Goal: Information Seeking & Learning: Learn about a topic

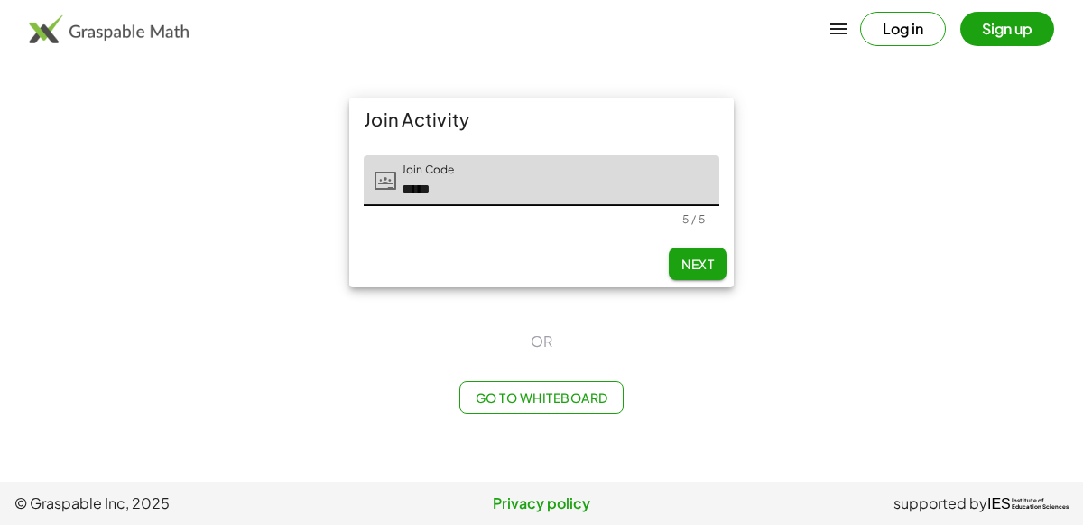
type input "*****"
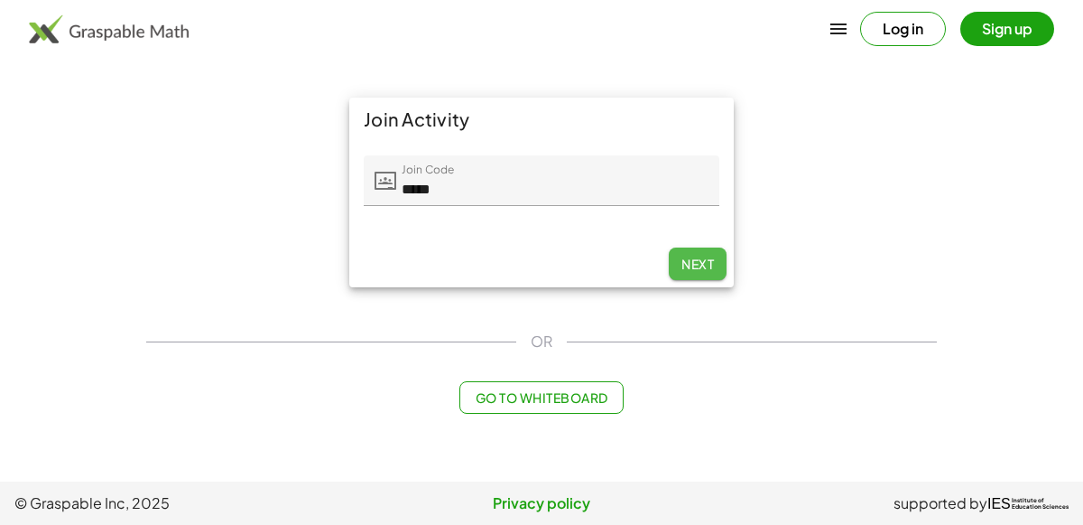
click at [702, 258] on span "Next" at bounding box center [698, 263] width 32 height 16
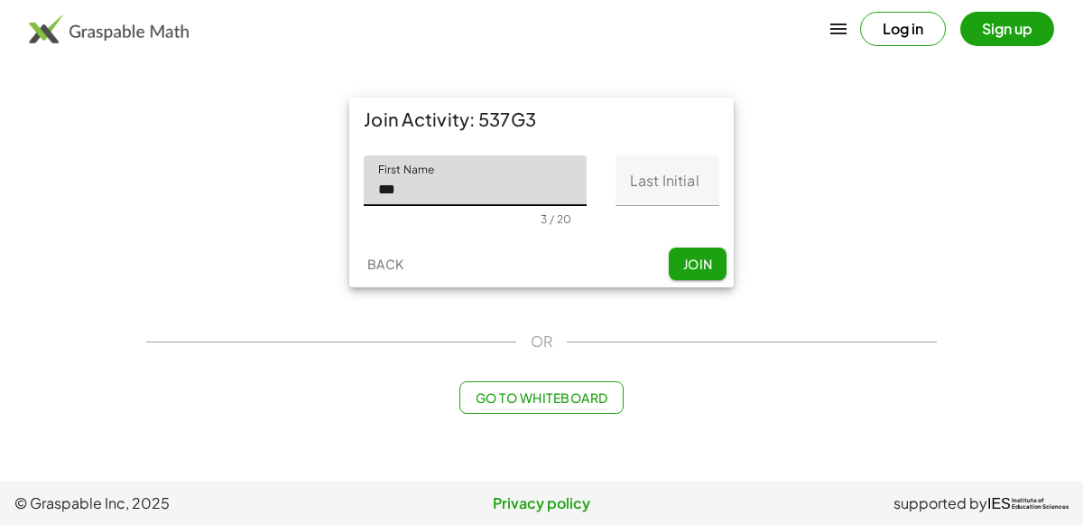
type input "***"
click at [662, 190] on input "Last Initial" at bounding box center [668, 180] width 104 height 51
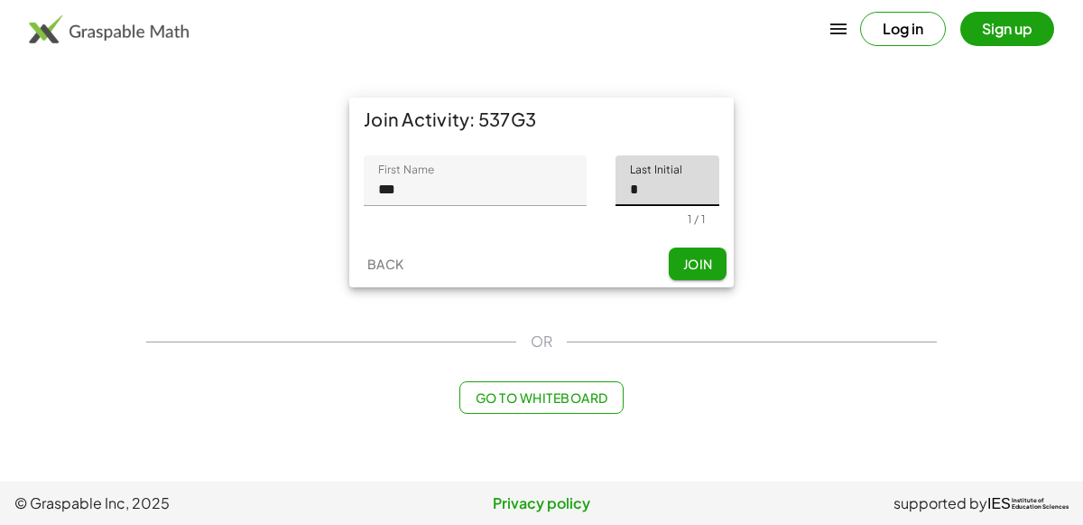
type input "*"
click at [689, 253] on button "Join" at bounding box center [698, 263] width 58 height 32
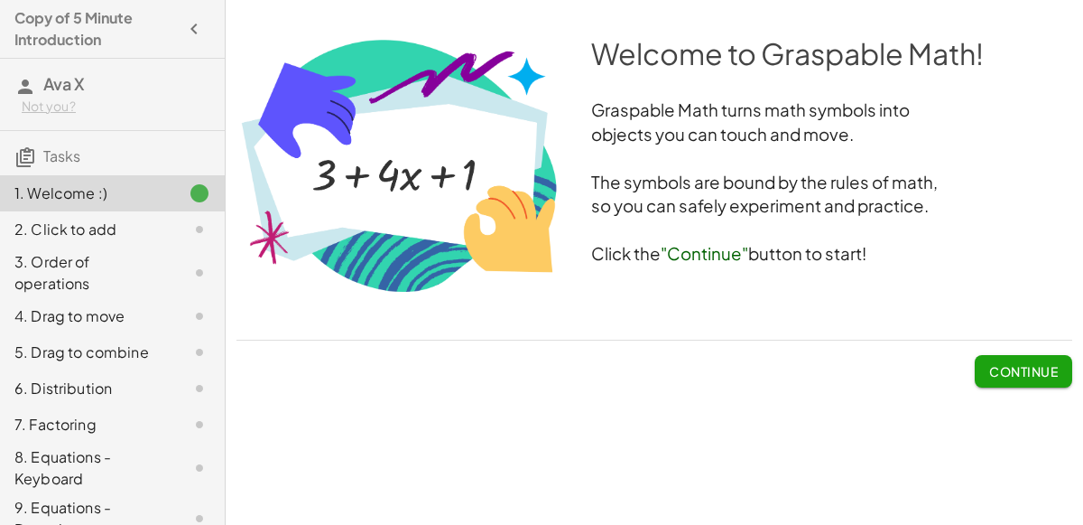
click at [0, 0] on div "Welcome to Graspable Math! Graspable Math turns math symbols into objects you c…" at bounding box center [0, 0] width 0 height 0
click at [1041, 370] on span "Continue" at bounding box center [1023, 371] width 69 height 16
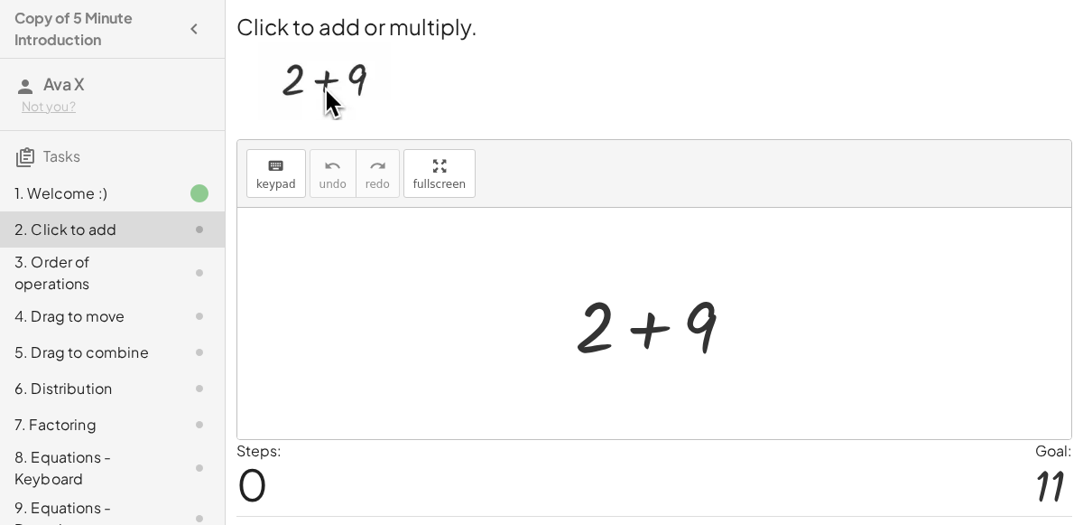
click at [645, 336] on div at bounding box center [662, 323] width 192 height 93
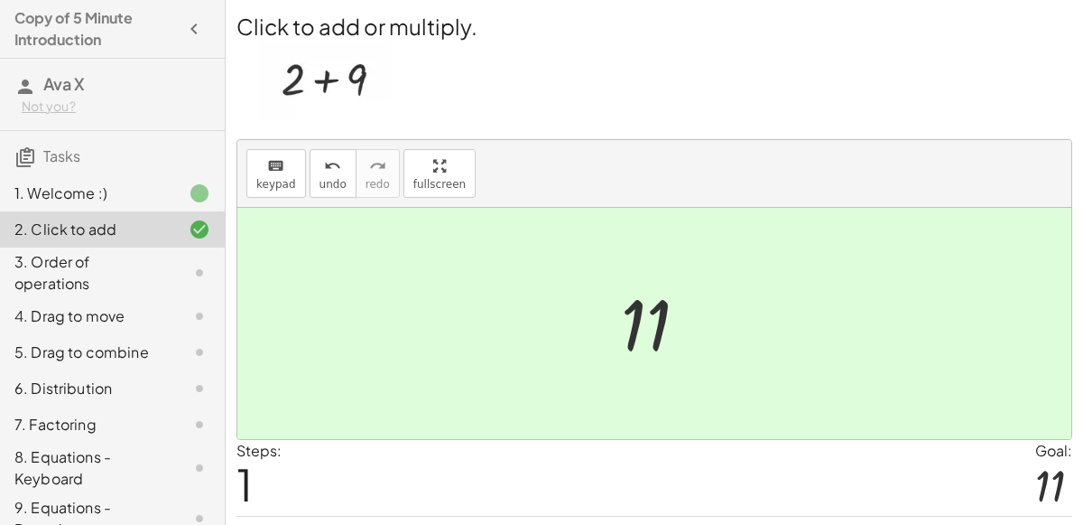
click at [445, 258] on div at bounding box center [654, 323] width 834 height 231
click at [629, 306] on div at bounding box center [661, 323] width 99 height 89
click at [636, 313] on div at bounding box center [661, 323] width 99 height 89
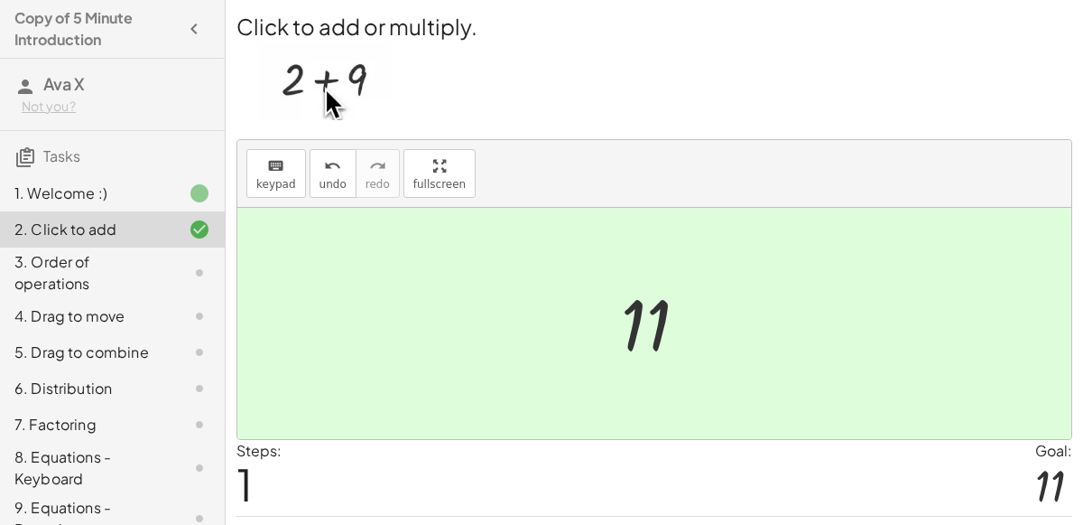
click at [636, 313] on div at bounding box center [661, 323] width 99 height 89
click at [95, 285] on div "3. Order of operations" at bounding box center [86, 272] width 145 height 43
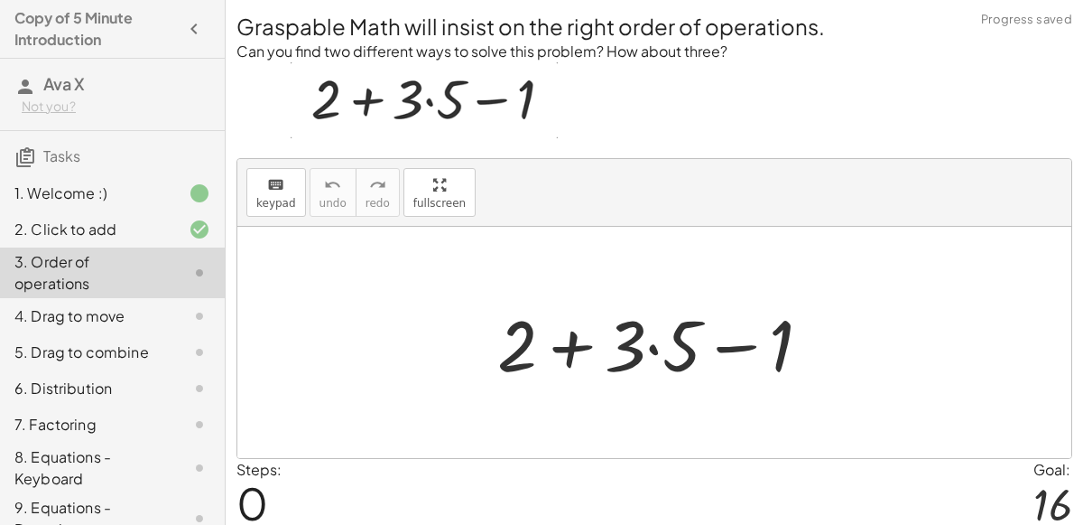
click at [574, 331] on div at bounding box center [661, 342] width 347 height 93
click at [722, 347] on div at bounding box center [661, 342] width 347 height 93
click at [662, 350] on div at bounding box center [661, 342] width 347 height 93
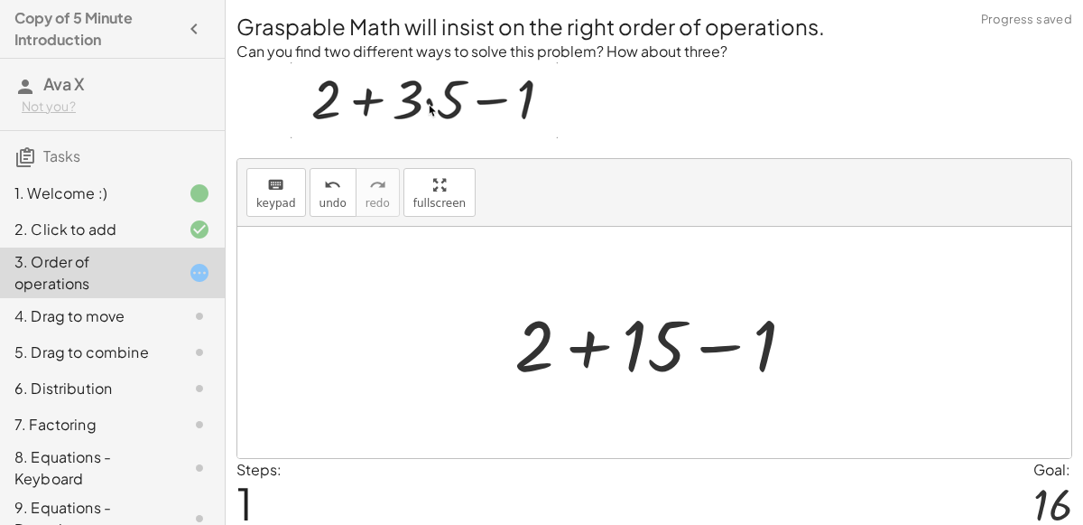
click at [587, 340] on div at bounding box center [662, 342] width 313 height 93
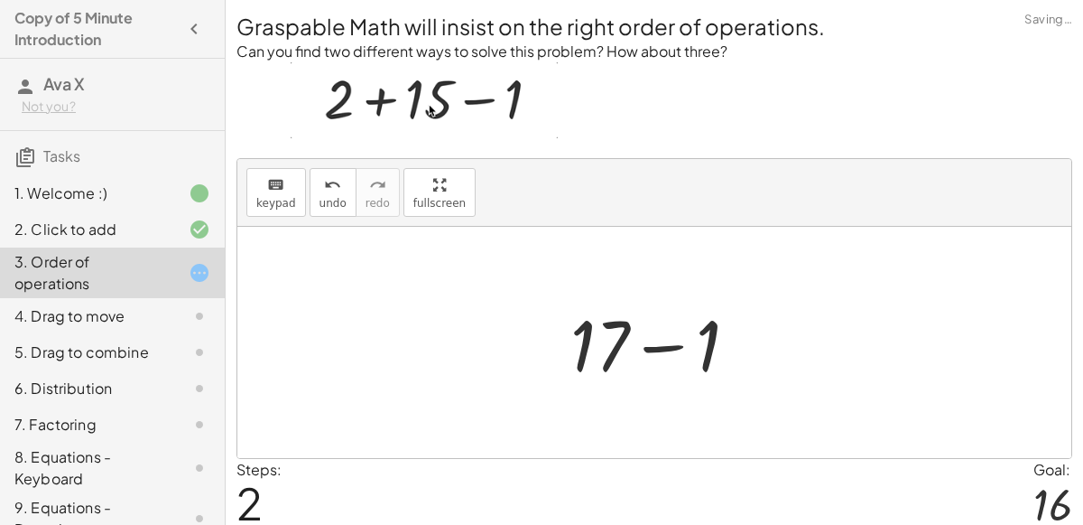
click at [648, 344] on div at bounding box center [662, 342] width 200 height 93
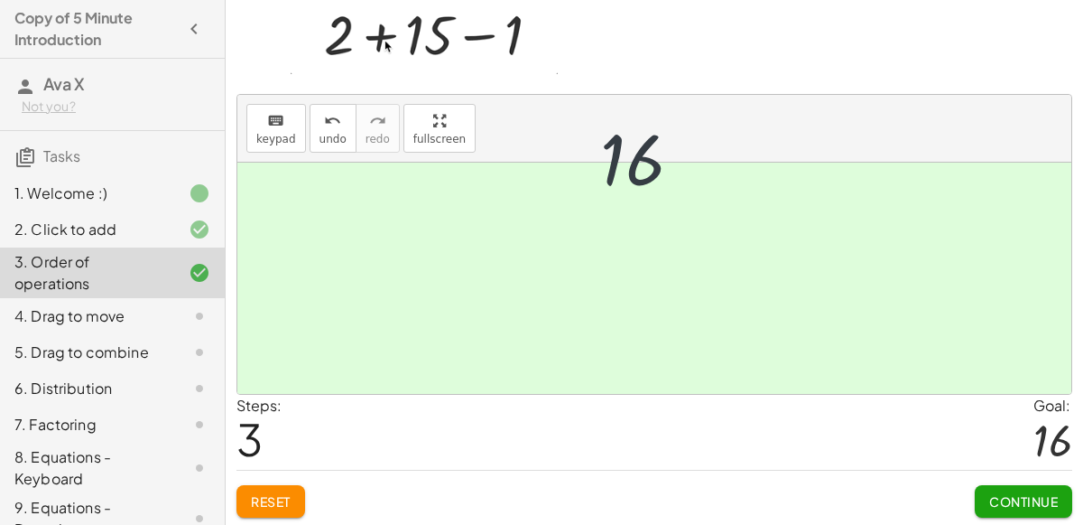
scroll to position [64, 0]
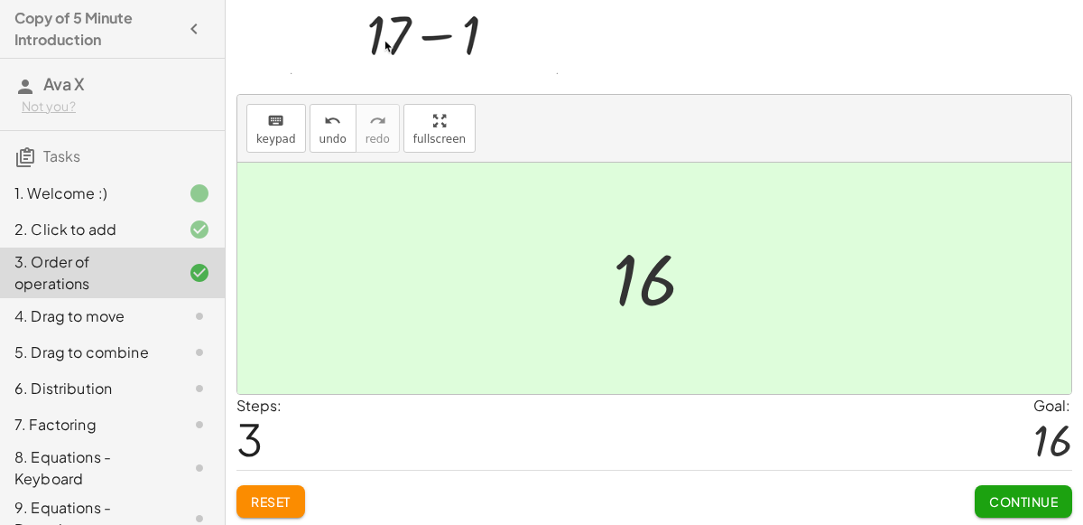
click at [982, 494] on button "Continue" at bounding box center [1023, 501] width 97 height 32
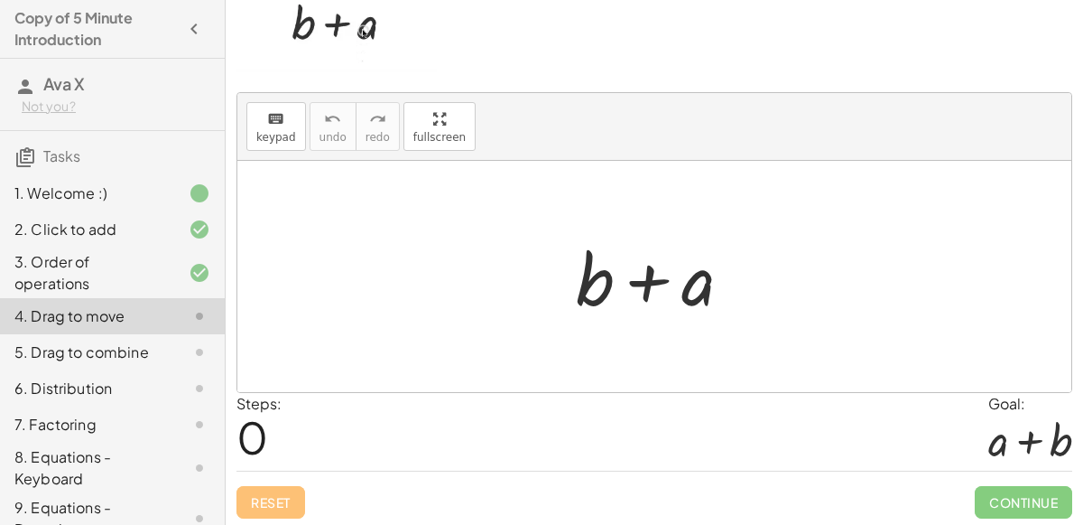
click at [628, 269] on div at bounding box center [661, 276] width 189 height 93
click at [641, 269] on div at bounding box center [661, 276] width 189 height 93
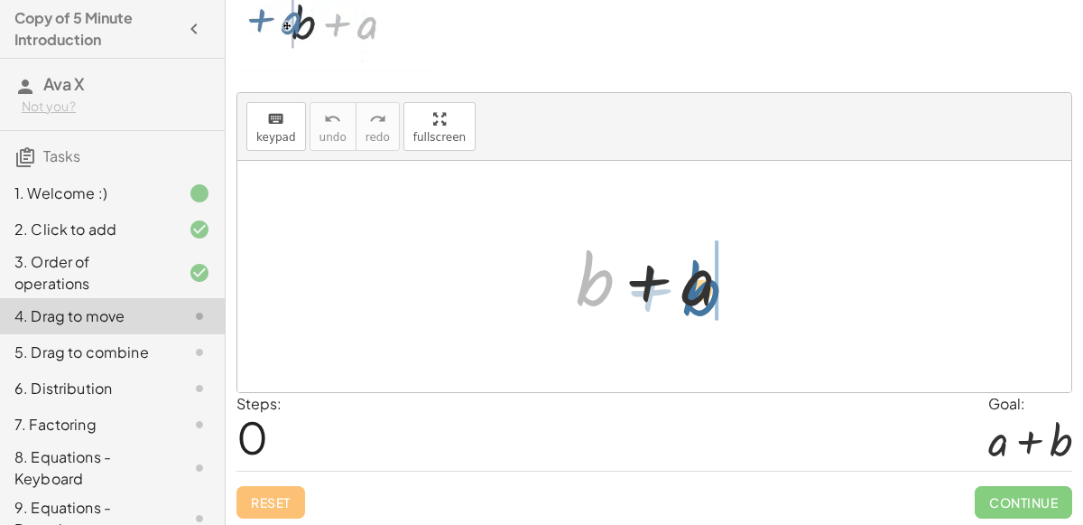
drag, startPoint x: 596, startPoint y: 275, endPoint x: 709, endPoint y: 283, distance: 113.1
click at [709, 283] on div at bounding box center [661, 276] width 189 height 93
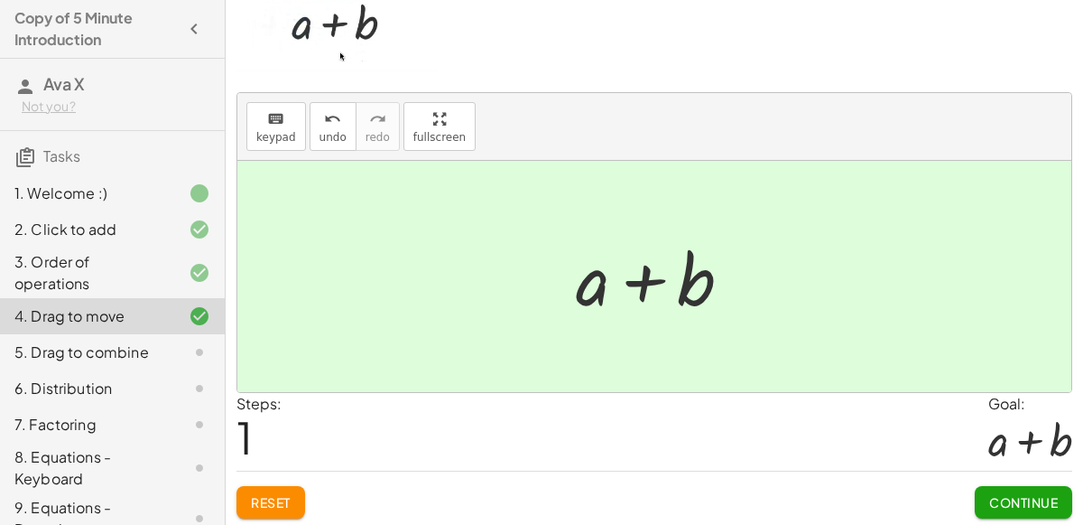
click at [645, 277] on div at bounding box center [661, 276] width 189 height 93
click at [1023, 503] on span "Continue" at bounding box center [1023, 502] width 69 height 16
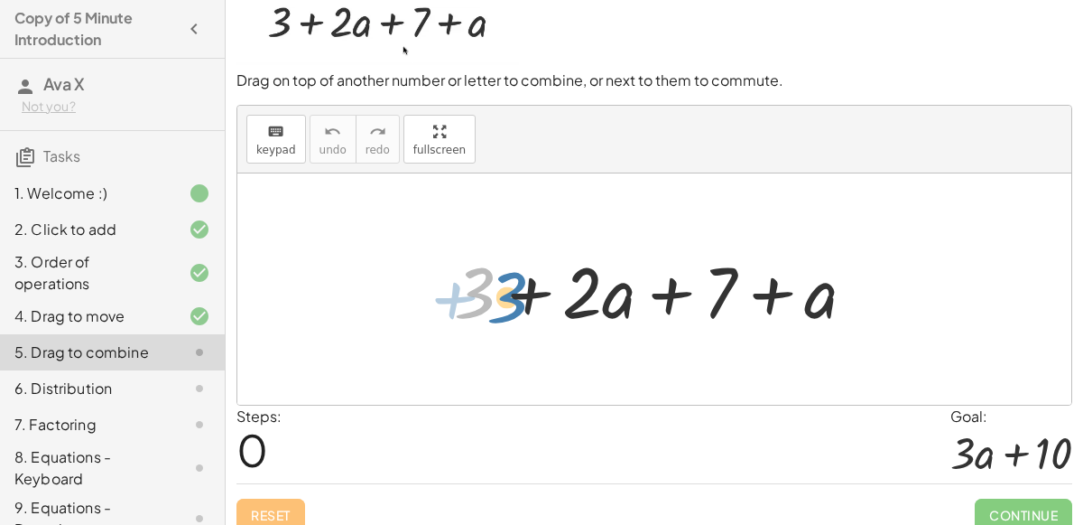
click at [469, 283] on div at bounding box center [662, 289] width 434 height 93
click at [515, 289] on div at bounding box center [662, 289] width 434 height 93
click at [671, 290] on div at bounding box center [662, 289] width 434 height 93
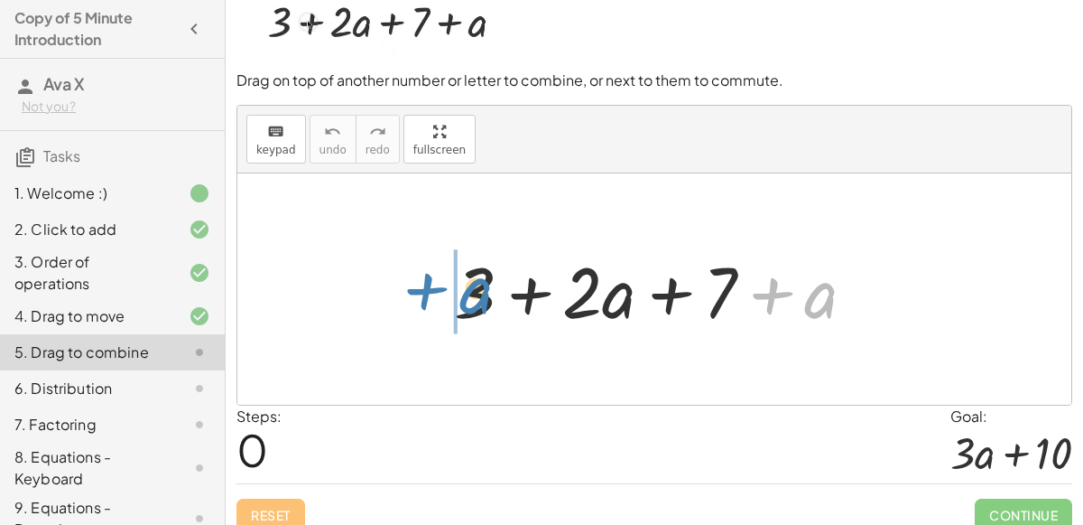
drag, startPoint x: 822, startPoint y: 297, endPoint x: 474, endPoint y: 292, distance: 347.6
click at [474, 292] on div at bounding box center [662, 289] width 434 height 93
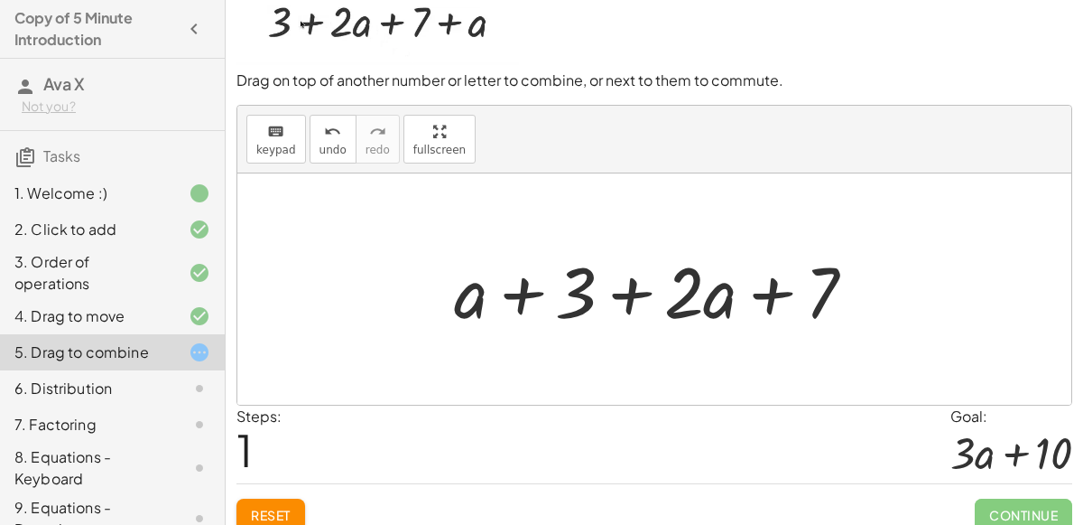
click at [628, 285] on div at bounding box center [662, 289] width 434 height 93
click at [760, 290] on div at bounding box center [662, 289] width 434 height 93
drag, startPoint x: 828, startPoint y: 274, endPoint x: 548, endPoint y: 245, distance: 281.3
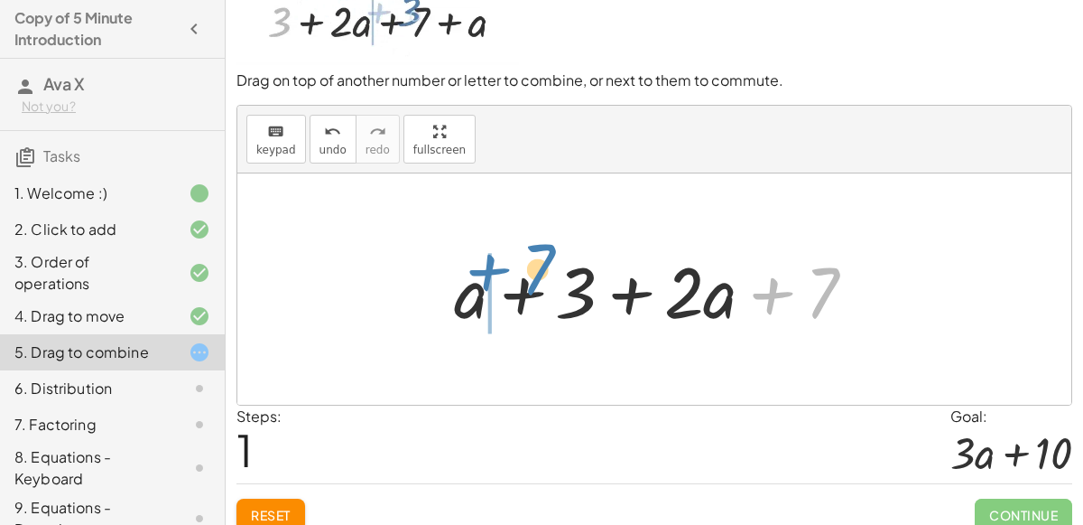
click at [548, 245] on div at bounding box center [662, 289] width 434 height 93
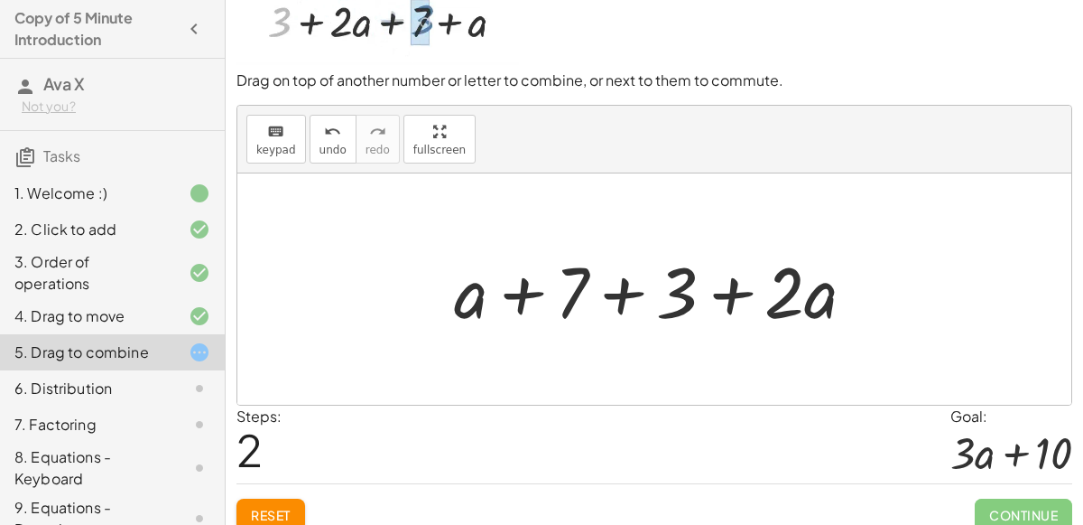
click at [682, 279] on div at bounding box center [662, 289] width 434 height 93
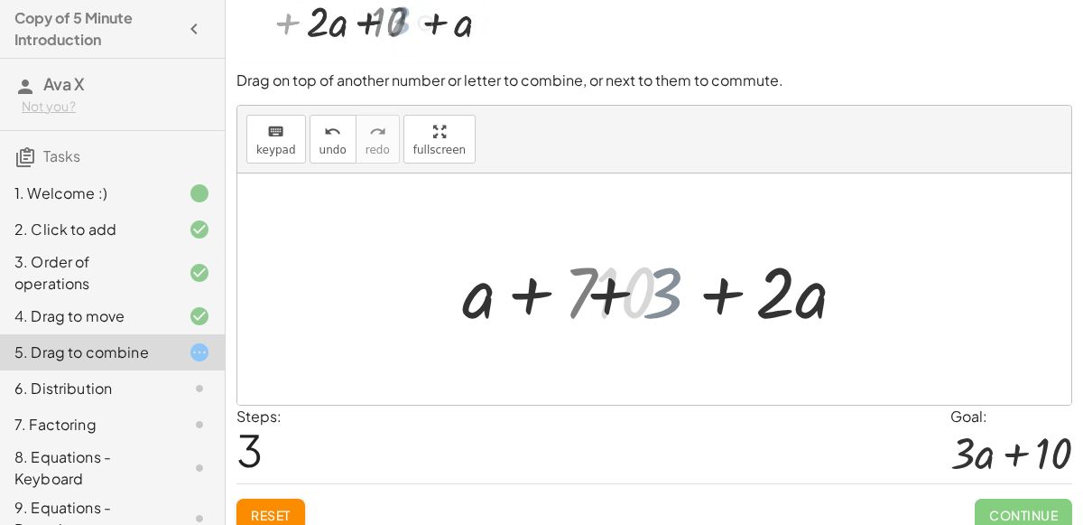
click at [677, 279] on div at bounding box center [661, 289] width 353 height 93
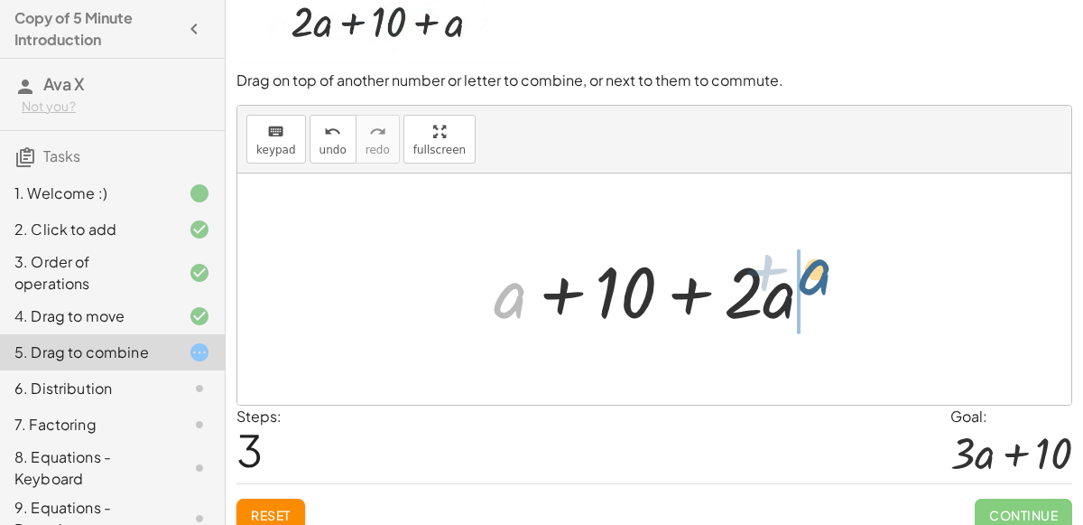
drag, startPoint x: 507, startPoint y: 293, endPoint x: 815, endPoint y: 277, distance: 308.3
click at [815, 277] on div at bounding box center [661, 289] width 353 height 93
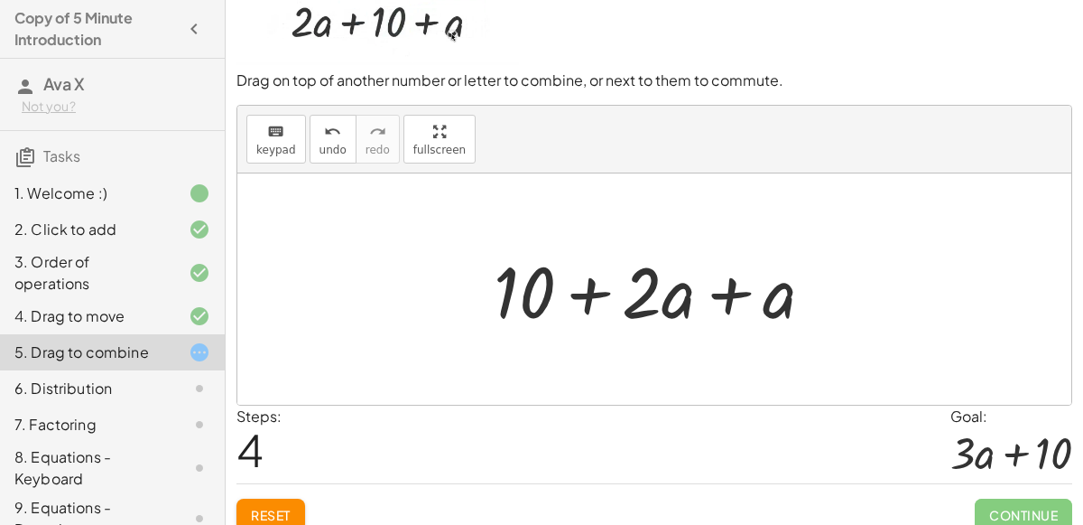
click at [736, 287] on div at bounding box center [661, 289] width 353 height 93
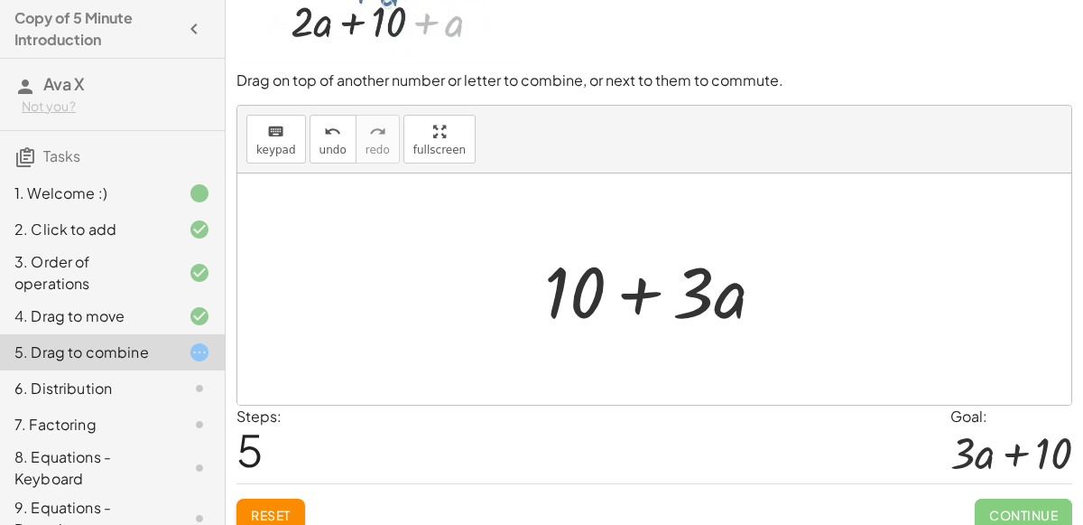
click at [642, 292] on div at bounding box center [662, 289] width 254 height 93
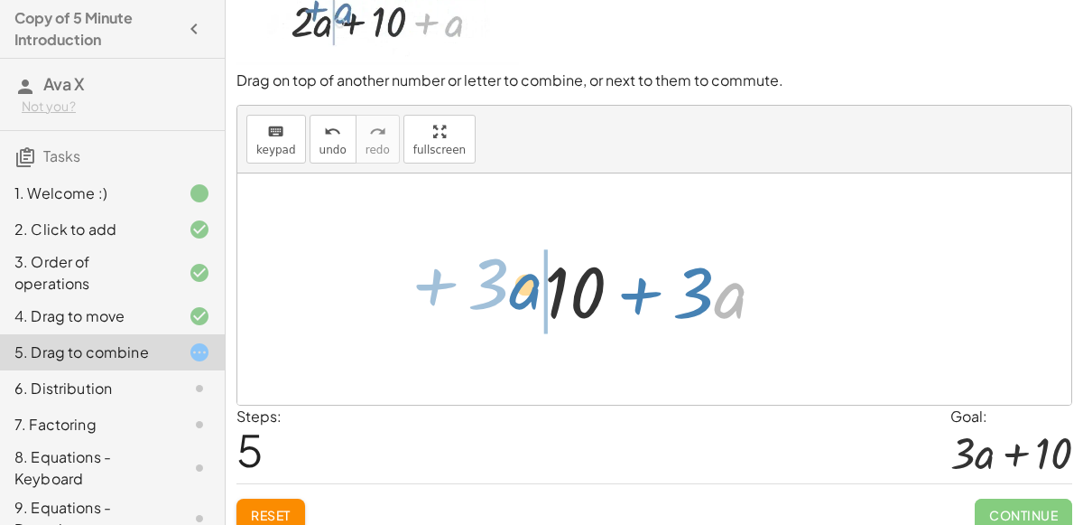
drag, startPoint x: 723, startPoint y: 295, endPoint x: 517, endPoint y: 287, distance: 206.0
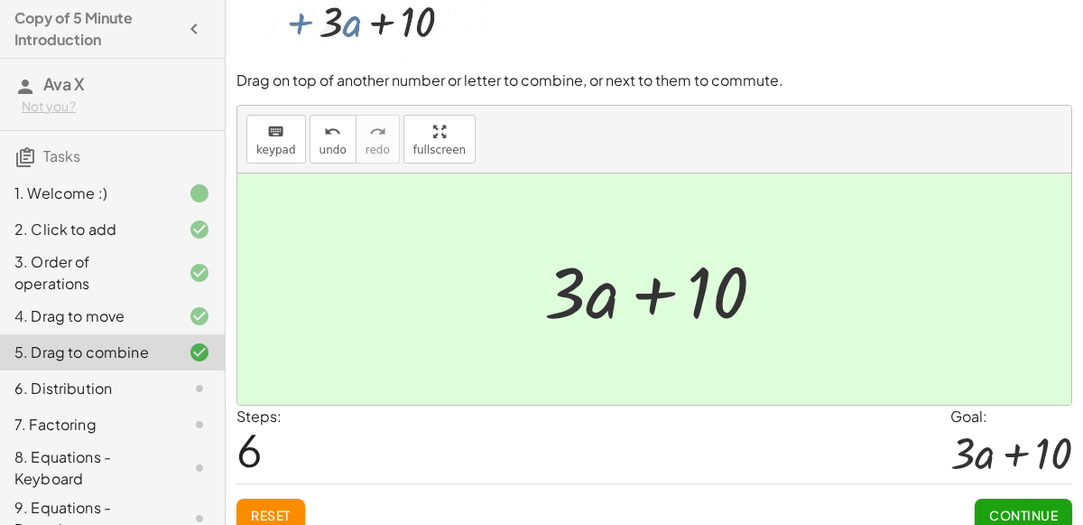
click at [999, 506] on span "Continue" at bounding box center [1023, 514] width 69 height 16
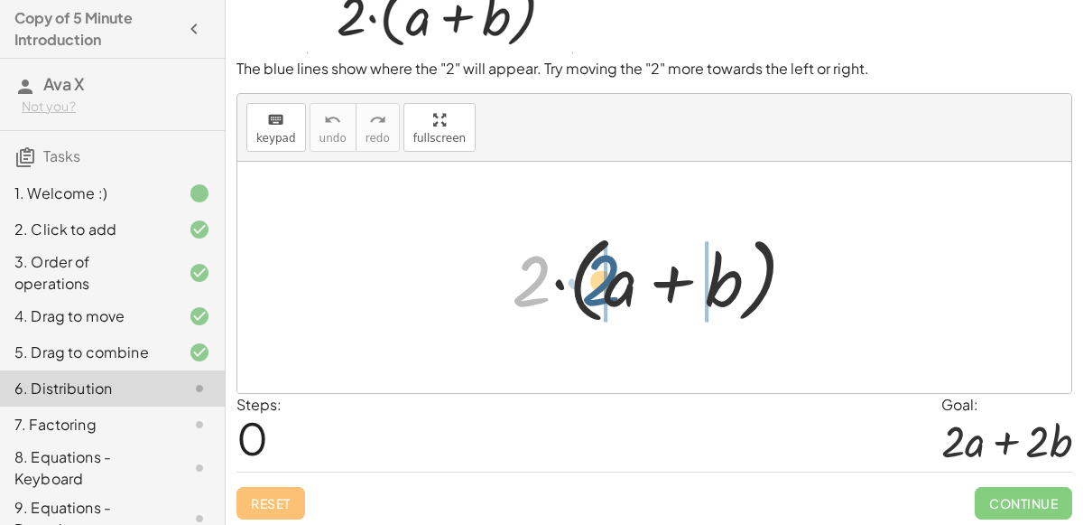
drag, startPoint x: 522, startPoint y: 300, endPoint x: 591, endPoint y: 298, distance: 69.5
click at [591, 298] on div at bounding box center [661, 278] width 317 height 104
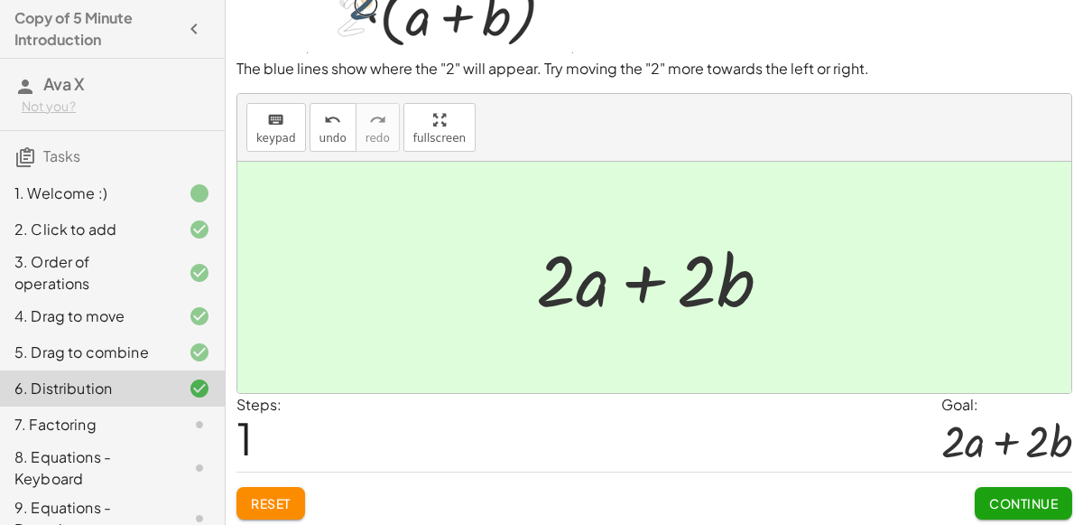
click at [1003, 489] on button "Continue" at bounding box center [1023, 503] width 97 height 32
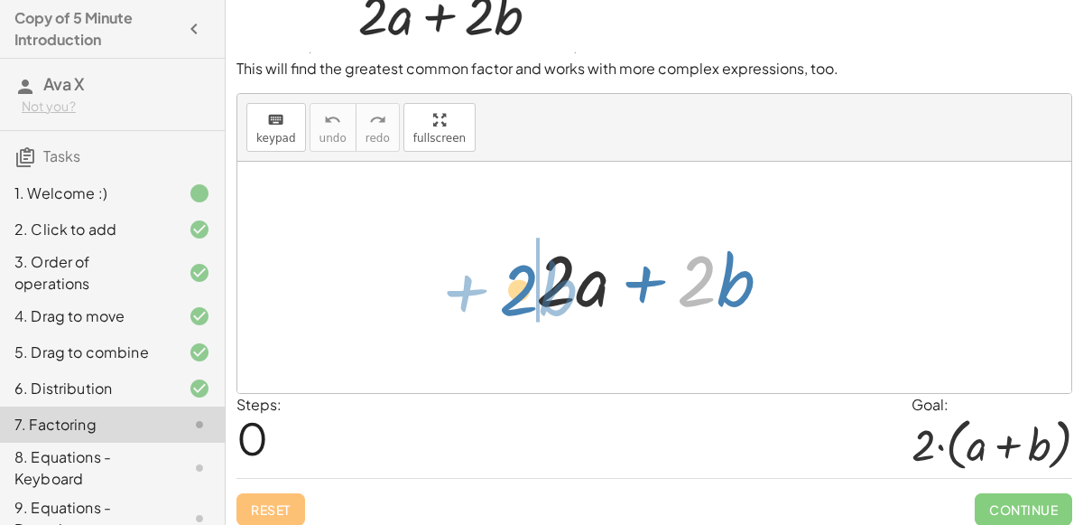
drag, startPoint x: 696, startPoint y: 297, endPoint x: 525, endPoint y: 306, distance: 171.8
click at [525, 306] on div "· 2 + · b + · 2 · a + · 2 · b" at bounding box center [654, 278] width 291 height 102
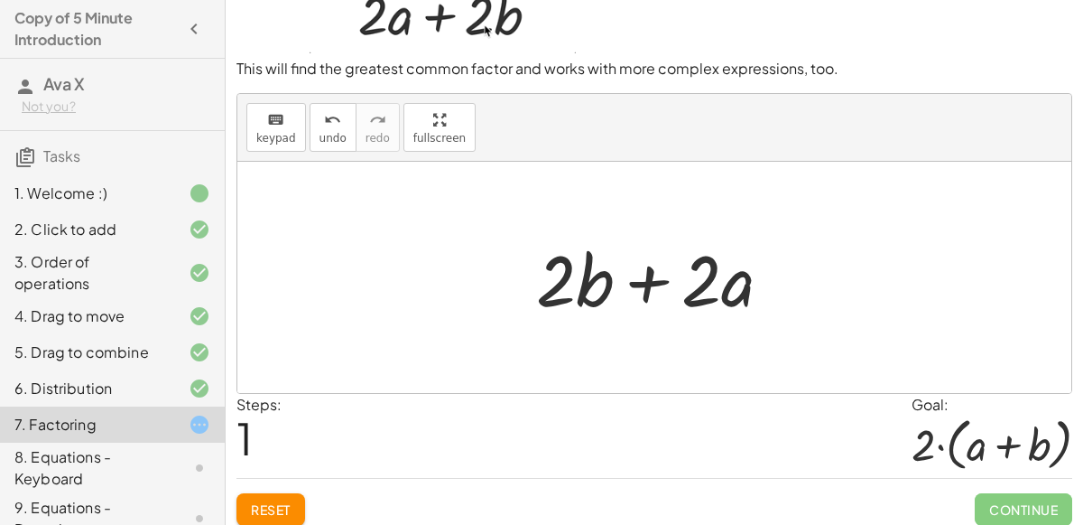
click at [639, 283] on div at bounding box center [661, 277] width 268 height 93
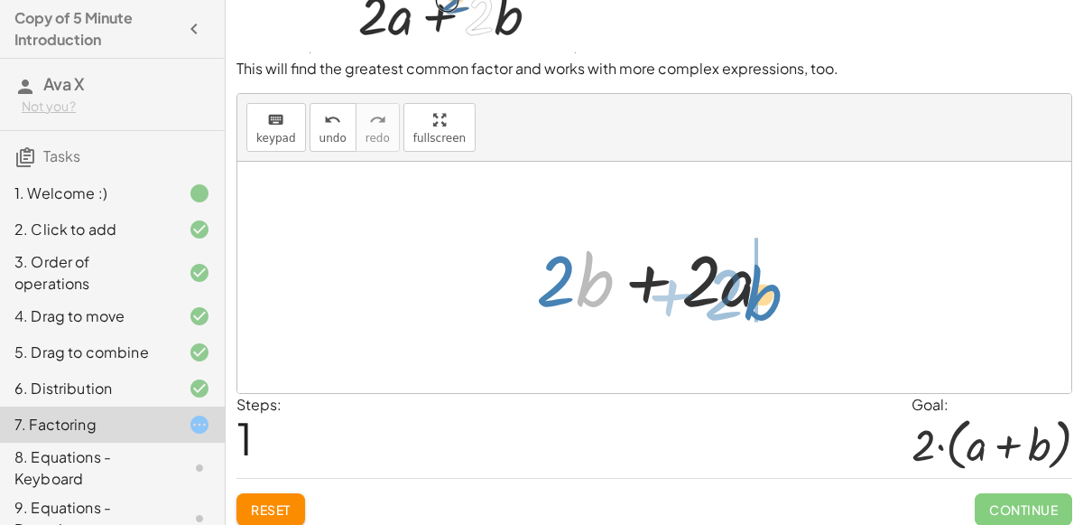
drag, startPoint x: 590, startPoint y: 288, endPoint x: 762, endPoint y: 301, distance: 172.0
click at [762, 301] on div at bounding box center [661, 277] width 268 height 93
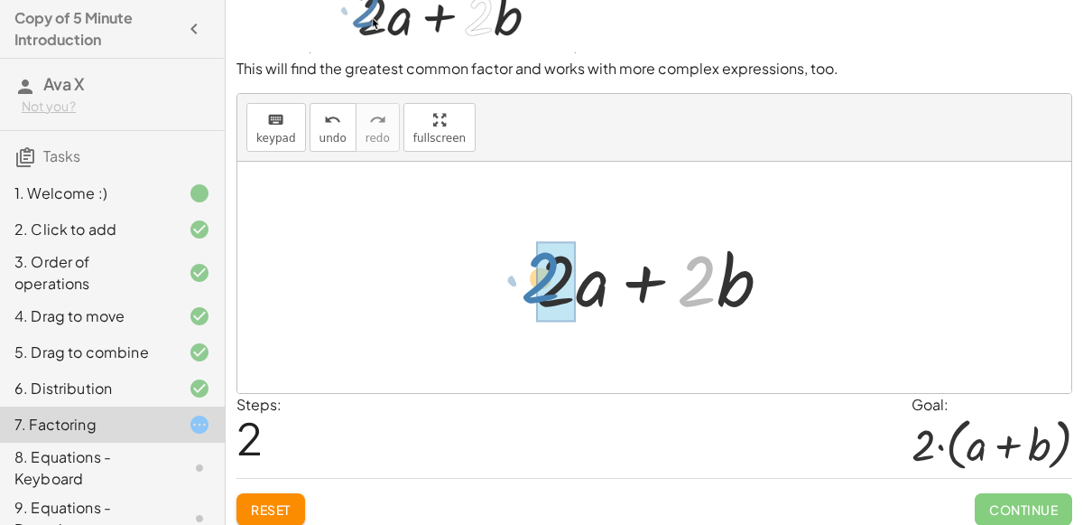
drag, startPoint x: 686, startPoint y: 286, endPoint x: 534, endPoint y: 283, distance: 152.6
click at [534, 283] on div at bounding box center [661, 277] width 268 height 93
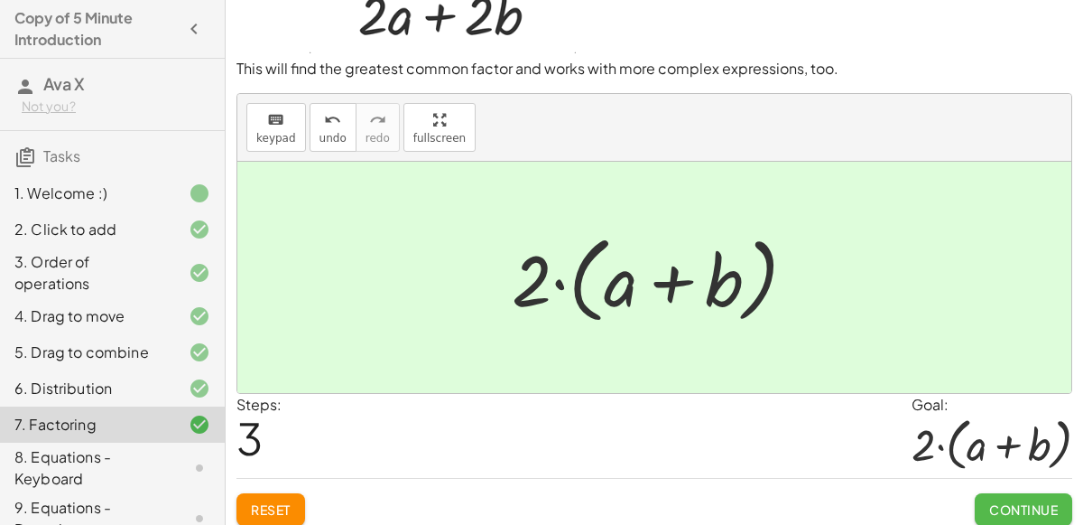
click at [1005, 493] on button "Continue" at bounding box center [1023, 509] width 97 height 32
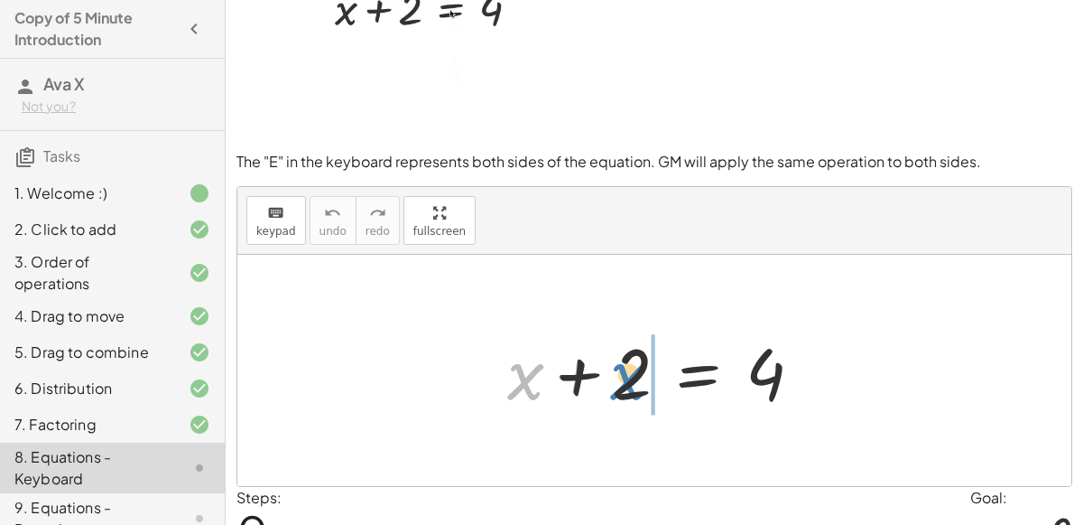
drag, startPoint x: 526, startPoint y: 388, endPoint x: 633, endPoint y: 387, distance: 106.5
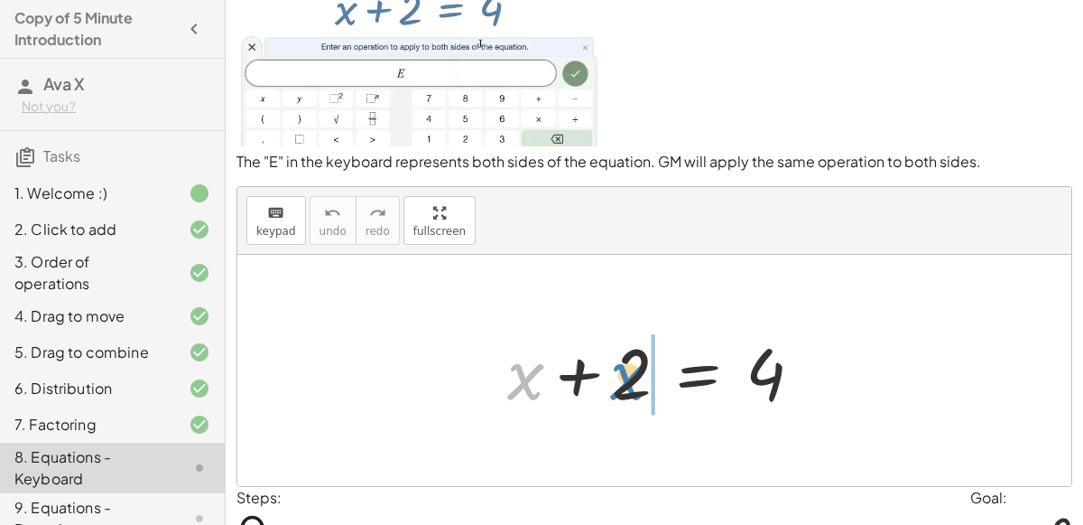
click at [633, 387] on div at bounding box center [662, 370] width 328 height 93
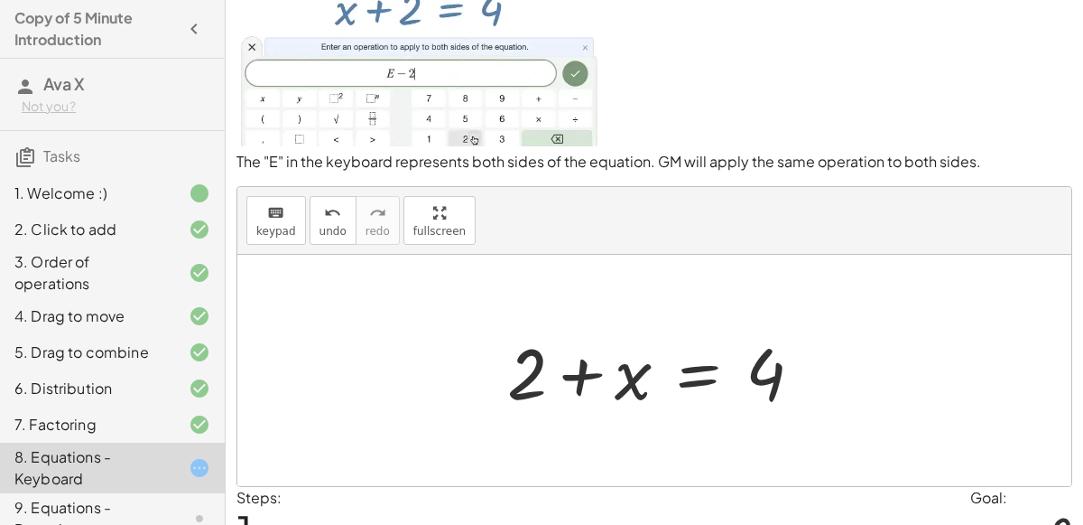
click at [589, 377] on div at bounding box center [662, 370] width 328 height 93
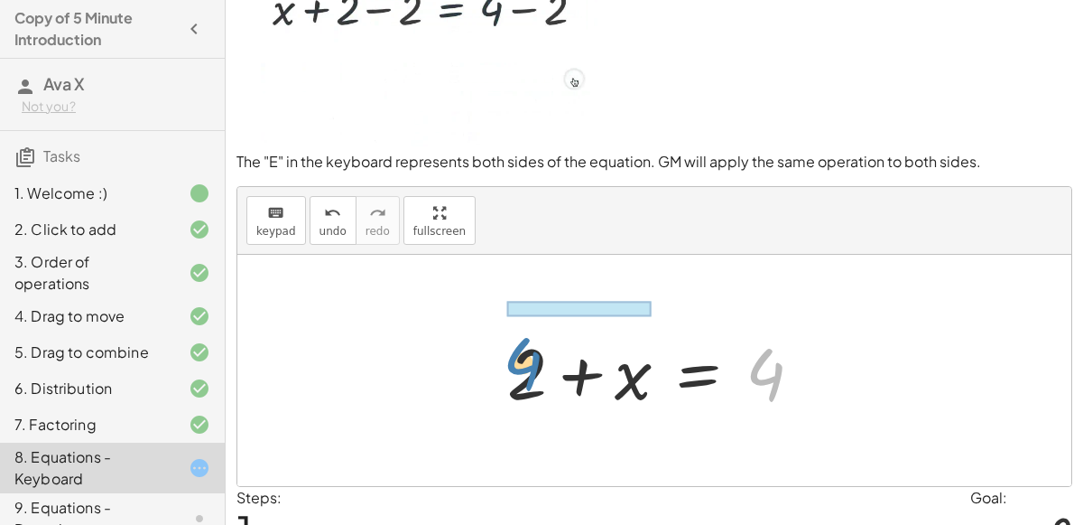
drag, startPoint x: 759, startPoint y: 376, endPoint x: 479, endPoint y: 372, distance: 279.9
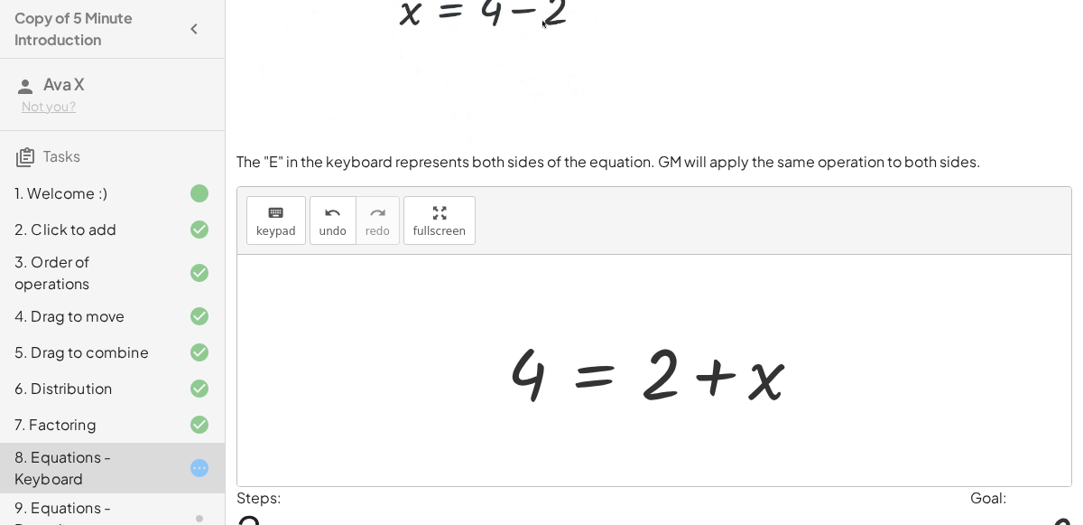
click at [612, 375] on div at bounding box center [662, 370] width 328 height 93
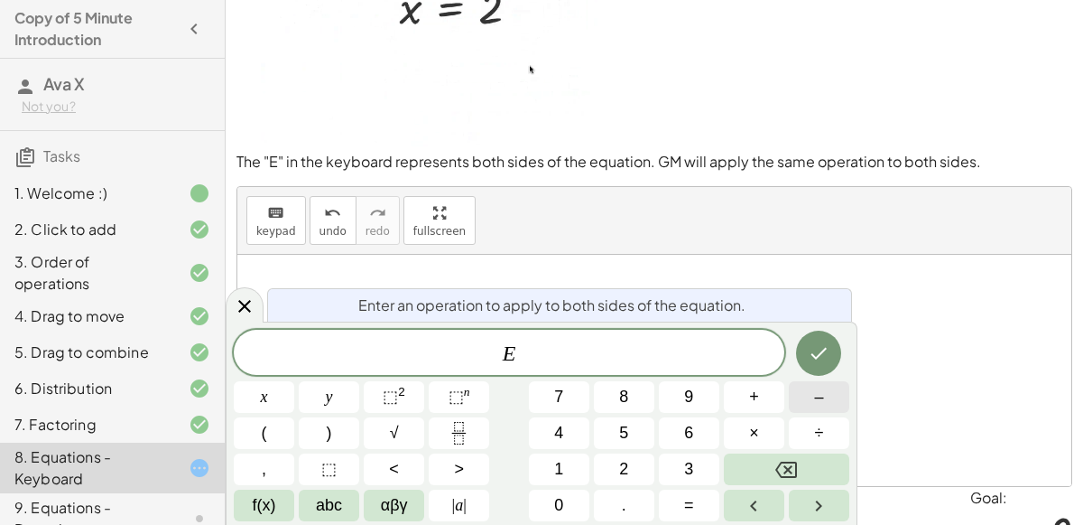
click at [809, 398] on button "–" at bounding box center [819, 397] width 60 height 32
click at [609, 458] on button "2" at bounding box center [624, 469] width 60 height 32
click at [815, 359] on icon "Done" at bounding box center [819, 353] width 22 height 22
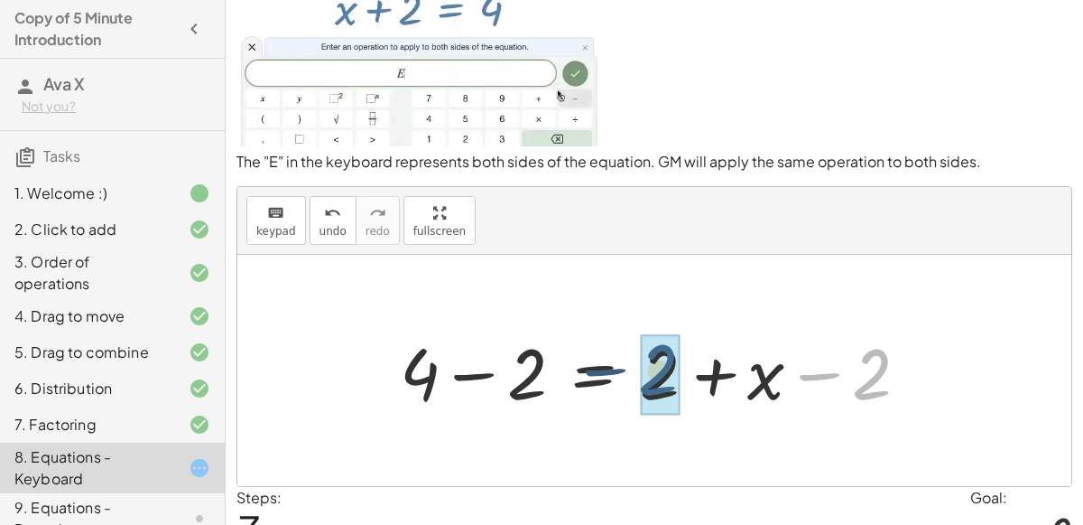
drag, startPoint x: 864, startPoint y: 384, endPoint x: 633, endPoint y: 390, distance: 231.2
click at [633, 390] on div at bounding box center [662, 370] width 542 height 93
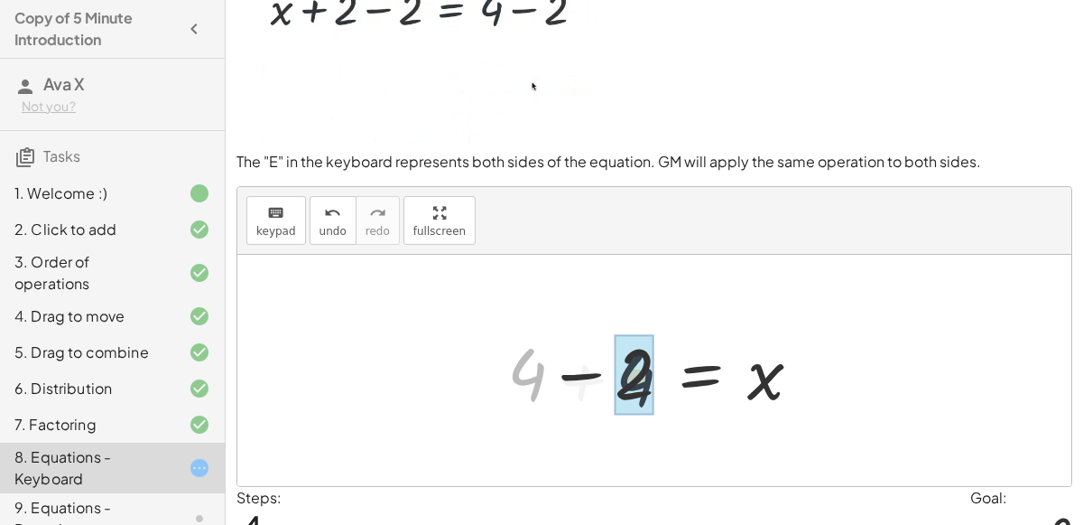
drag, startPoint x: 522, startPoint y: 376, endPoint x: 640, endPoint y: 376, distance: 118.3
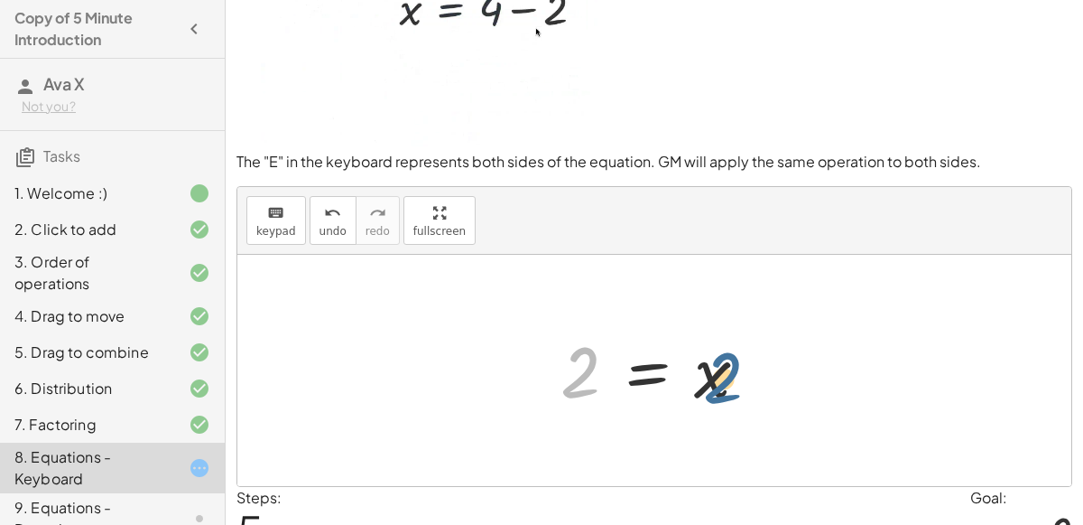
drag, startPoint x: 571, startPoint y: 376, endPoint x: 767, endPoint y: 385, distance: 196.1
click at [767, 385] on div at bounding box center [662, 370] width 220 height 89
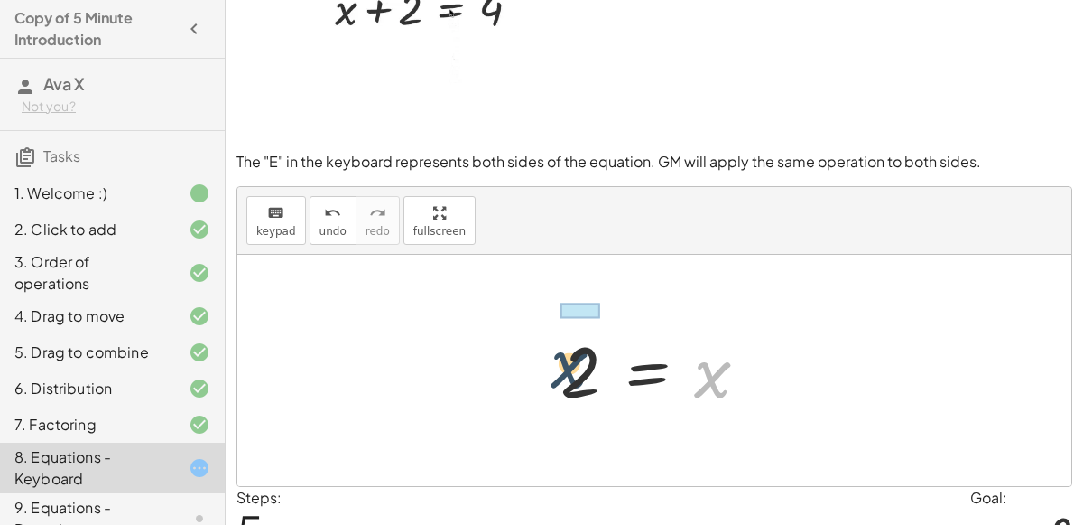
drag, startPoint x: 722, startPoint y: 381, endPoint x: 508, endPoint y: 372, distance: 214.1
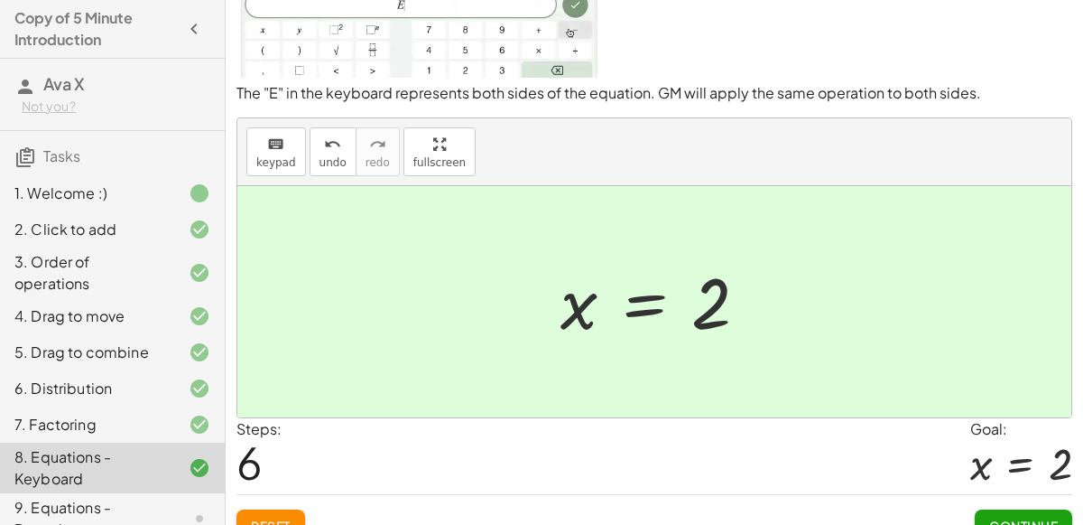
scroll to position [157, 0]
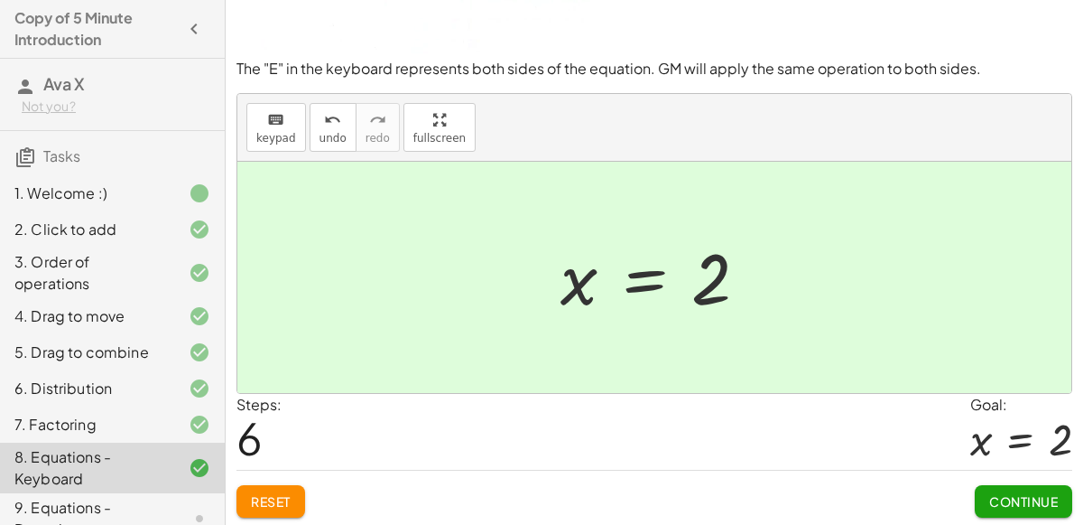
click at [999, 493] on span "Continue" at bounding box center [1023, 501] width 69 height 16
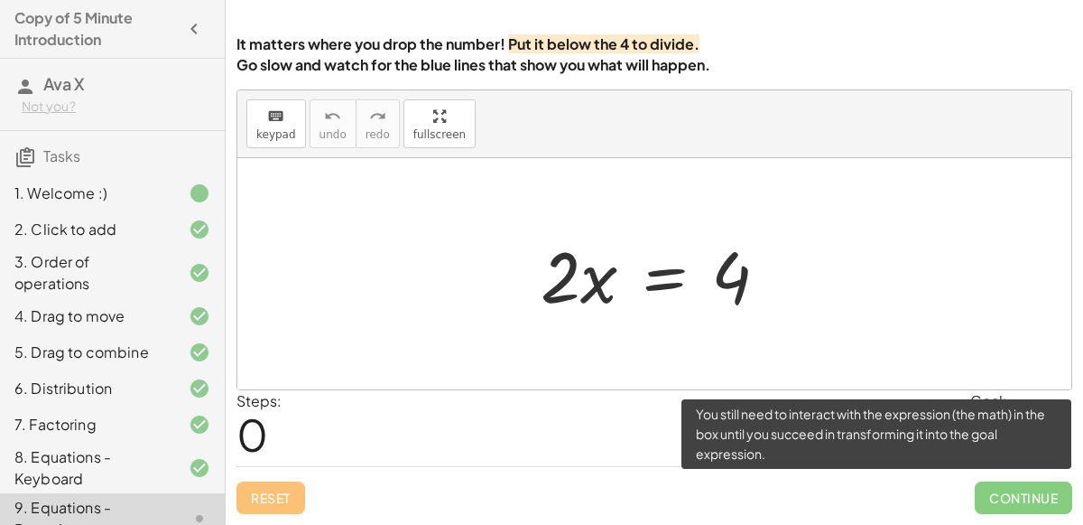
scroll to position [146, 0]
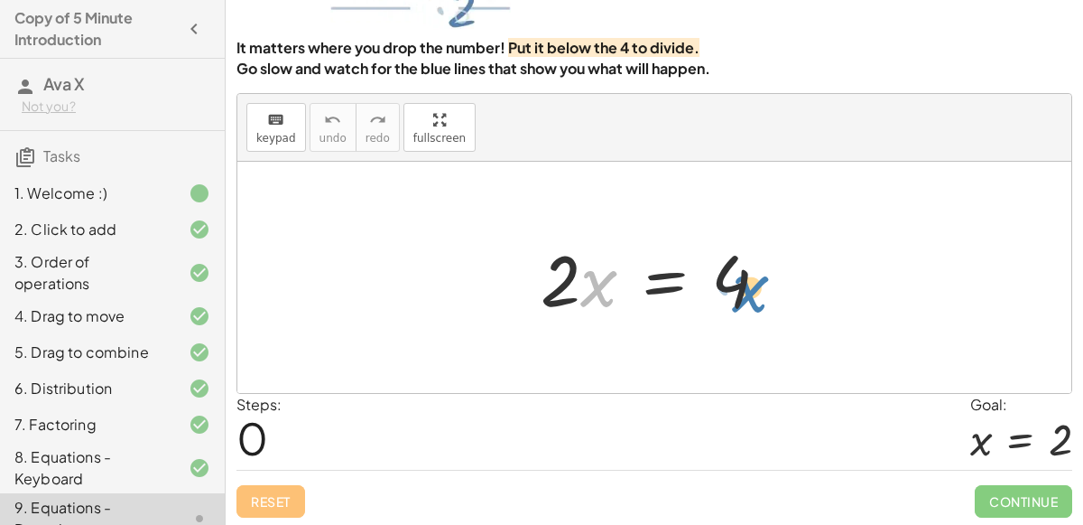
drag, startPoint x: 590, startPoint y: 281, endPoint x: 741, endPoint y: 278, distance: 150.8
click at [741, 278] on div at bounding box center [662, 277] width 260 height 93
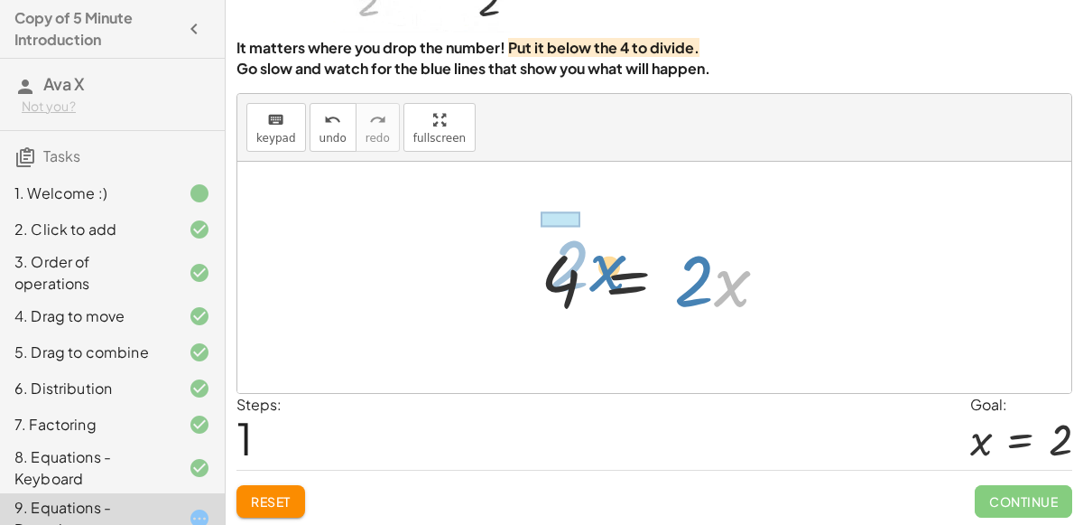
drag, startPoint x: 726, startPoint y: 274, endPoint x: 579, endPoint y: 271, distance: 147.2
click at [579, 271] on div at bounding box center [662, 277] width 260 height 93
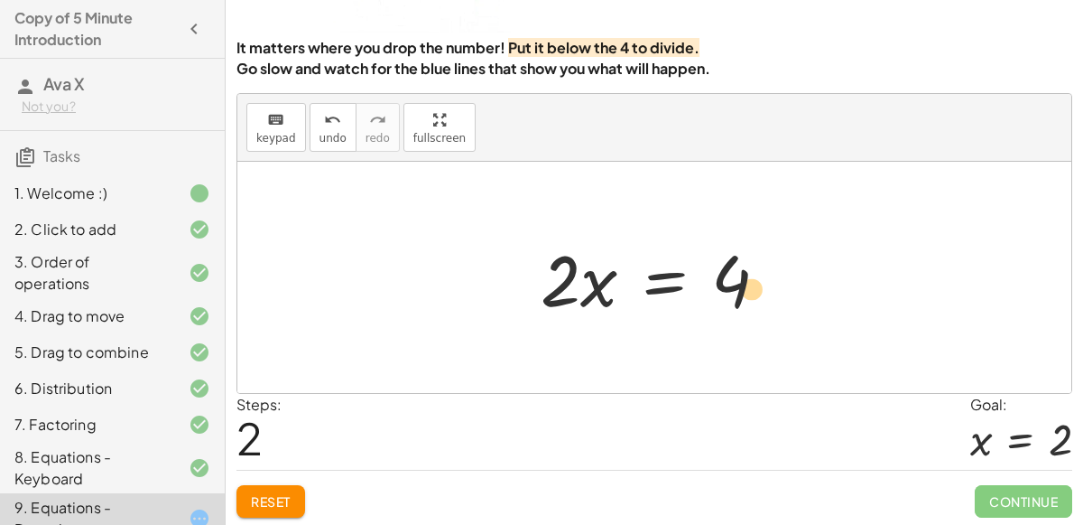
drag, startPoint x: 555, startPoint y: 265, endPoint x: 740, endPoint y: 265, distance: 185.1
click at [740, 265] on div at bounding box center [662, 277] width 260 height 93
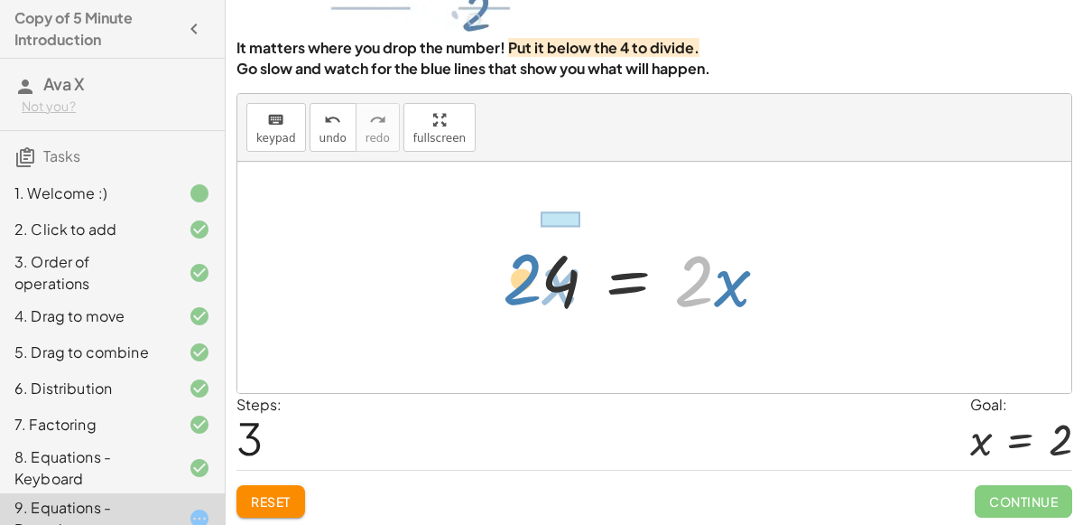
drag, startPoint x: 702, startPoint y: 261, endPoint x: 530, endPoint y: 262, distance: 172.4
click at [530, 262] on div "· 2 · x = 4 4 = · 2 · x · 2 · x = 4 · 2 · x · 2 · x = 4" at bounding box center [655, 278] width 283 height 102
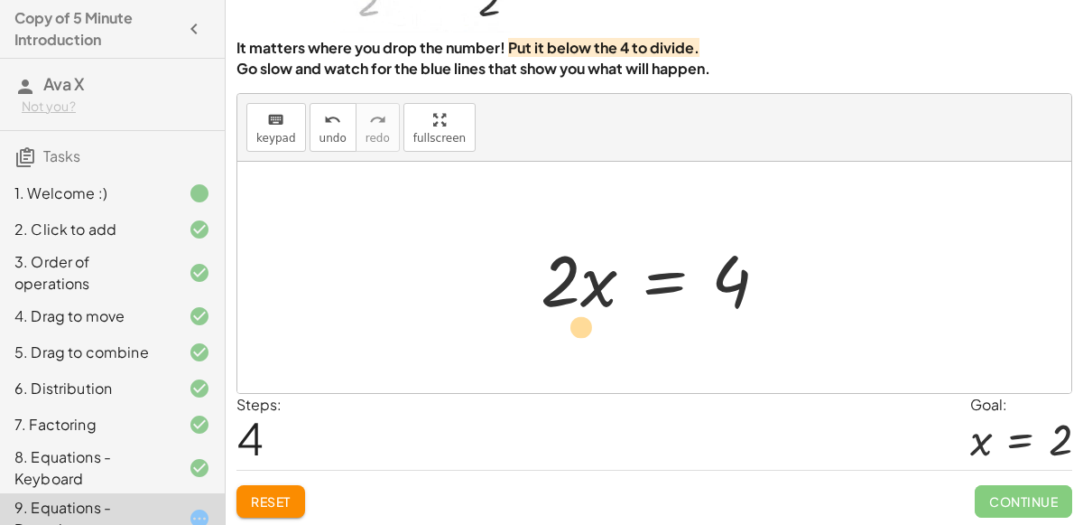
drag, startPoint x: 551, startPoint y: 262, endPoint x: 569, endPoint y: 308, distance: 49.5
click at [569, 308] on div at bounding box center [662, 277] width 260 height 93
drag, startPoint x: 720, startPoint y: 281, endPoint x: 527, endPoint y: 283, distance: 193.2
click at [527, 283] on div "· 2 · x = 4 4 = · 2 · x · 2 · x = 4 4 = · 2 · x 4 · 2 · x = 4" at bounding box center [655, 278] width 283 height 102
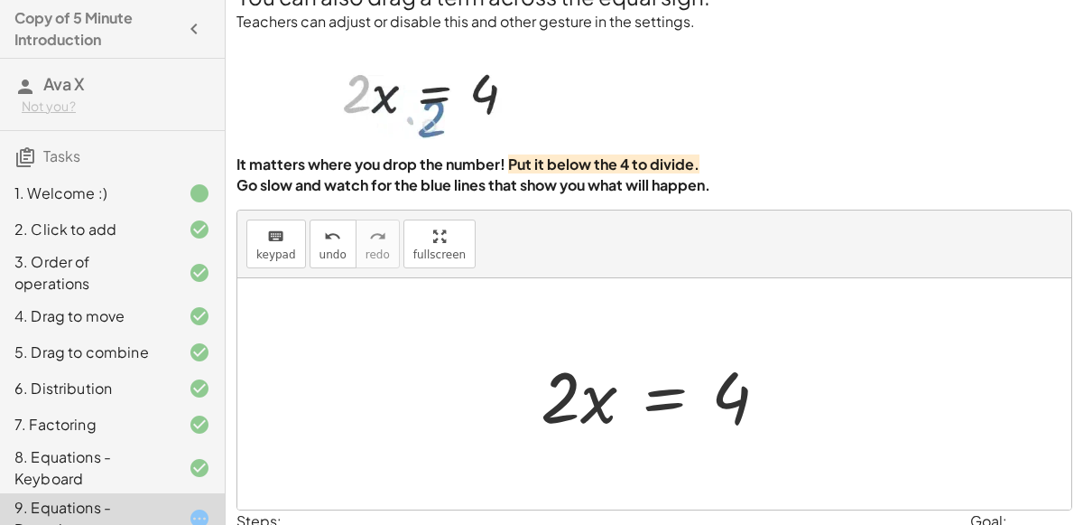
scroll to position [34, 0]
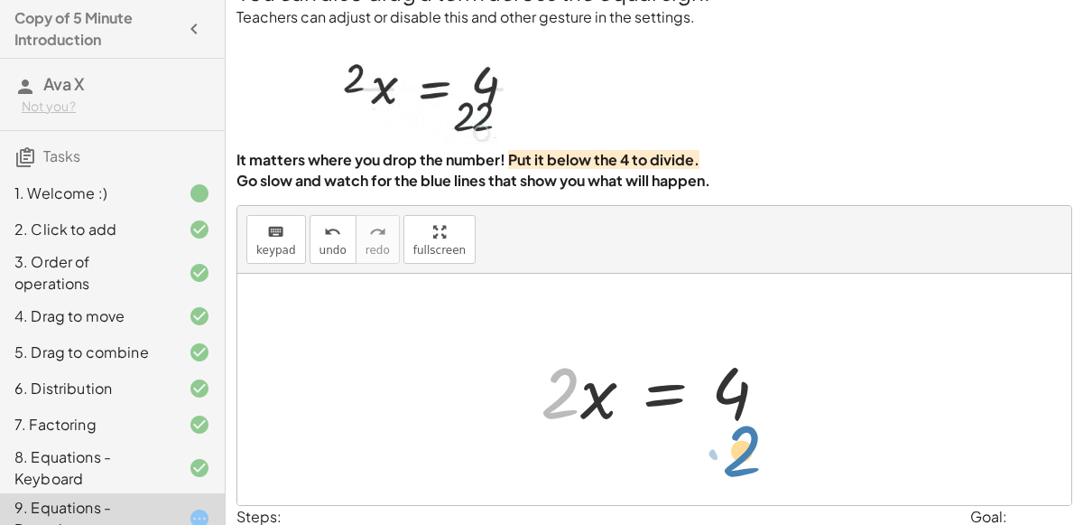
drag, startPoint x: 564, startPoint y: 386, endPoint x: 745, endPoint y: 444, distance: 189.6
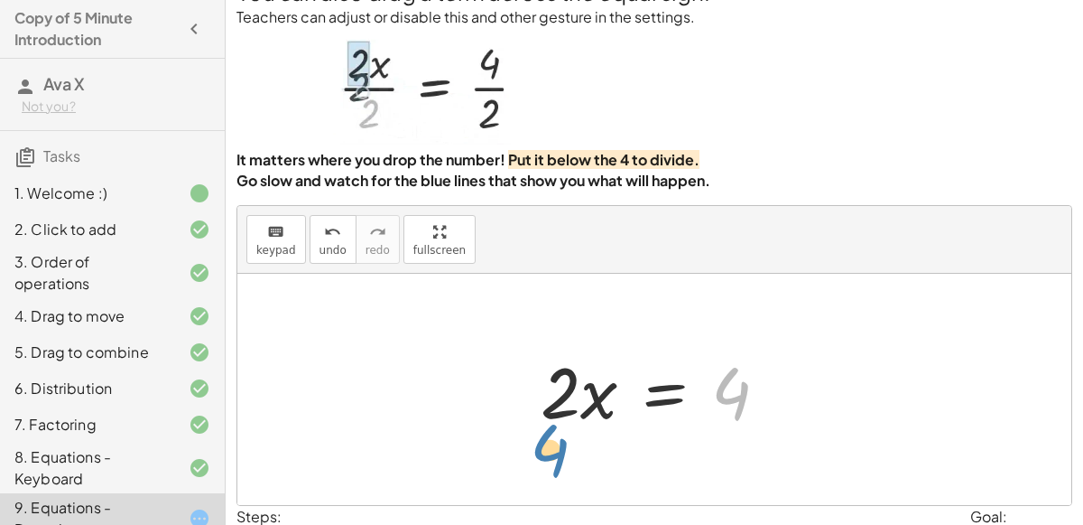
drag, startPoint x: 740, startPoint y: 389, endPoint x: 558, endPoint y: 448, distance: 191.6
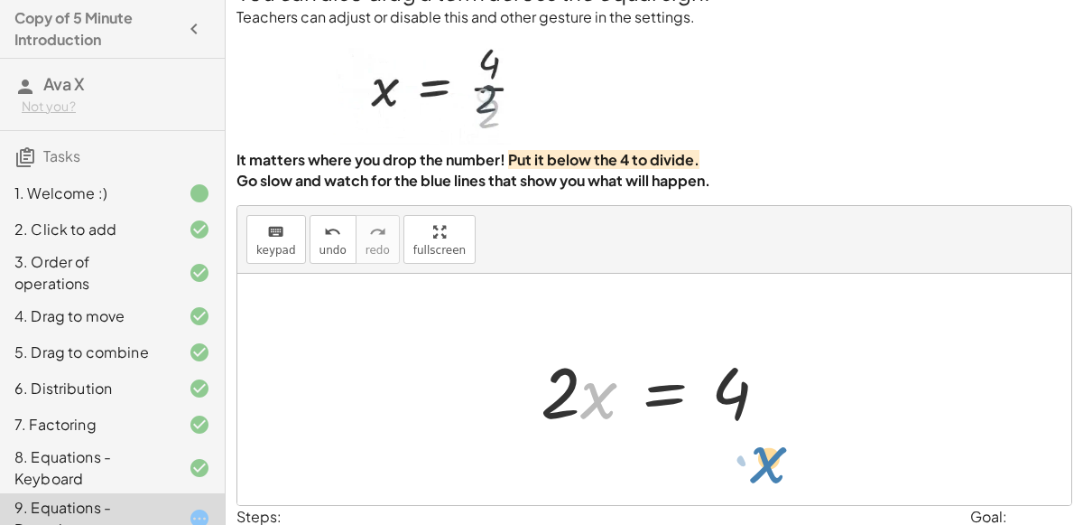
drag, startPoint x: 583, startPoint y: 399, endPoint x: 738, endPoint y: 450, distance: 163.6
click at [738, 450] on div "· 2 · x = 4 4 = · 2 · x · 2 · x = 4 4 = · 2 · x · x · 2 · x = 4" at bounding box center [654, 389] width 834 height 231
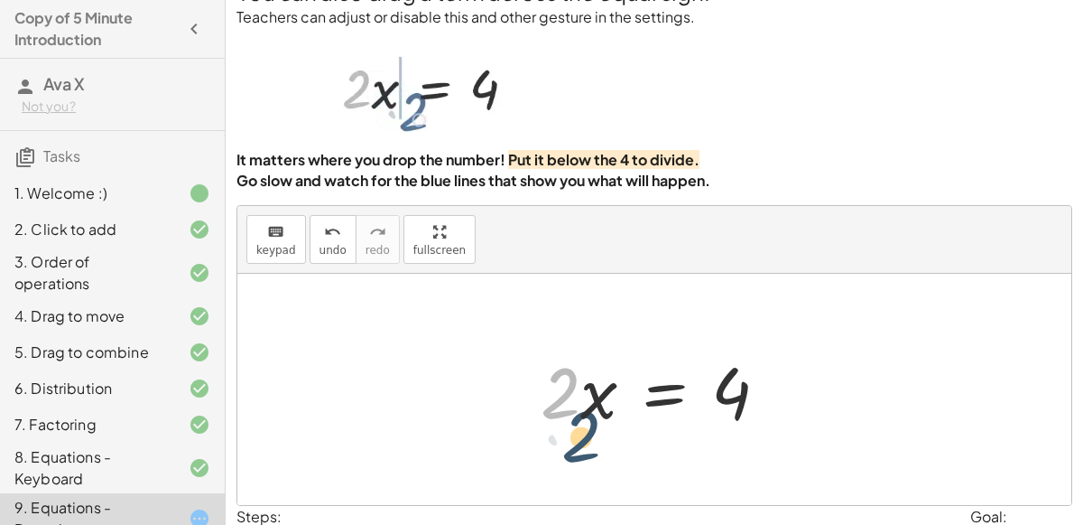
drag, startPoint x: 570, startPoint y: 380, endPoint x: 590, endPoint y: 413, distance: 38.9
click at [590, 413] on div at bounding box center [662, 389] width 260 height 93
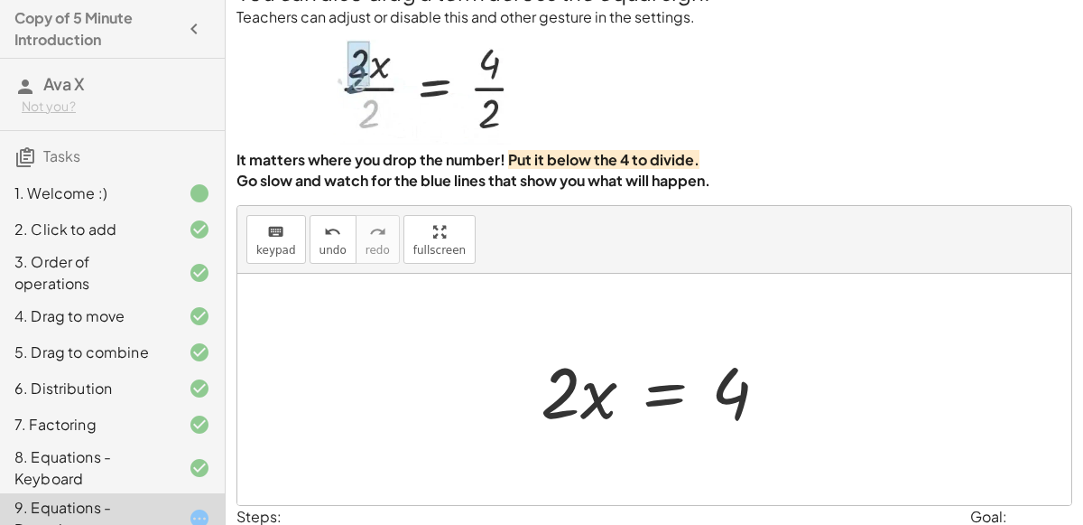
click at [599, 339] on div "· 2 · x = 4 4 = · 2 · x · 2 · x = 4 4 = · 2 · x · 2 · x = 4" at bounding box center [655, 390] width 283 height 102
drag, startPoint x: 590, startPoint y: 362, endPoint x: 580, endPoint y: 370, distance: 12.1
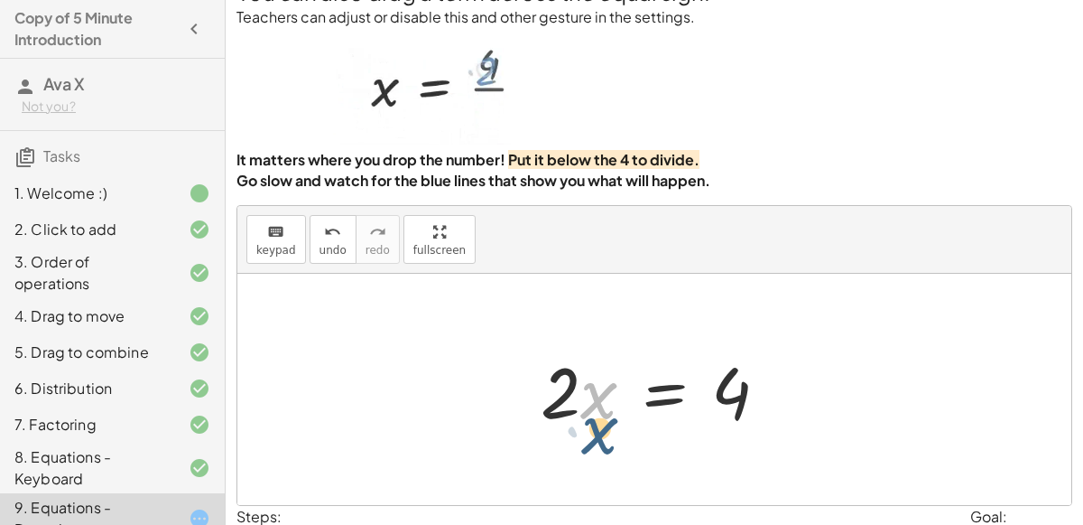
click at [580, 370] on div at bounding box center [662, 389] width 260 height 93
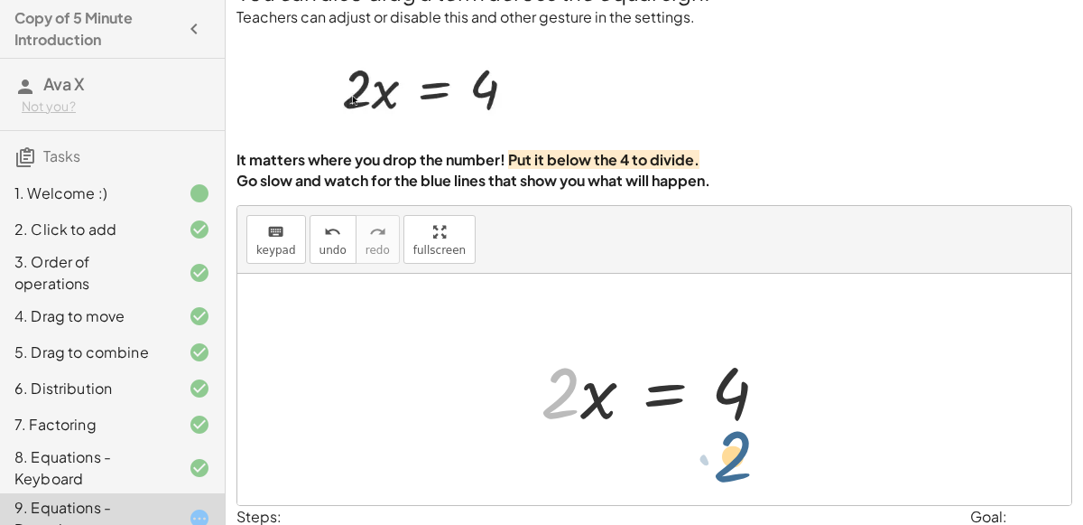
drag, startPoint x: 571, startPoint y: 376, endPoint x: 752, endPoint y: 439, distance: 191.3
click at [752, 439] on div "· 2 · x = 4 4 = · 2 · x · 2 · x = 4 4 = · 2 · x · 2 · 2 · x = 4" at bounding box center [654, 389] width 834 height 231
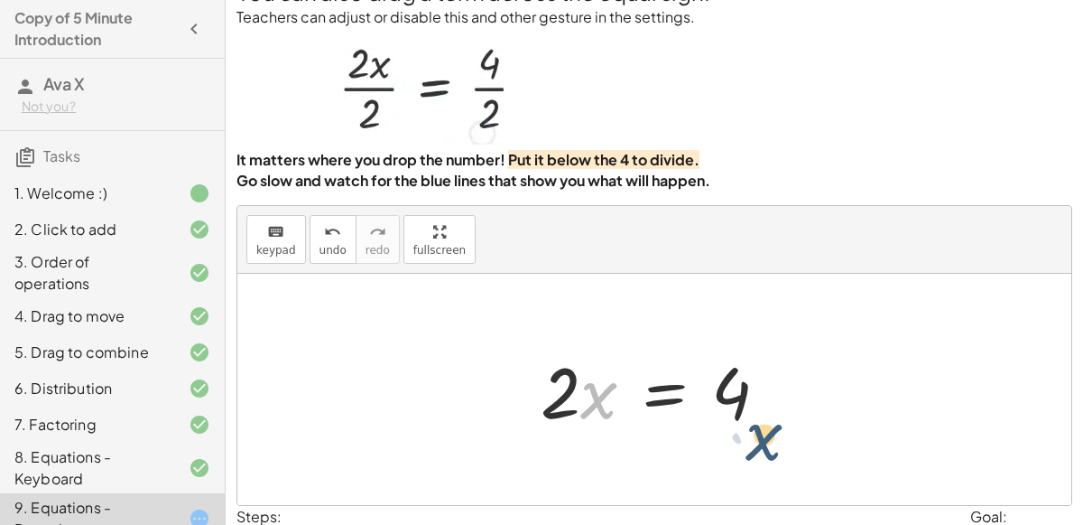
drag, startPoint x: 598, startPoint y: 396, endPoint x: 767, endPoint y: 443, distance: 176.1
click at [561, 333] on div at bounding box center [654, 389] width 834 height 231
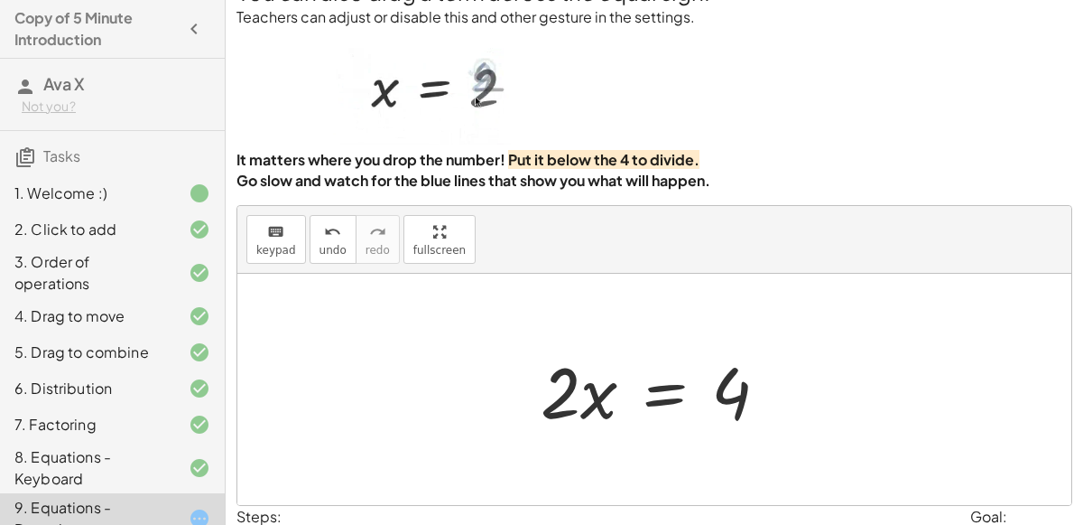
click at [561, 333] on div at bounding box center [654, 389] width 834 height 231
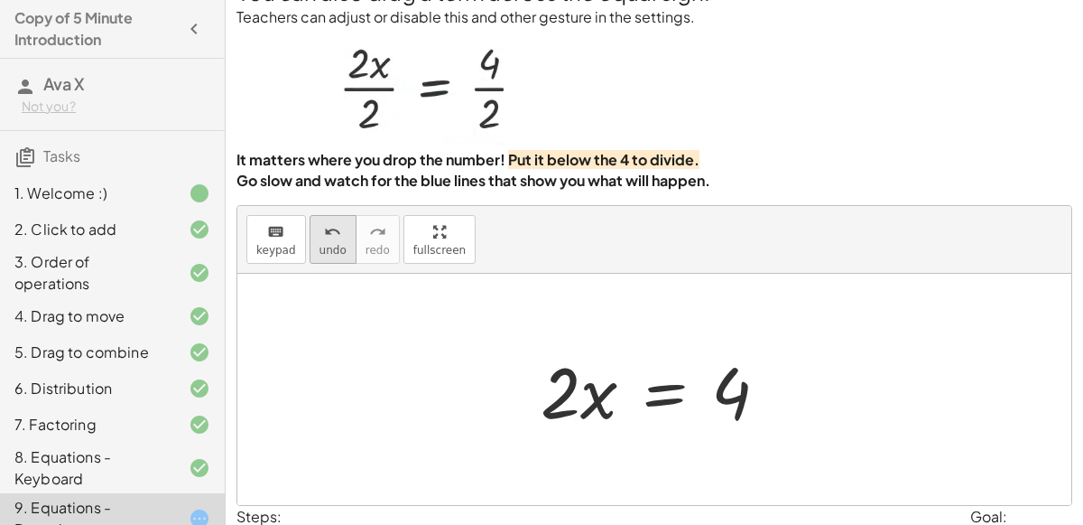
click at [330, 239] on icon "undo" at bounding box center [332, 232] width 17 height 22
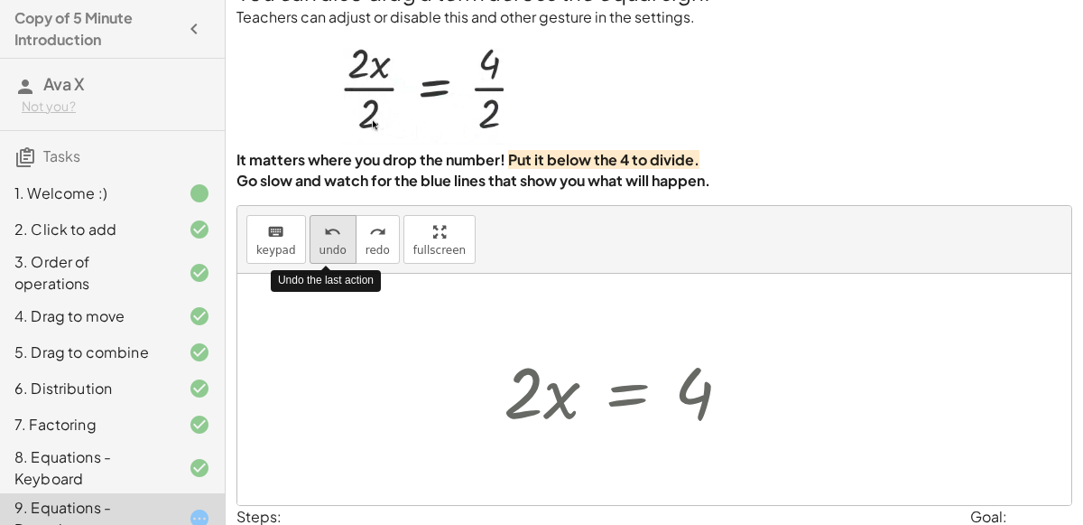
click at [331, 244] on span "undo" at bounding box center [333, 250] width 27 height 13
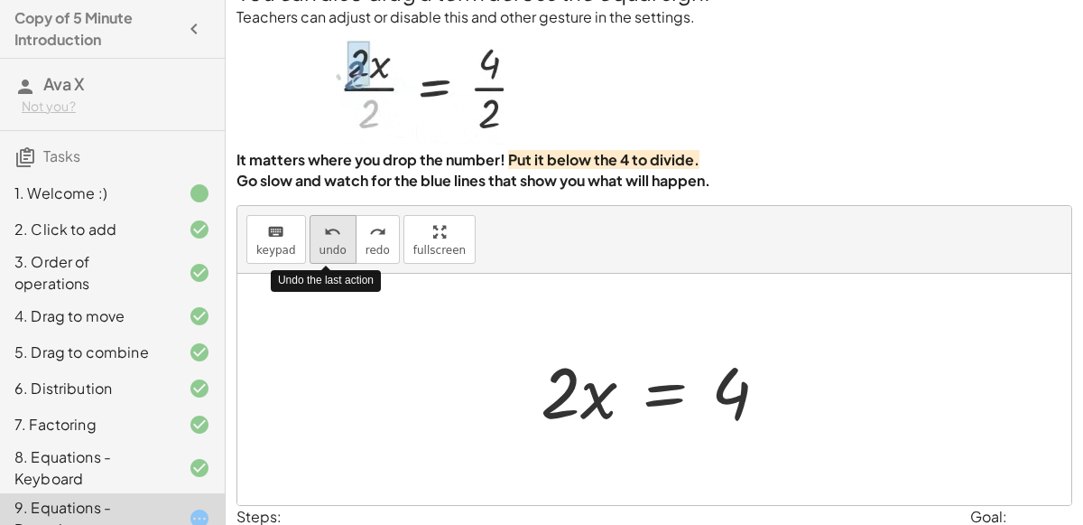
click at [332, 245] on span "undo" at bounding box center [333, 250] width 27 height 13
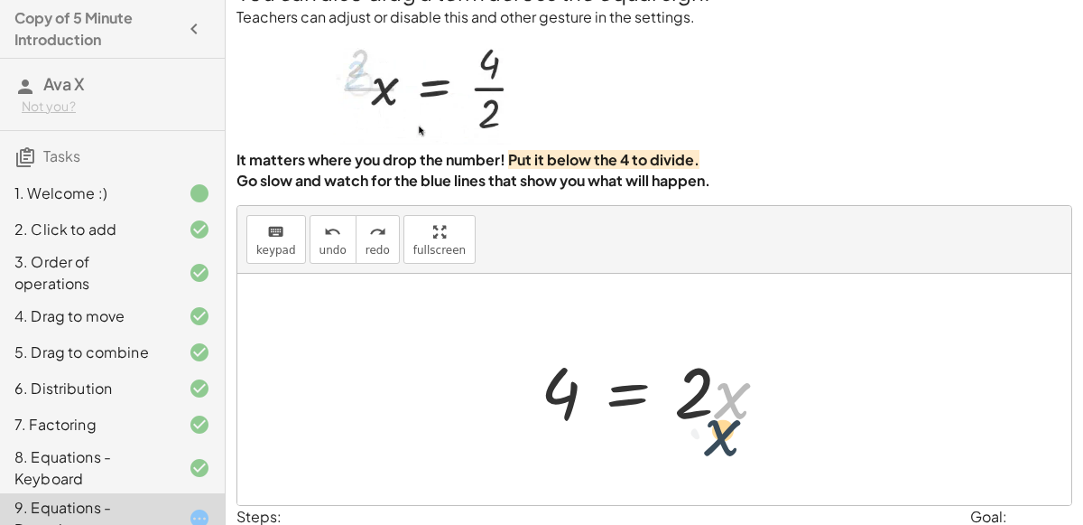
drag, startPoint x: 720, startPoint y: 384, endPoint x: 710, endPoint y: 418, distance: 35.7
click at [710, 418] on div at bounding box center [662, 389] width 260 height 93
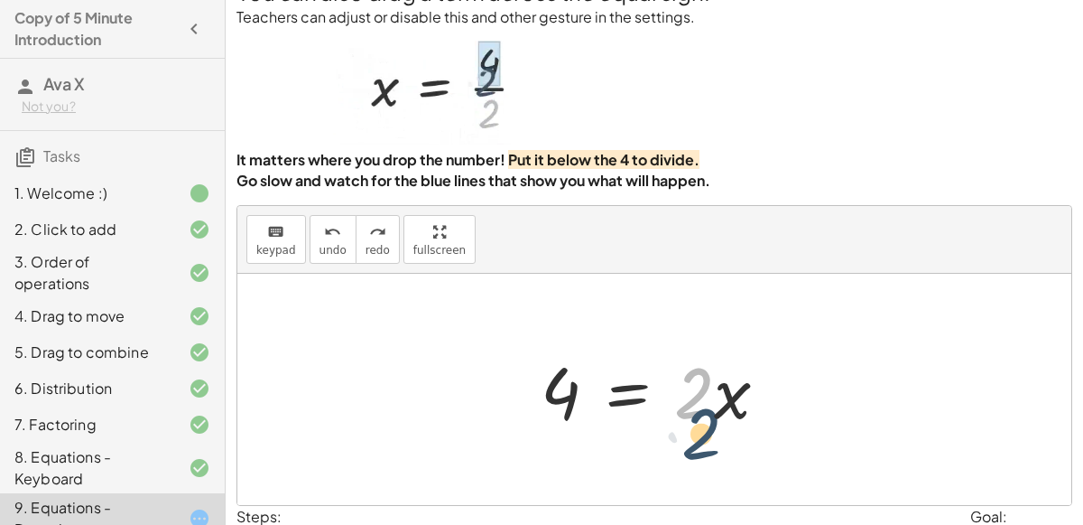
drag, startPoint x: 707, startPoint y: 355, endPoint x: 708, endPoint y: 394, distance: 38.8
click at [708, 394] on div at bounding box center [662, 389] width 260 height 93
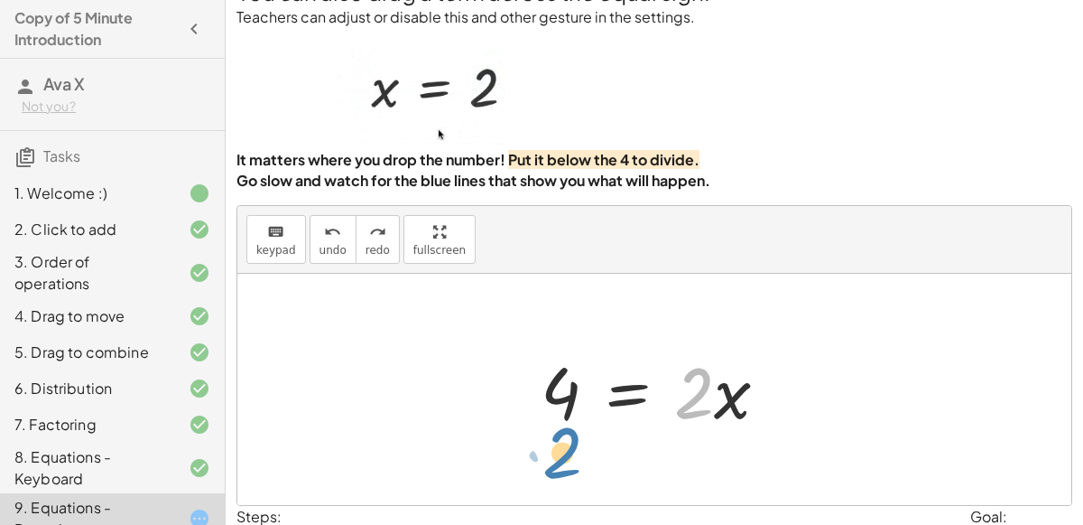
drag, startPoint x: 701, startPoint y: 382, endPoint x: 570, endPoint y: 438, distance: 142.4
click at [570, 438] on div "· 2 · x = 4 · 2 4 = · 2 · x" at bounding box center [654, 389] width 834 height 231
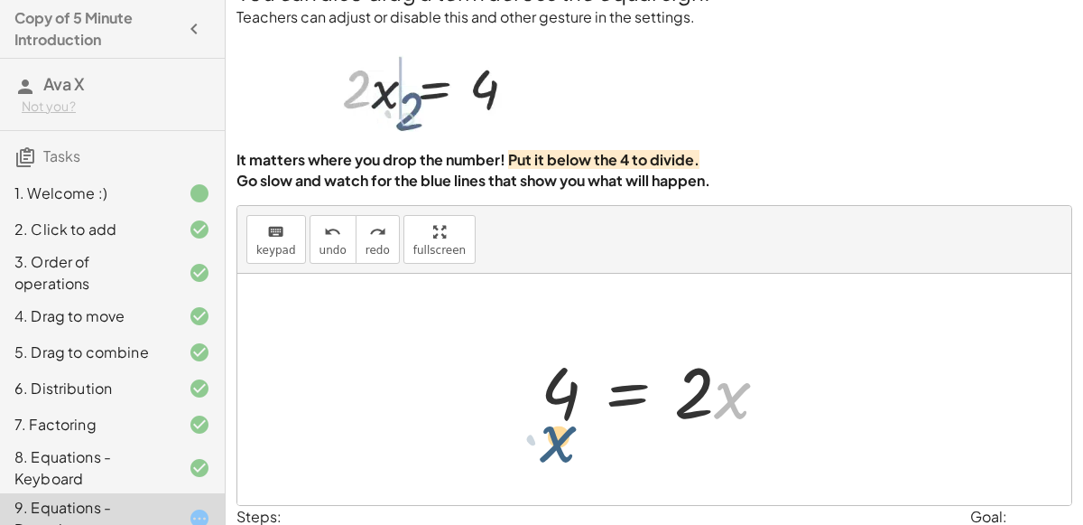
drag, startPoint x: 732, startPoint y: 392, endPoint x: 534, endPoint y: 427, distance: 201.7
click at [534, 427] on div at bounding box center [662, 389] width 260 height 93
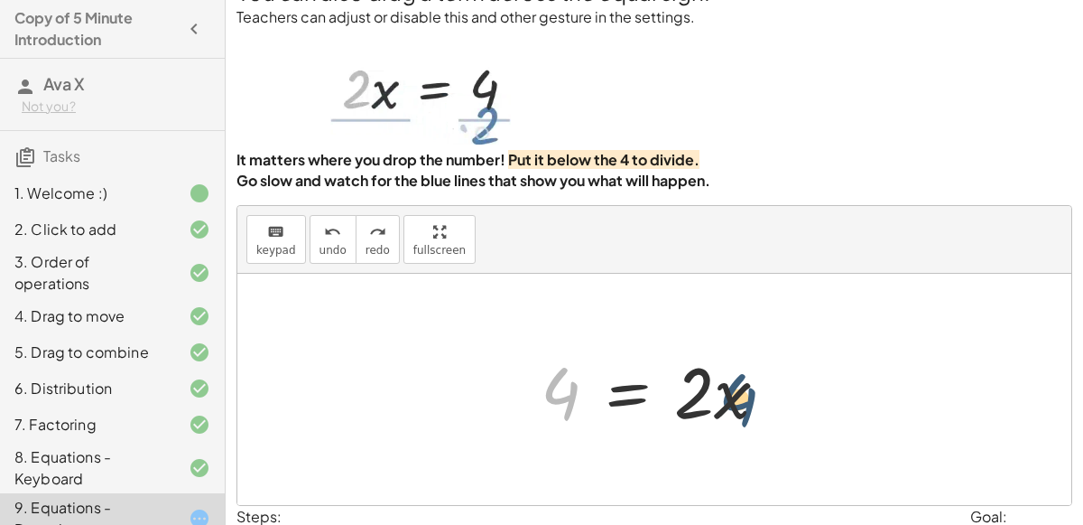
drag, startPoint x: 552, startPoint y: 400, endPoint x: 774, endPoint y: 395, distance: 221.2
click at [774, 395] on div at bounding box center [662, 389] width 260 height 93
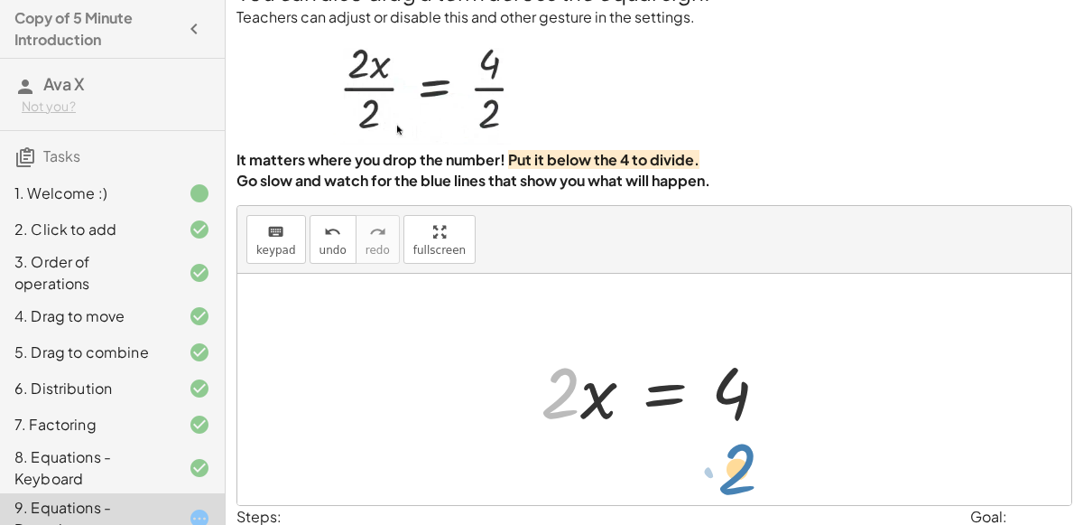
drag, startPoint x: 564, startPoint y: 372, endPoint x: 740, endPoint y: 448, distance: 191.7
click at [740, 448] on div "· 2 · x = 4 4 = · 2 · x · 2 4 = · 2 · x" at bounding box center [654, 389] width 834 height 231
drag, startPoint x: 560, startPoint y: 377, endPoint x: 740, endPoint y: 431, distance: 188.2
click at [740, 431] on div at bounding box center [662, 389] width 260 height 93
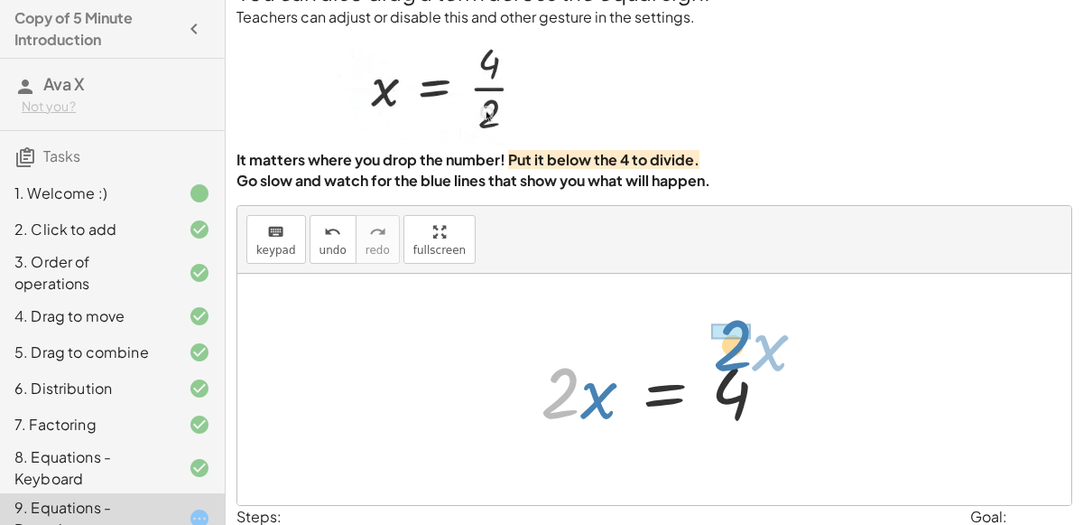
drag, startPoint x: 558, startPoint y: 382, endPoint x: 729, endPoint y: 331, distance: 178.8
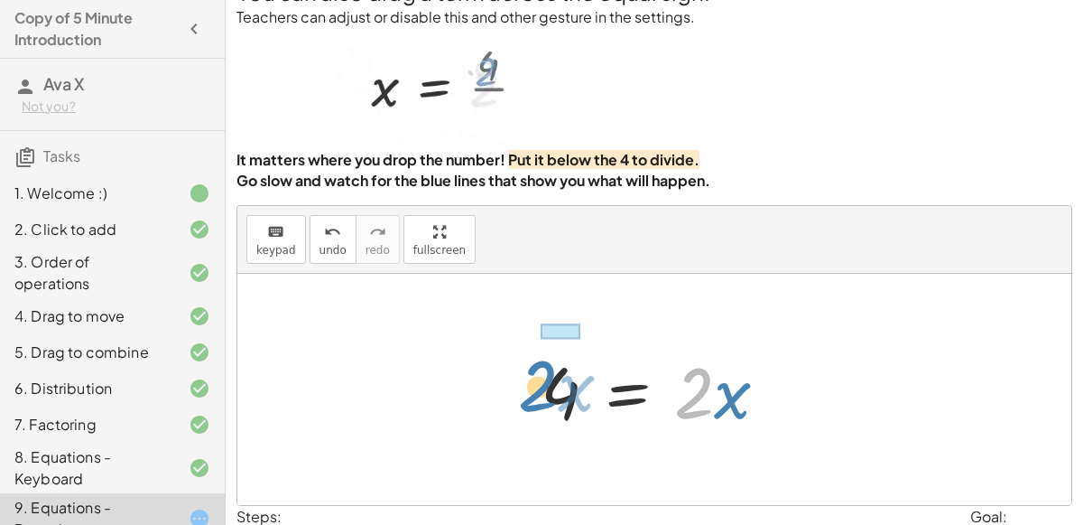
drag, startPoint x: 694, startPoint y: 383, endPoint x: 526, endPoint y: 378, distance: 168.0
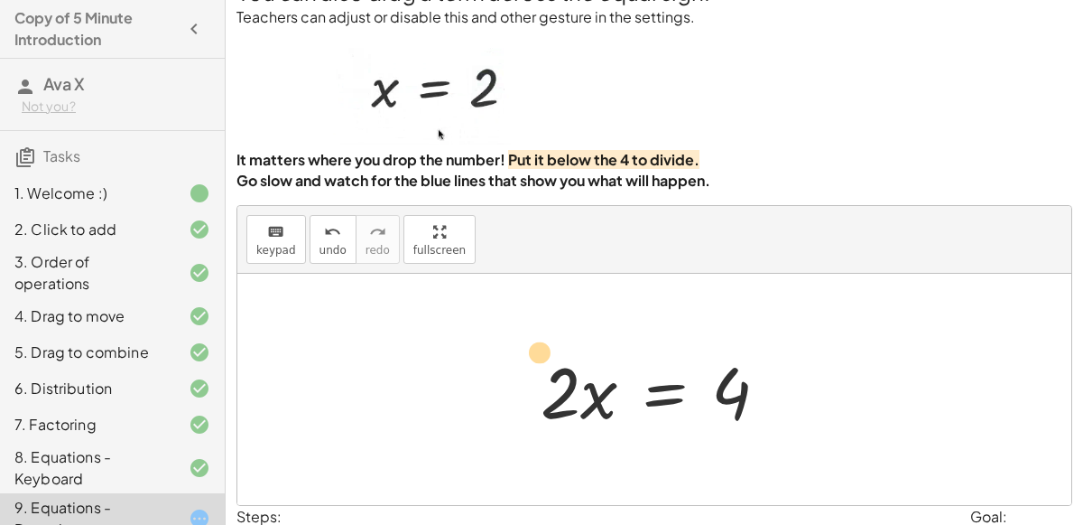
drag, startPoint x: 551, startPoint y: 376, endPoint x: 521, endPoint y: 343, distance: 44.1
click at [521, 343] on div "· 2 · x = 4 4 = · 2 · x · 2 · x = 4 4 = · 2 · x · 2 · x 4 = · 2 · x" at bounding box center [655, 390] width 283 height 102
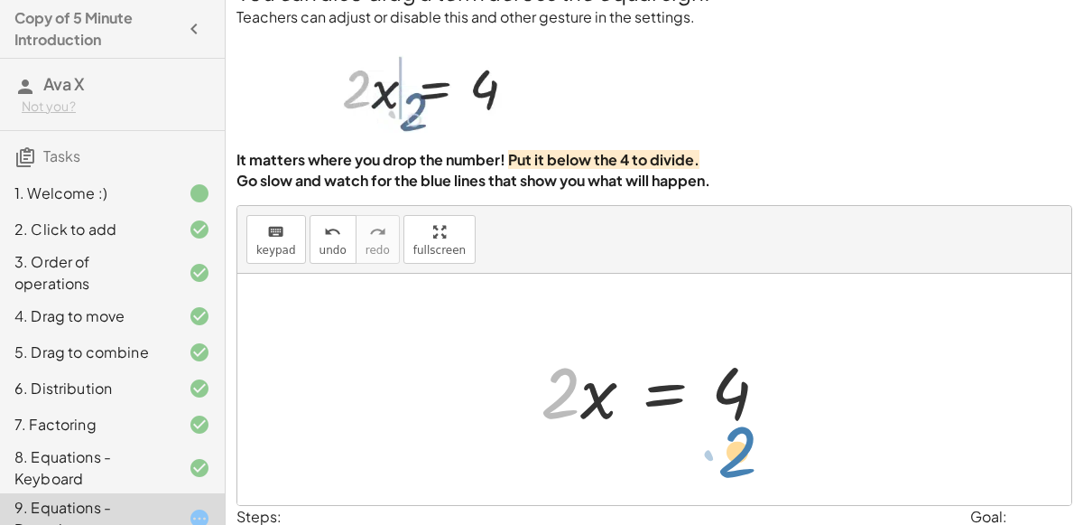
drag, startPoint x: 561, startPoint y: 371, endPoint x: 737, endPoint y: 436, distance: 187.7
click at [737, 436] on div "· 2 · x = 4 4 = · 2 · x · 2 · x = 4 4 = · 2 · x · 2 4 = · 2 · x" at bounding box center [655, 390] width 283 height 102
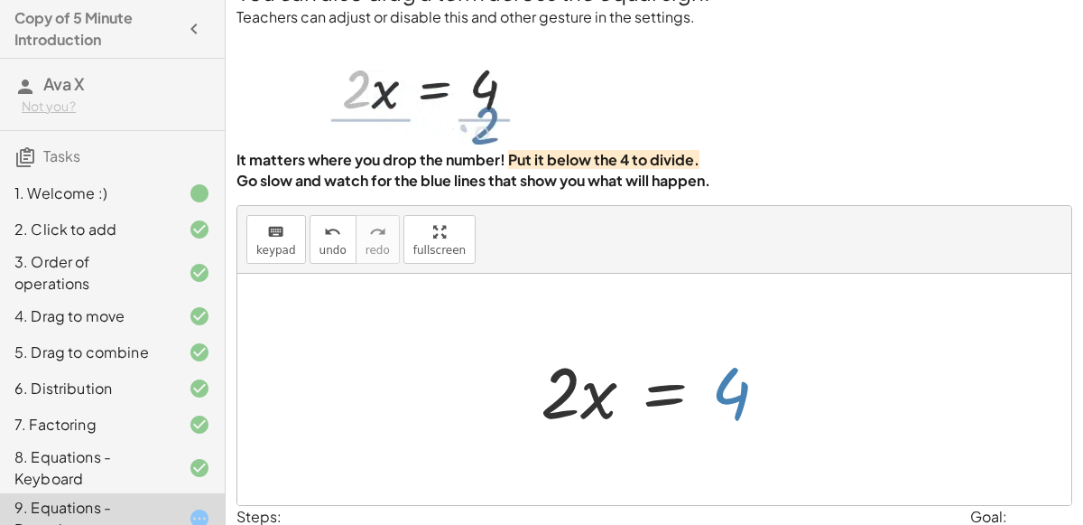
click at [735, 386] on div at bounding box center [662, 389] width 260 height 93
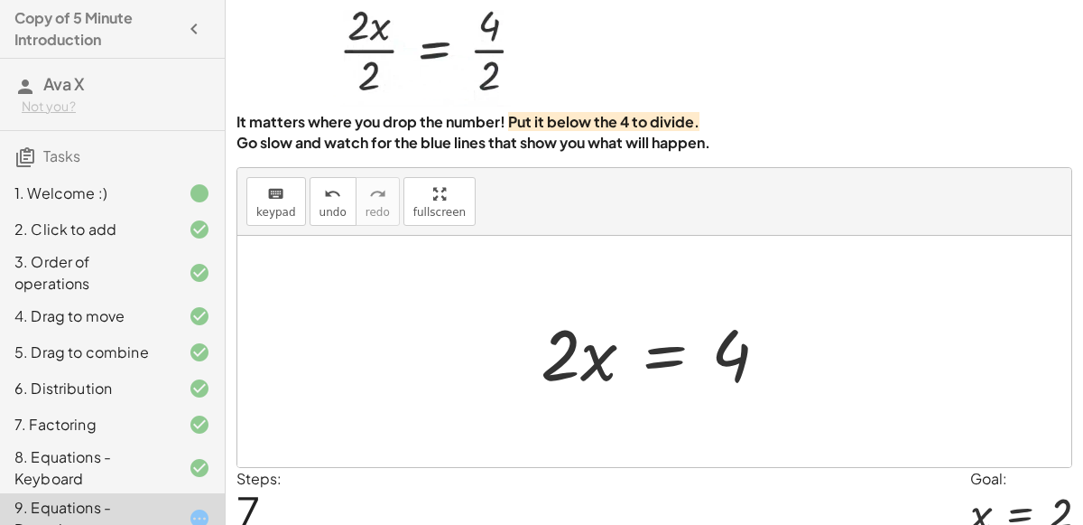
scroll to position [63, 0]
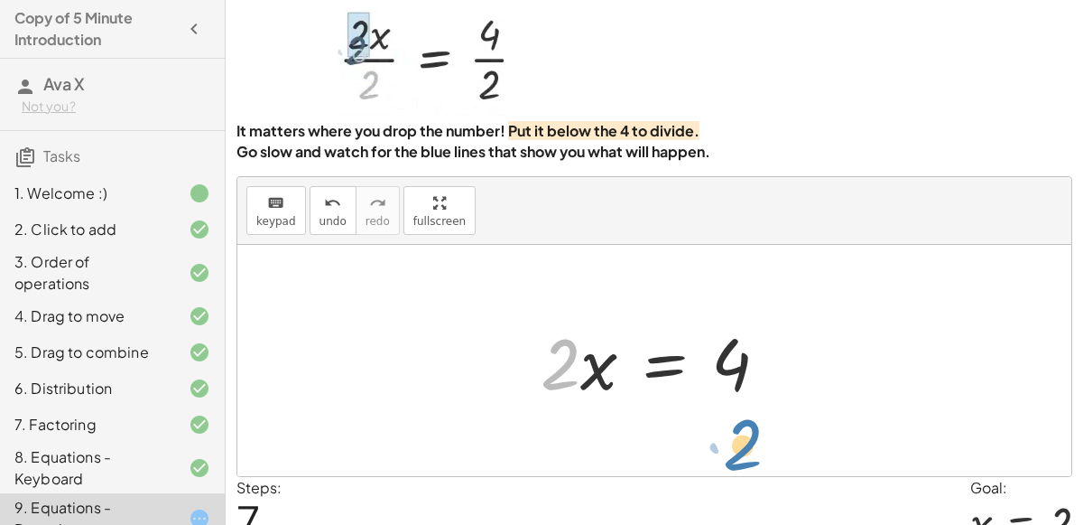
drag, startPoint x: 548, startPoint y: 376, endPoint x: 726, endPoint y: 448, distance: 192.0
click at [726, 448] on div "· 2 · x = 4 4 = · 2 · x · 2 · x = 4 4 = · 2 · x · 2 4 = · 2 · x" at bounding box center [654, 360] width 834 height 231
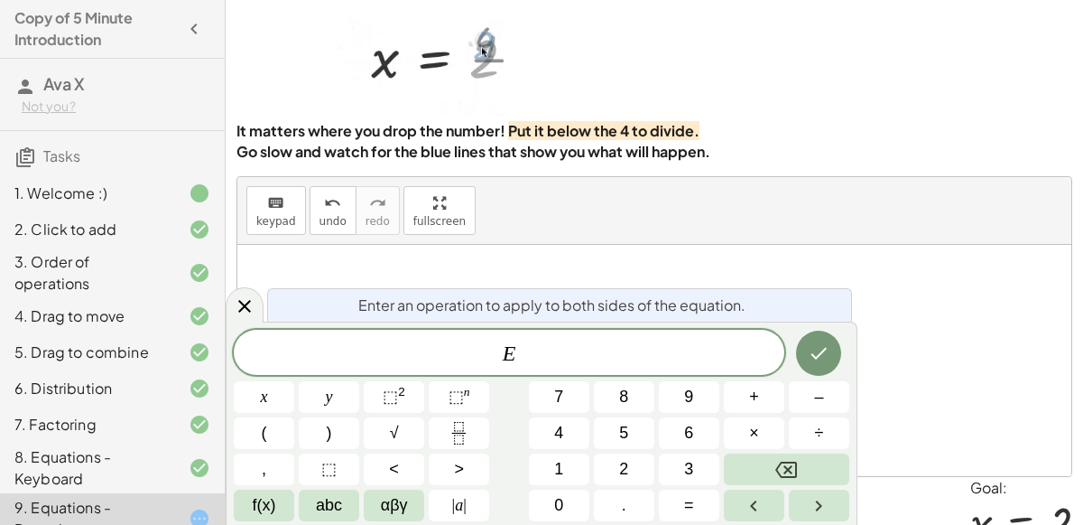
click at [462, 428] on icon "Fraction" at bounding box center [459, 433] width 23 height 23
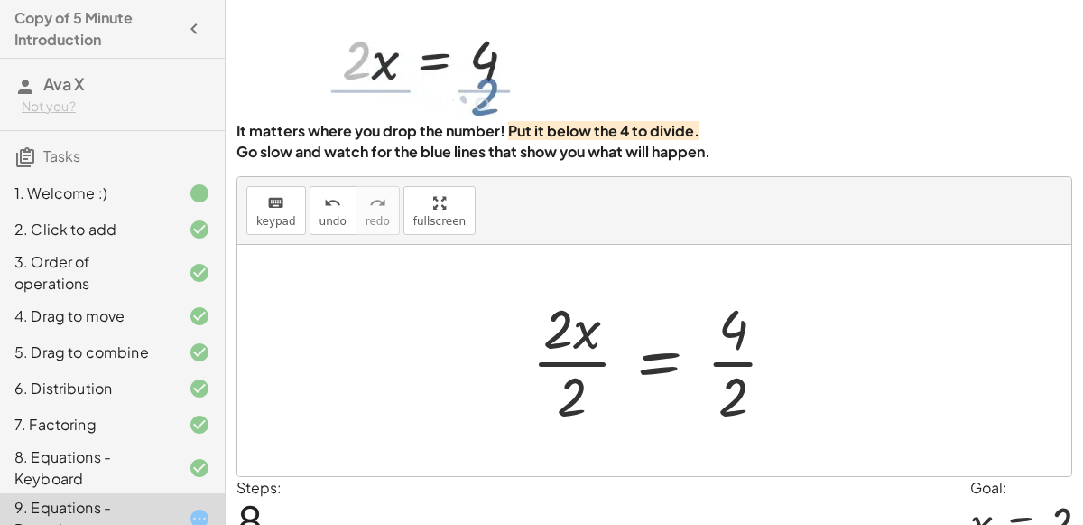
click at [39, 465] on div "8. Equations - Keyboard" at bounding box center [86, 467] width 145 height 43
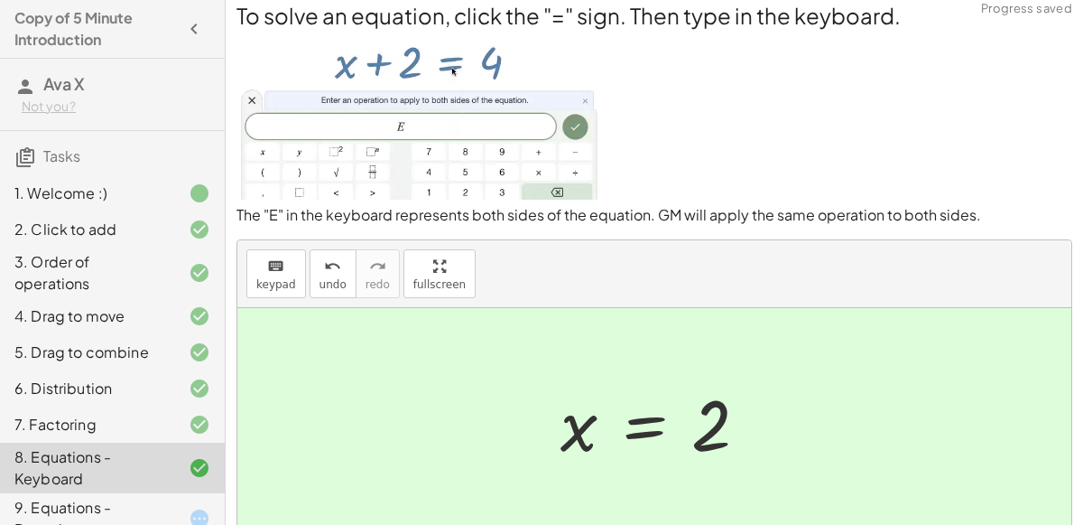
scroll to position [0, 0]
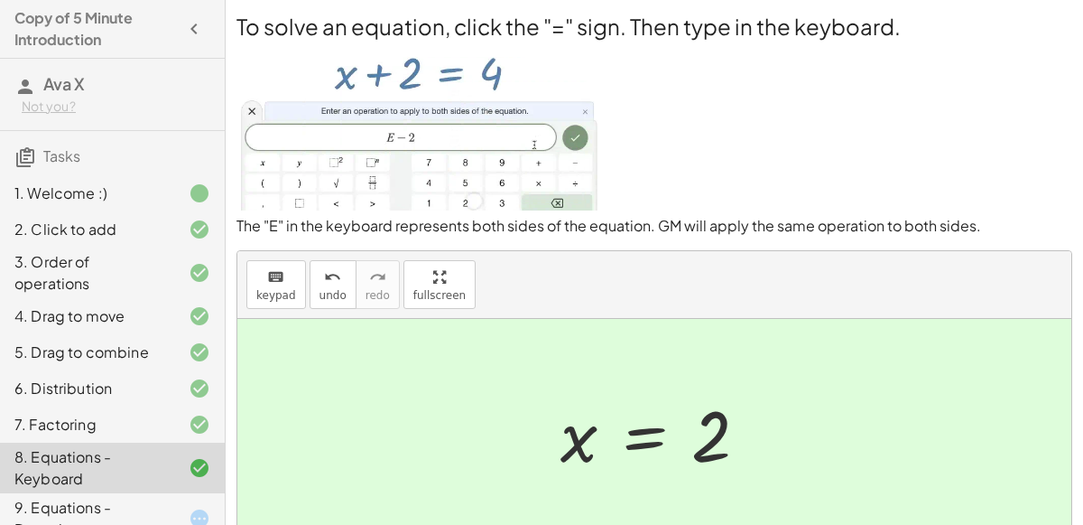
click at [487, 97] on img at bounding box center [419, 126] width 364 height 169
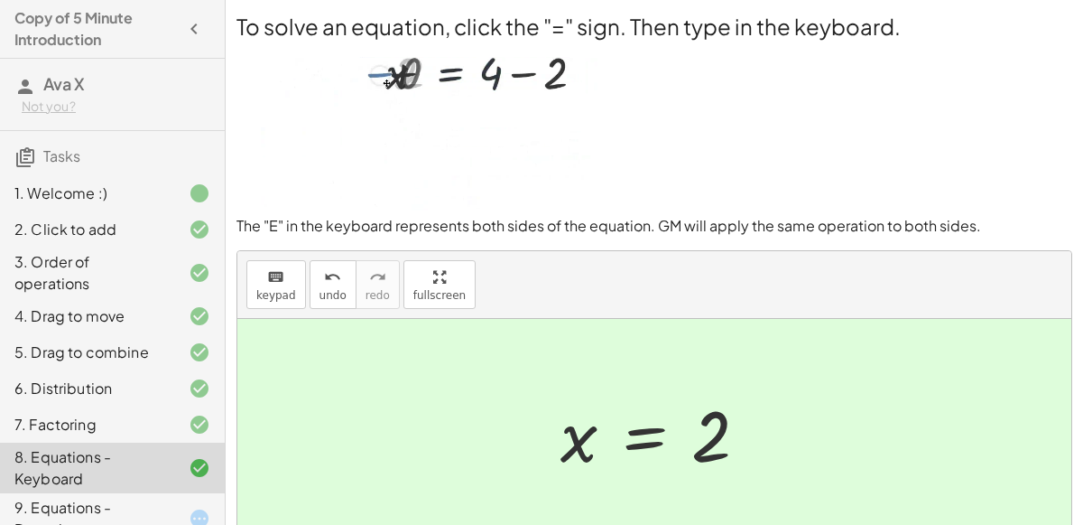
click at [119, 506] on div "9. Equations - Dragging" at bounding box center [86, 518] width 145 height 43
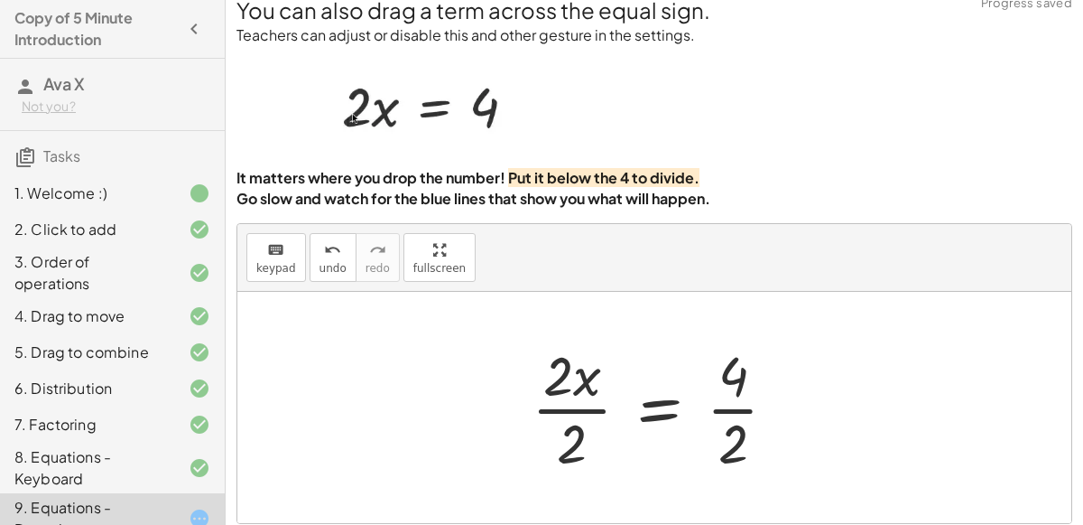
scroll to position [48, 0]
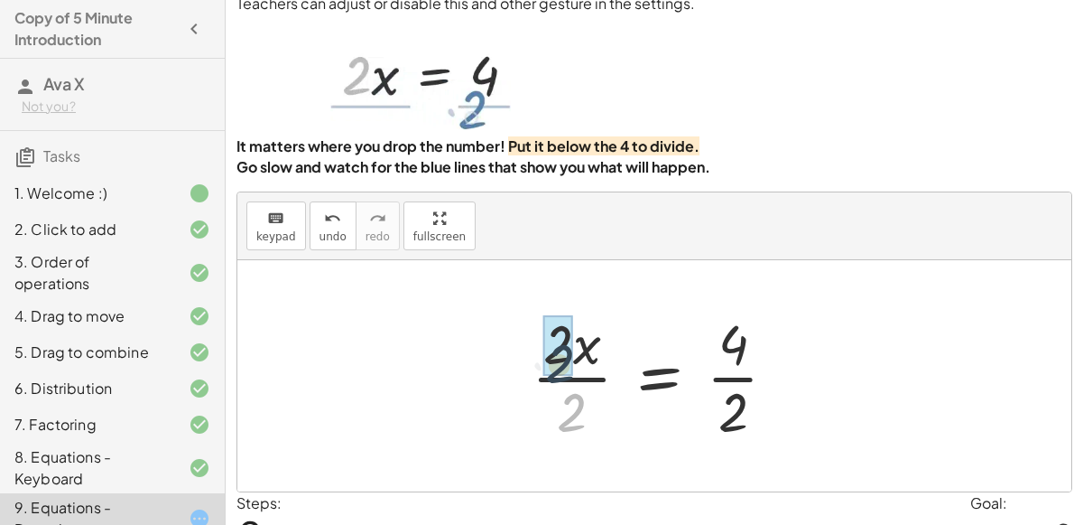
drag, startPoint x: 570, startPoint y: 409, endPoint x: 556, endPoint y: 359, distance: 51.5
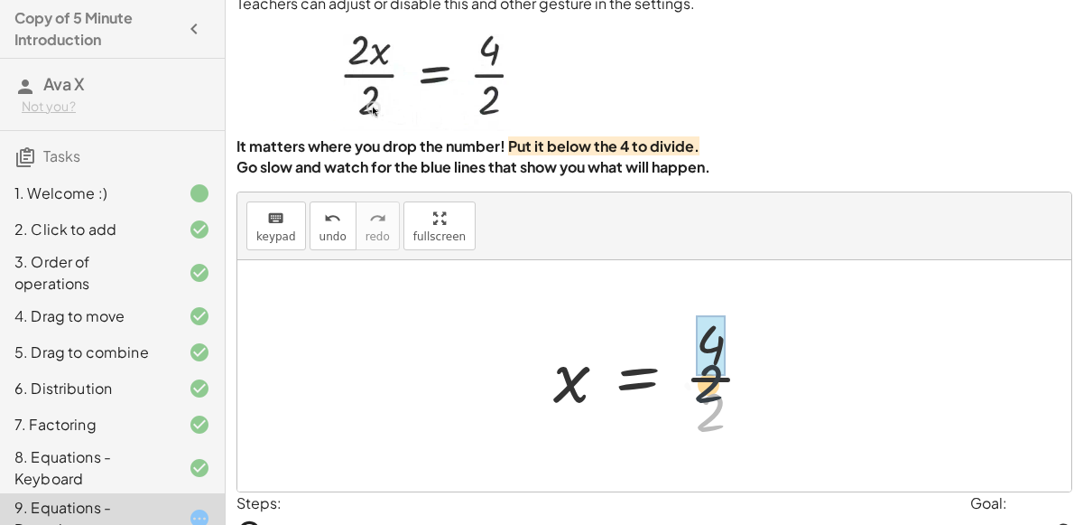
drag, startPoint x: 710, startPoint y: 396, endPoint x: 710, endPoint y: 353, distance: 43.3
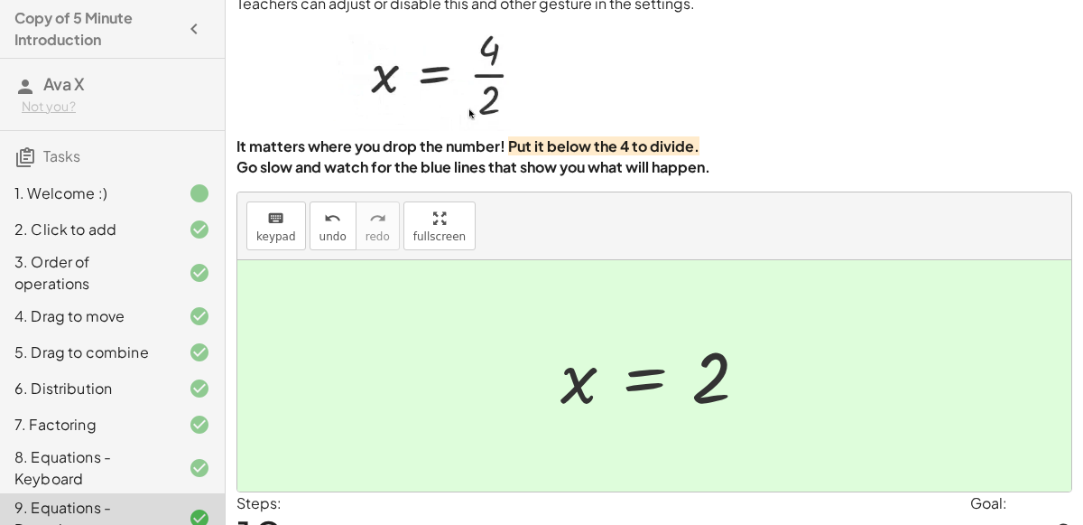
scroll to position [146, 0]
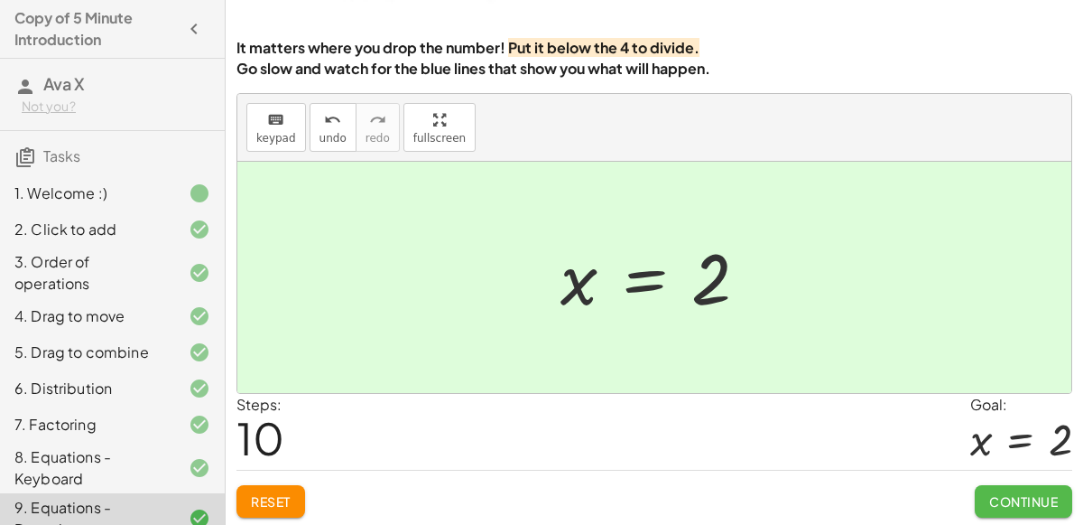
click at [985, 485] on button "Continue" at bounding box center [1023, 501] width 97 height 32
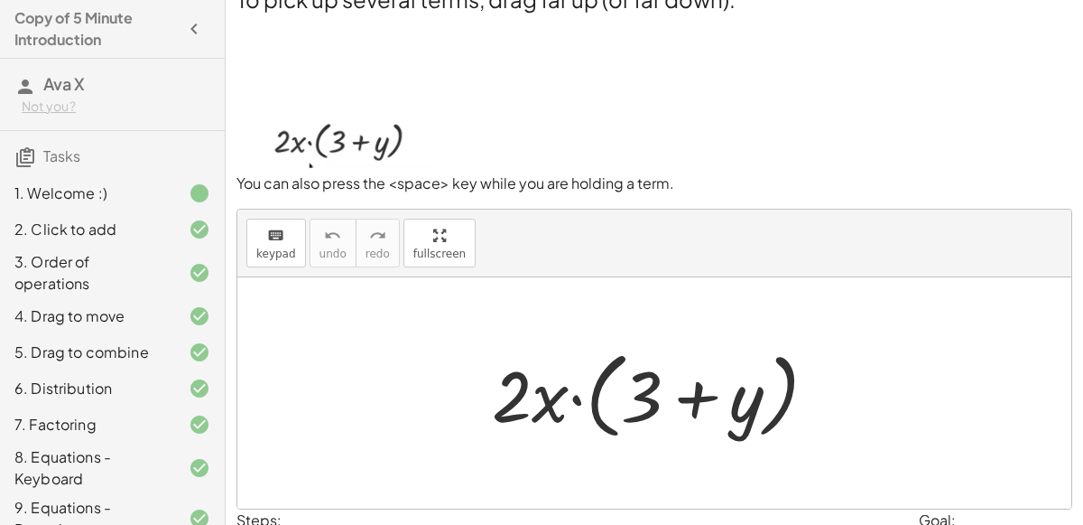
scroll to position [17, 0]
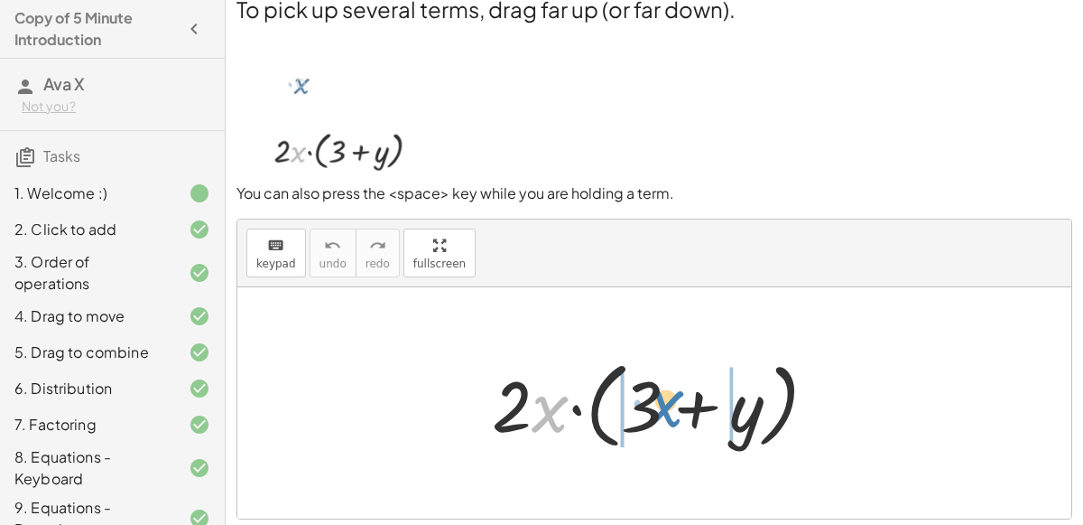
drag, startPoint x: 551, startPoint y: 401, endPoint x: 663, endPoint y: 400, distance: 111.9
click at [663, 400] on div at bounding box center [661, 403] width 357 height 104
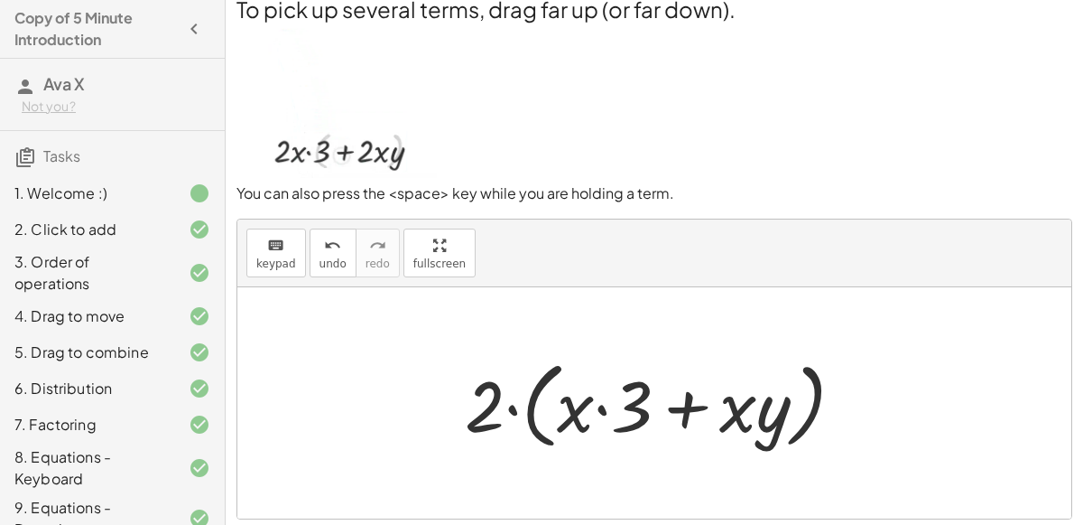
click at [678, 405] on div at bounding box center [662, 403] width 412 height 104
drag, startPoint x: 487, startPoint y: 400, endPoint x: 742, endPoint y: 396, distance: 254.6
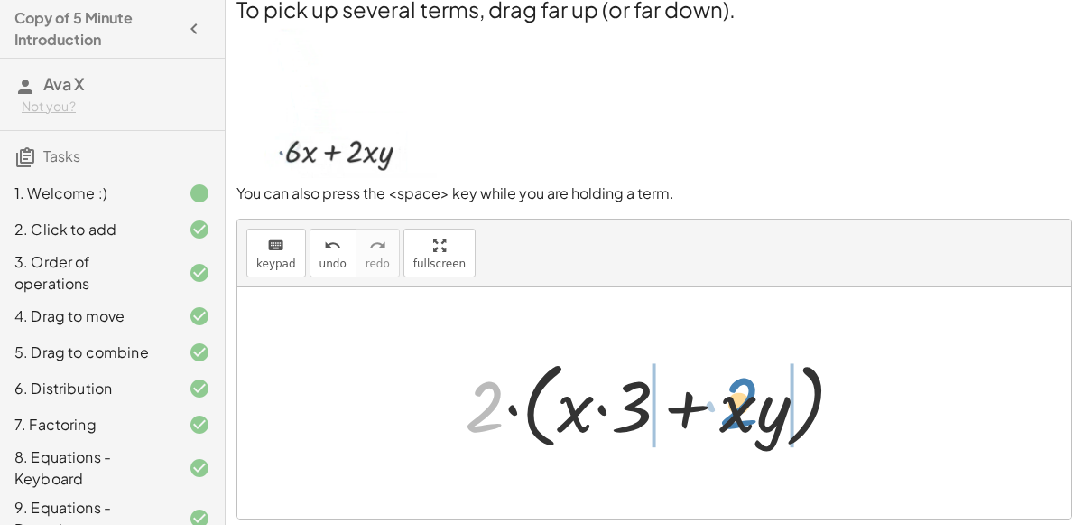
click at [742, 396] on div at bounding box center [662, 403] width 412 height 104
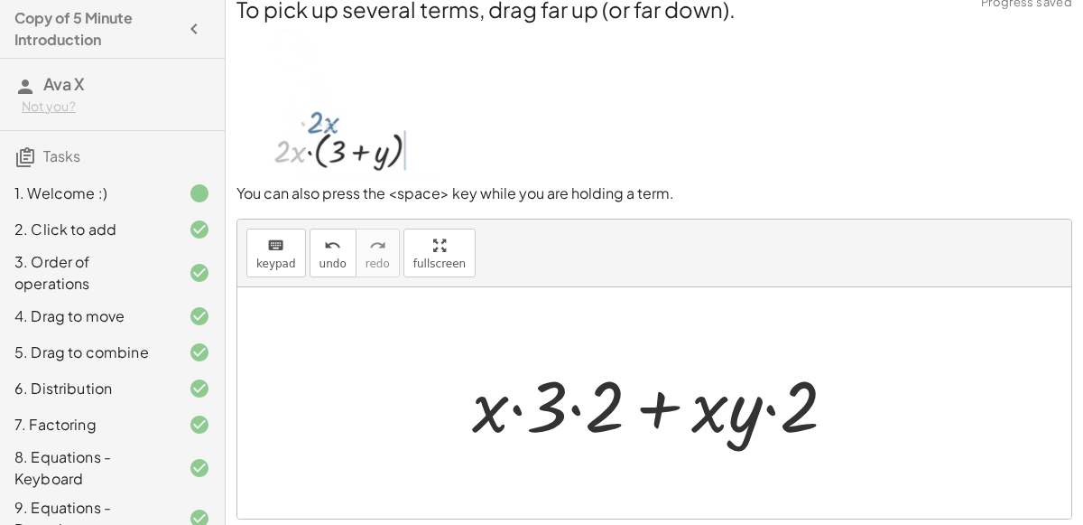
click at [663, 405] on div at bounding box center [661, 403] width 397 height 93
click at [571, 412] on div at bounding box center [661, 403] width 397 height 93
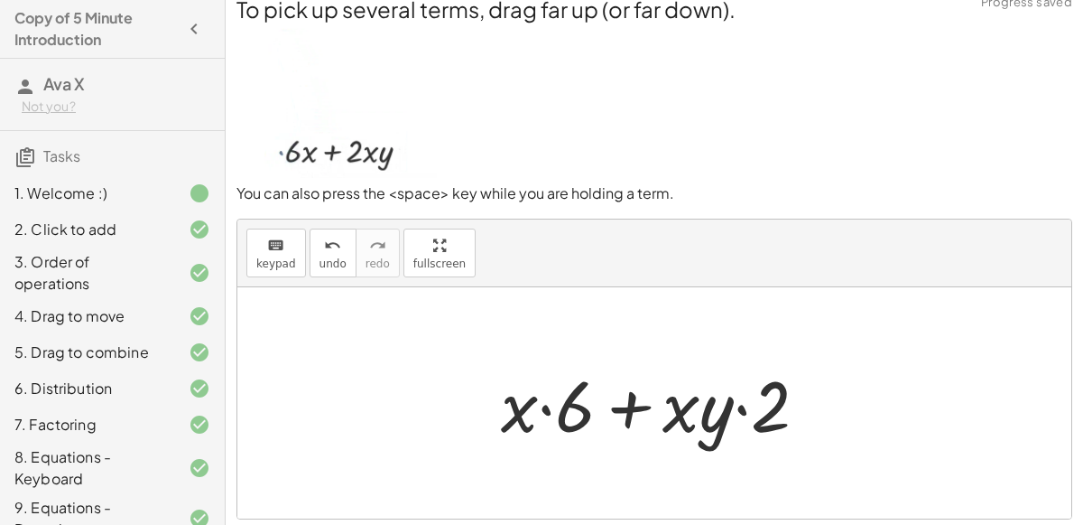
click at [736, 403] on div at bounding box center [661, 403] width 339 height 93
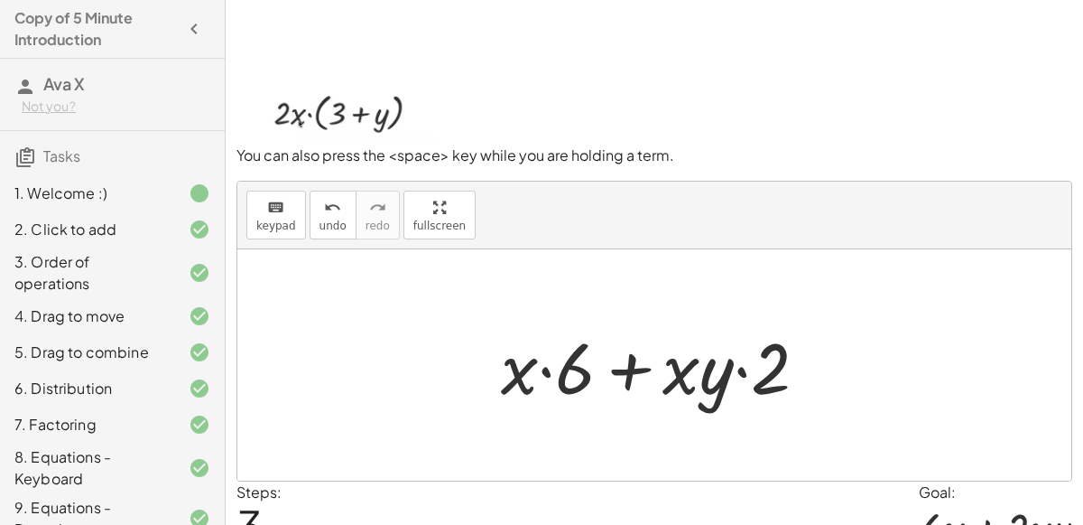
scroll to position [57, 0]
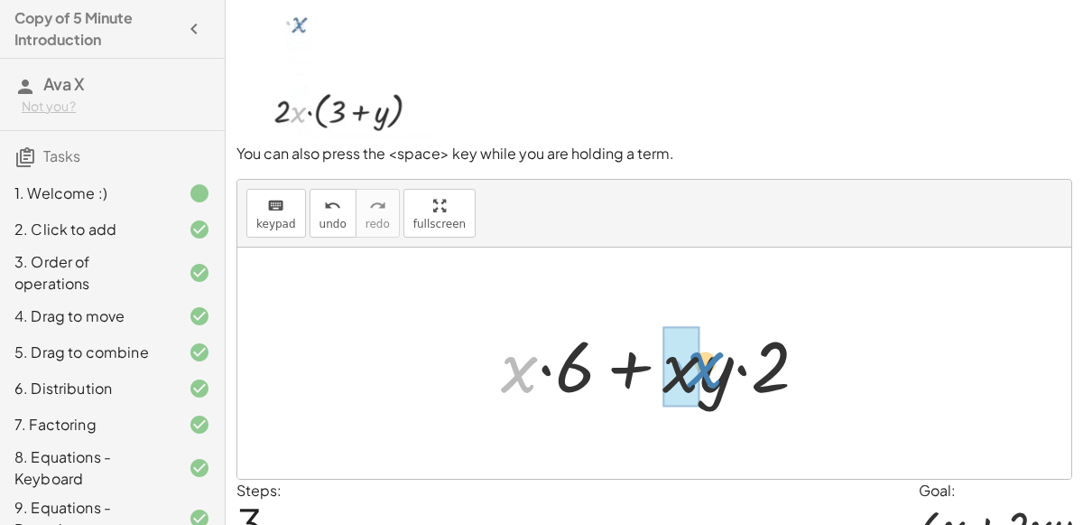
drag, startPoint x: 525, startPoint y: 363, endPoint x: 709, endPoint y: 358, distance: 184.2
click at [709, 358] on div at bounding box center [661, 363] width 339 height 93
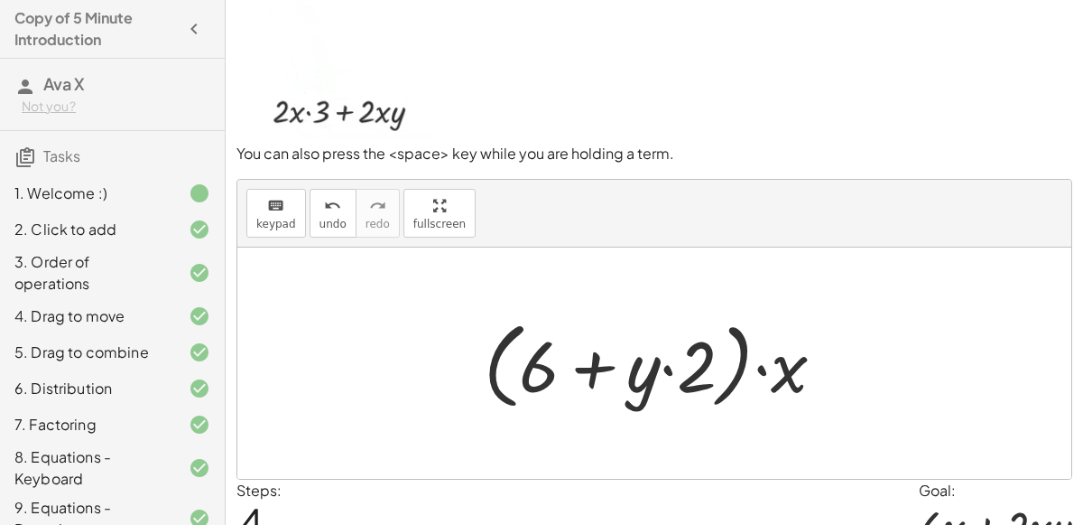
click at [660, 366] on div at bounding box center [662, 363] width 374 height 104
drag, startPoint x: 535, startPoint y: 374, endPoint x: 682, endPoint y: 365, distance: 146.5
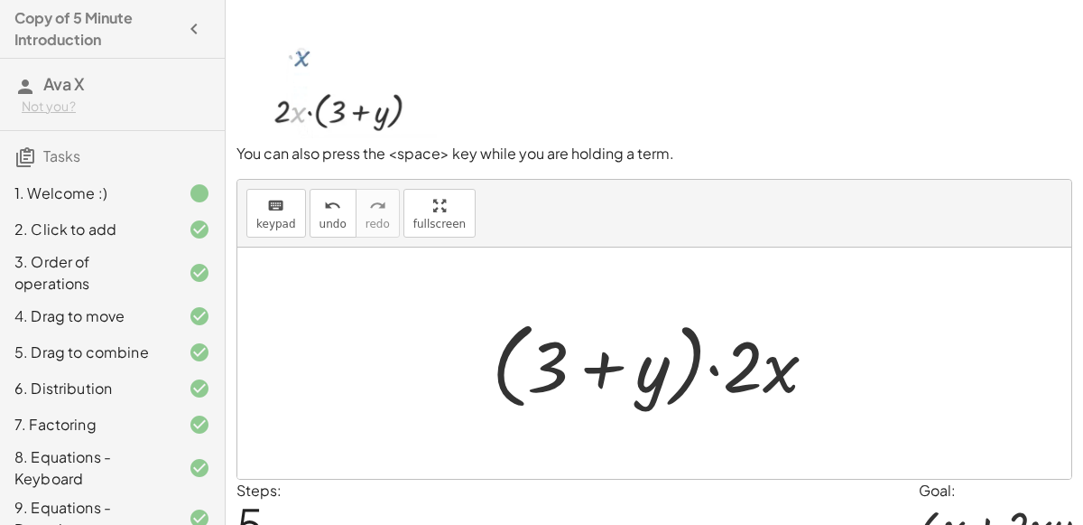
click at [555, 356] on div at bounding box center [661, 363] width 357 height 104
drag, startPoint x: 555, startPoint y: 356, endPoint x: 737, endPoint y: 357, distance: 181.5
click at [737, 357] on div at bounding box center [661, 363] width 357 height 104
click at [607, 359] on div at bounding box center [661, 363] width 357 height 104
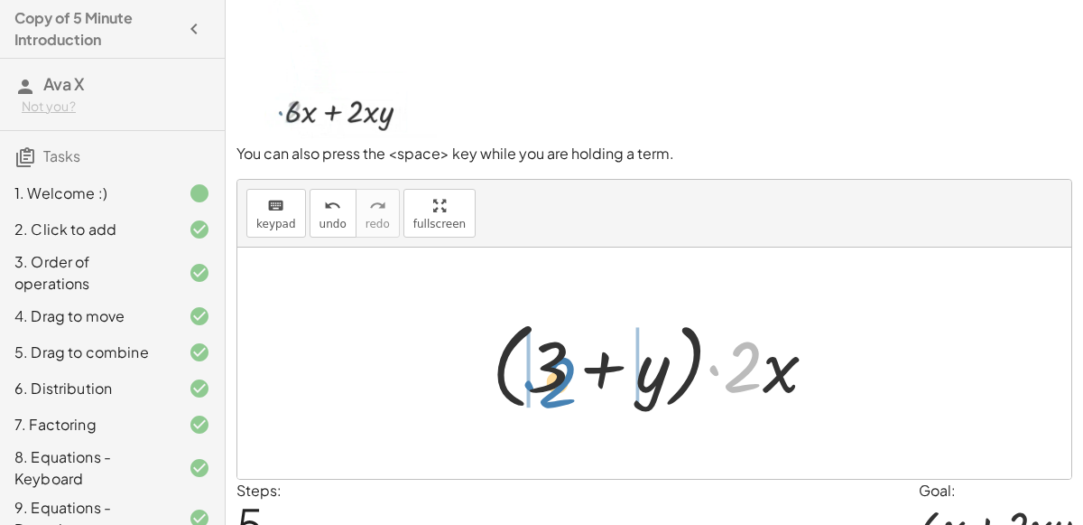
drag, startPoint x: 747, startPoint y: 361, endPoint x: 562, endPoint y: 375, distance: 186.5
click at [562, 375] on div at bounding box center [661, 363] width 357 height 104
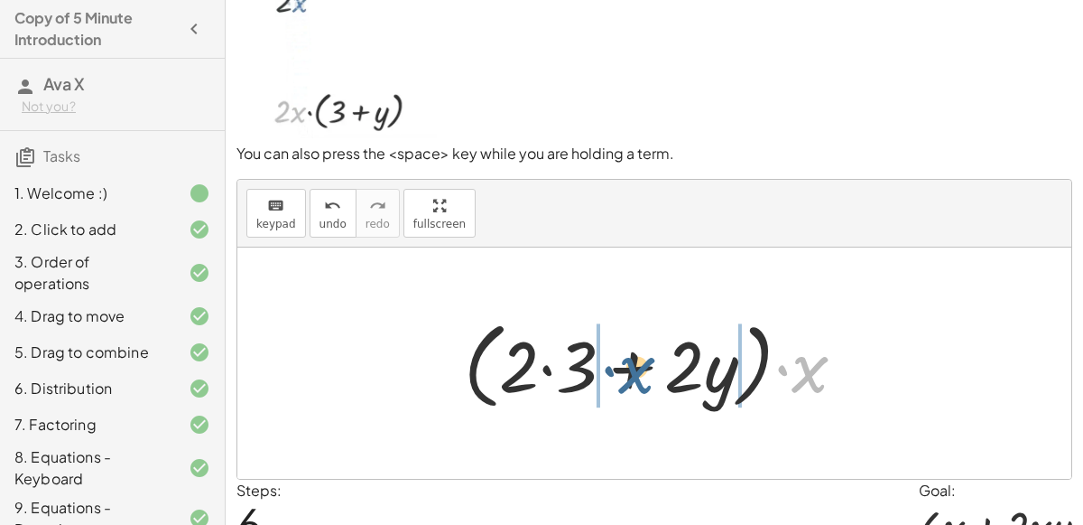
drag, startPoint x: 824, startPoint y: 367, endPoint x: 617, endPoint y: 371, distance: 207.7
click at [617, 371] on div at bounding box center [662, 363] width 414 height 104
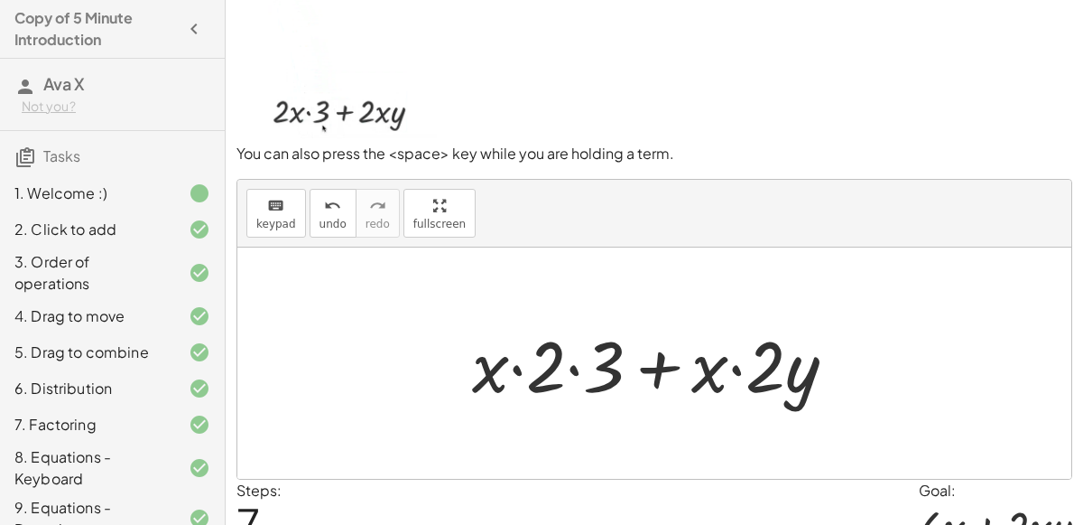
click at [549, 371] on div at bounding box center [661, 363] width 397 height 93
click at [571, 366] on div at bounding box center [661, 363] width 397 height 93
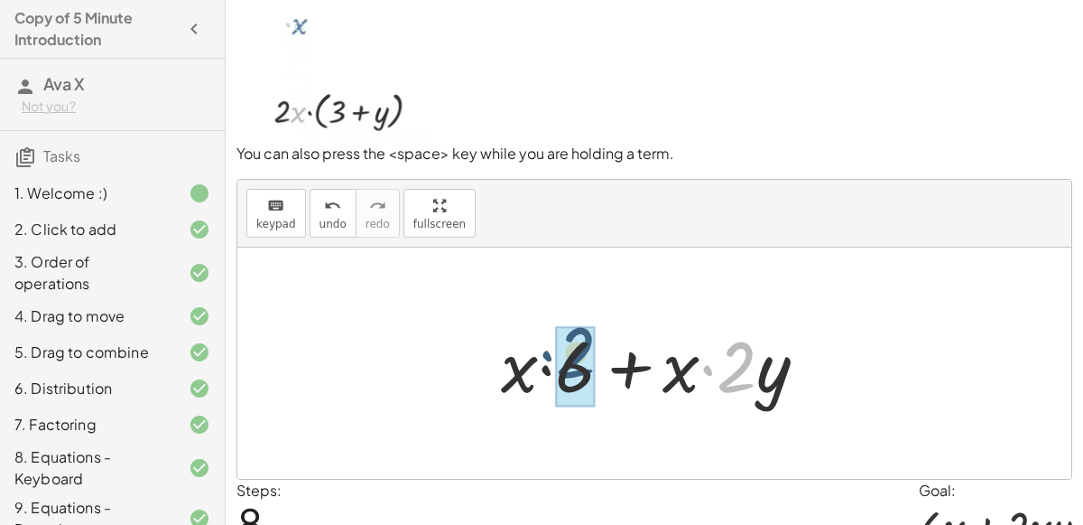
drag, startPoint x: 727, startPoint y: 367, endPoint x: 562, endPoint y: 366, distance: 165.2
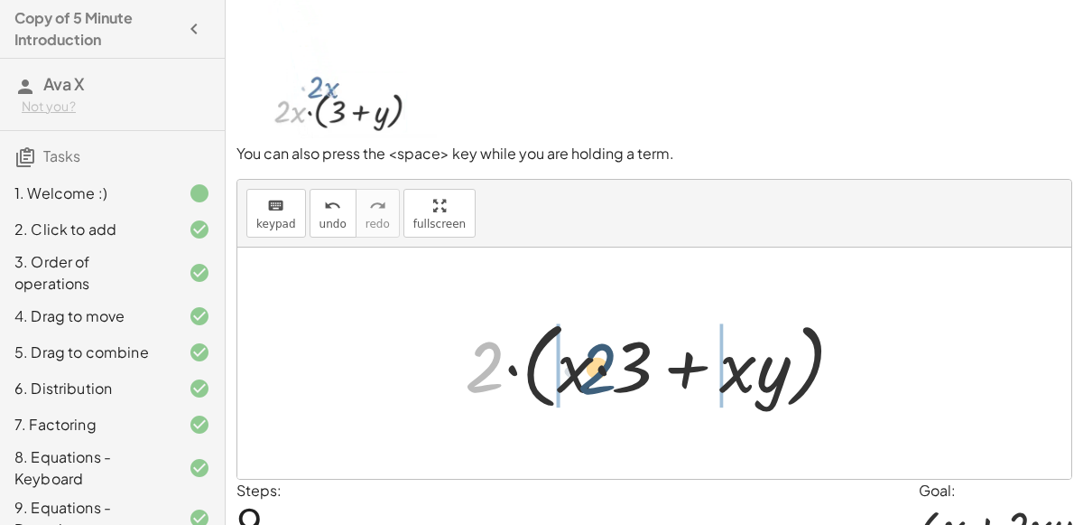
drag, startPoint x: 490, startPoint y: 358, endPoint x: 633, endPoint y: 351, distance: 142.8
click at [633, 351] on div at bounding box center [662, 363] width 412 height 104
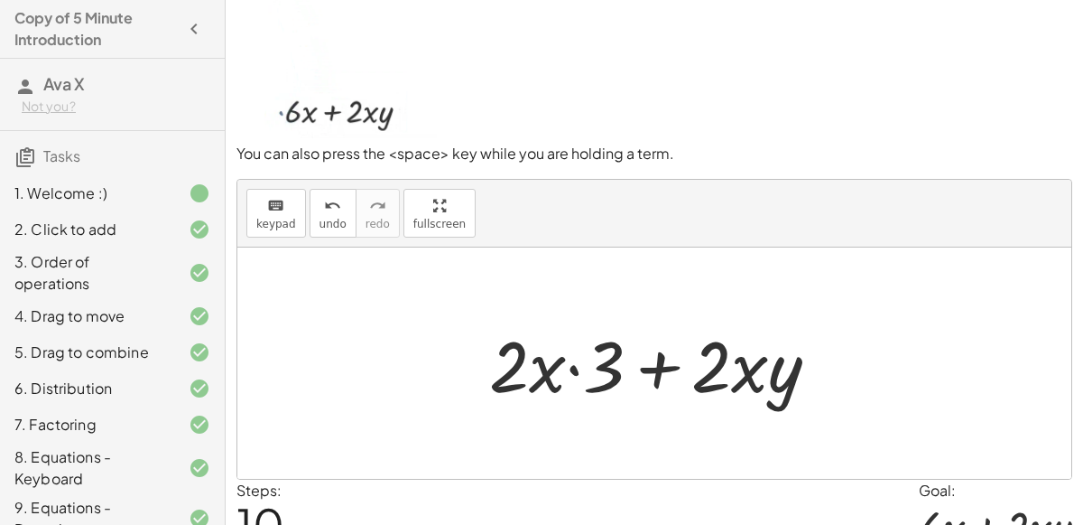
click at [573, 360] on div at bounding box center [661, 363] width 363 height 93
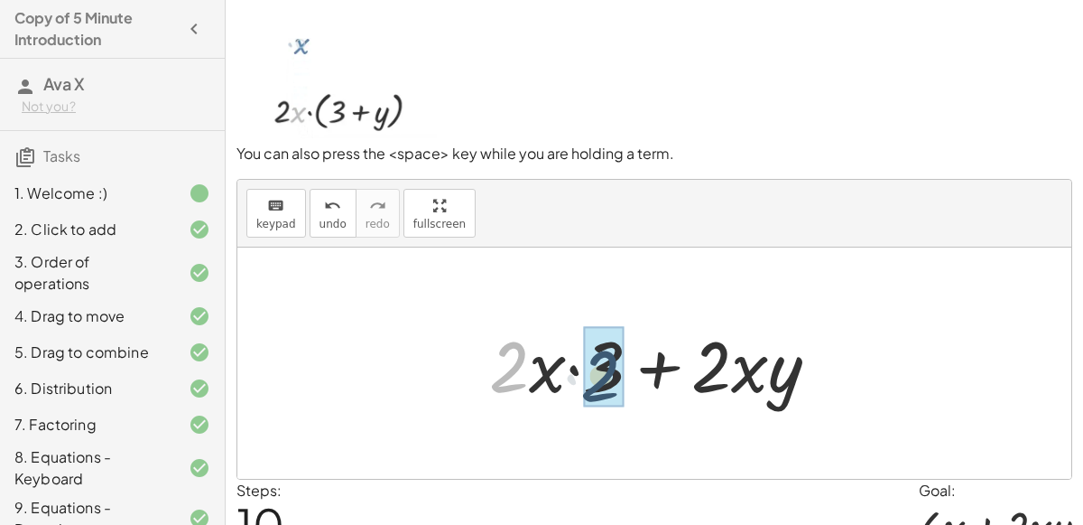
drag, startPoint x: 518, startPoint y: 357, endPoint x: 611, endPoint y: 365, distance: 93.3
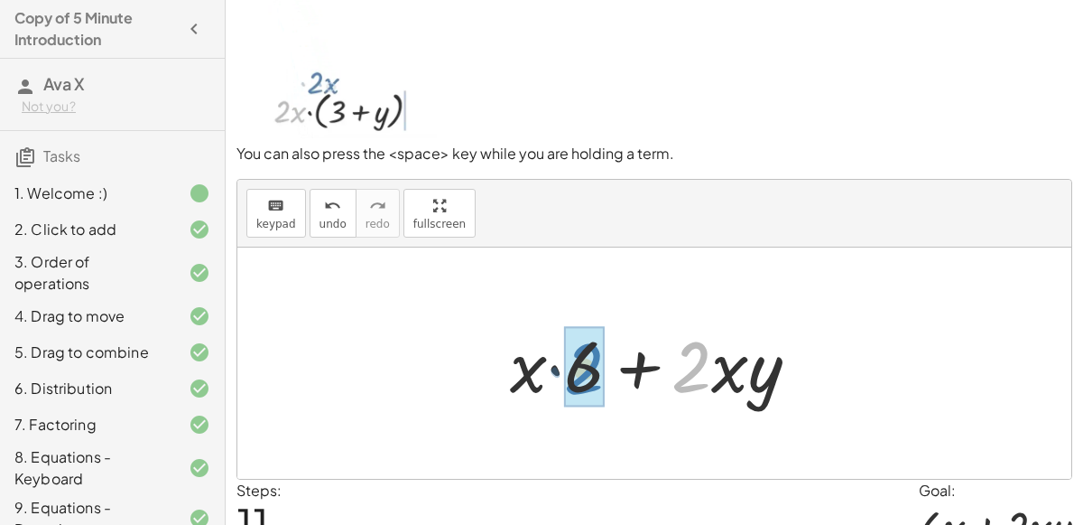
drag, startPoint x: 683, startPoint y: 368, endPoint x: 574, endPoint y: 369, distance: 109.2
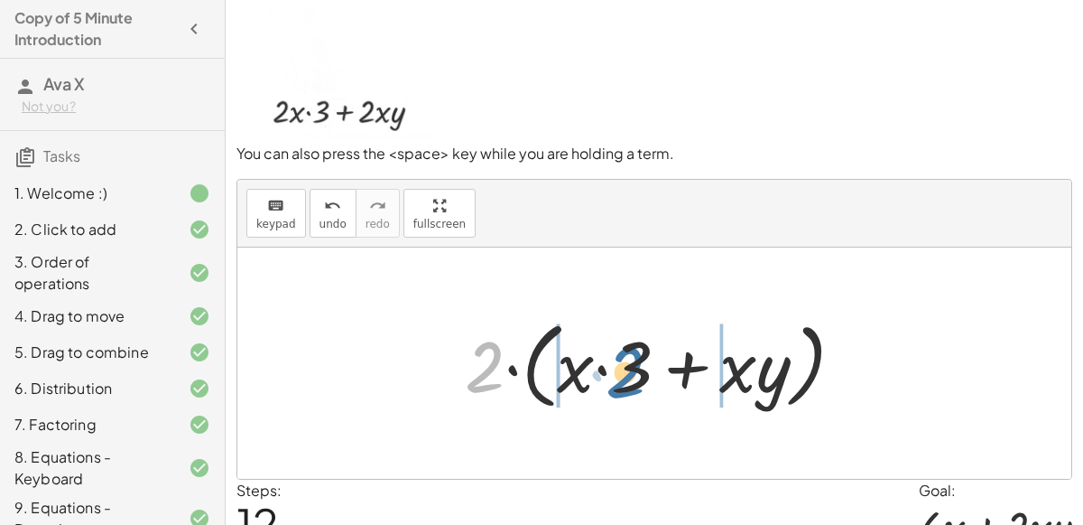
drag, startPoint x: 478, startPoint y: 356, endPoint x: 618, endPoint y: 359, distance: 140.0
click at [618, 359] on div at bounding box center [662, 363] width 412 height 104
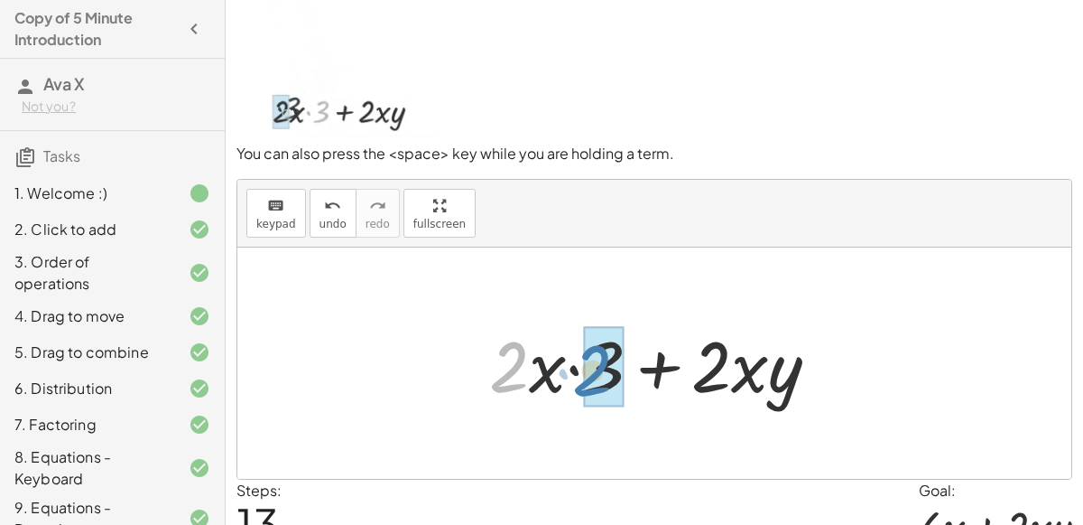
drag, startPoint x: 511, startPoint y: 357, endPoint x: 594, endPoint y: 357, distance: 83.1
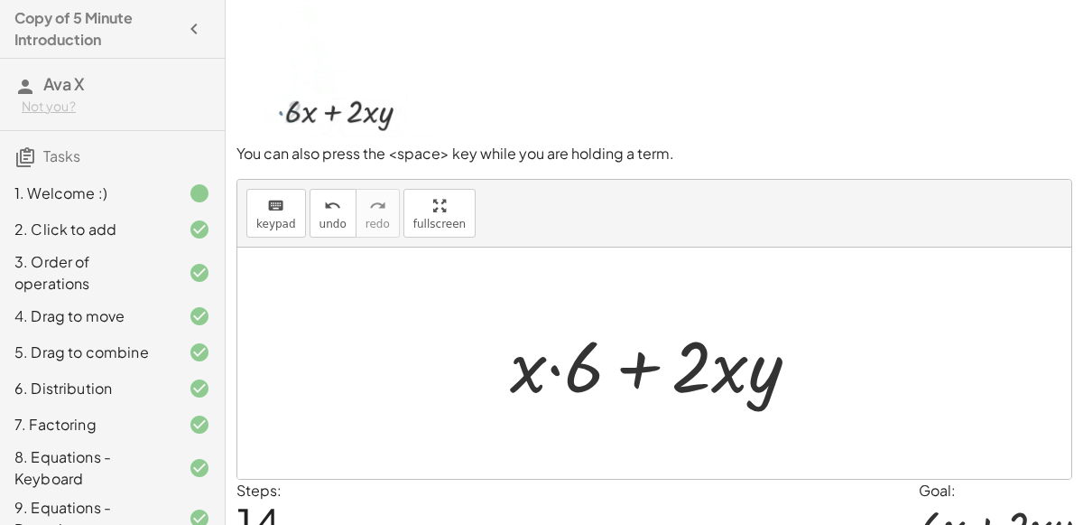
click at [556, 359] on div at bounding box center [662, 363] width 322 height 93
click at [632, 366] on div at bounding box center [662, 363] width 322 height 93
click at [726, 383] on div at bounding box center [662, 363] width 322 height 93
click at [731, 371] on div at bounding box center [662, 363] width 322 height 93
click at [732, 375] on div at bounding box center [662, 363] width 322 height 93
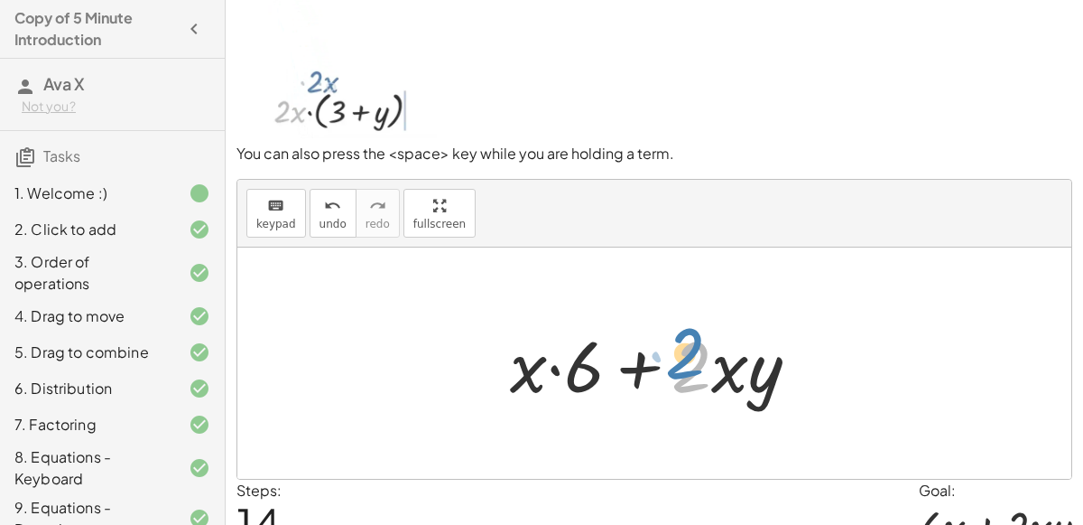
click at [716, 372] on div at bounding box center [662, 363] width 322 height 93
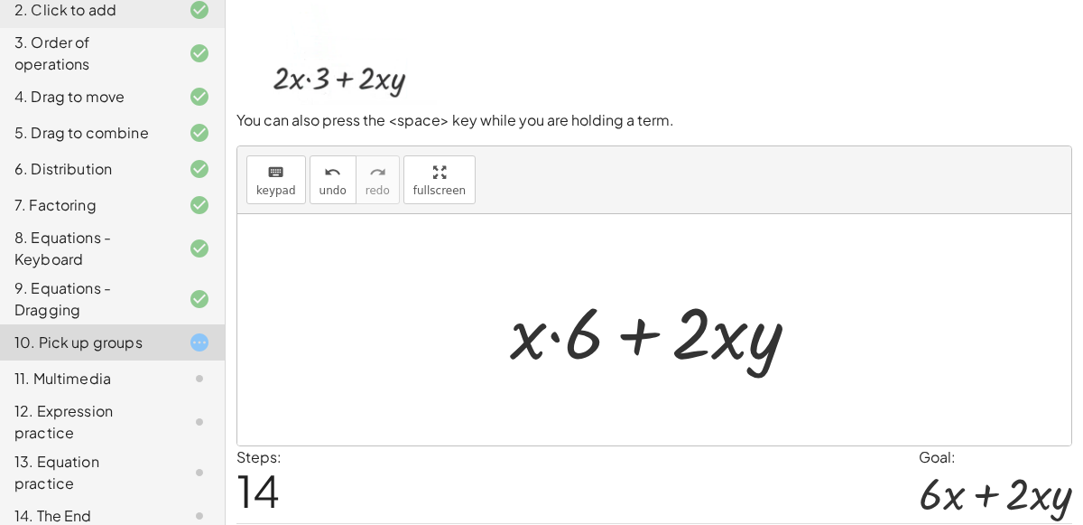
scroll to position [73, 0]
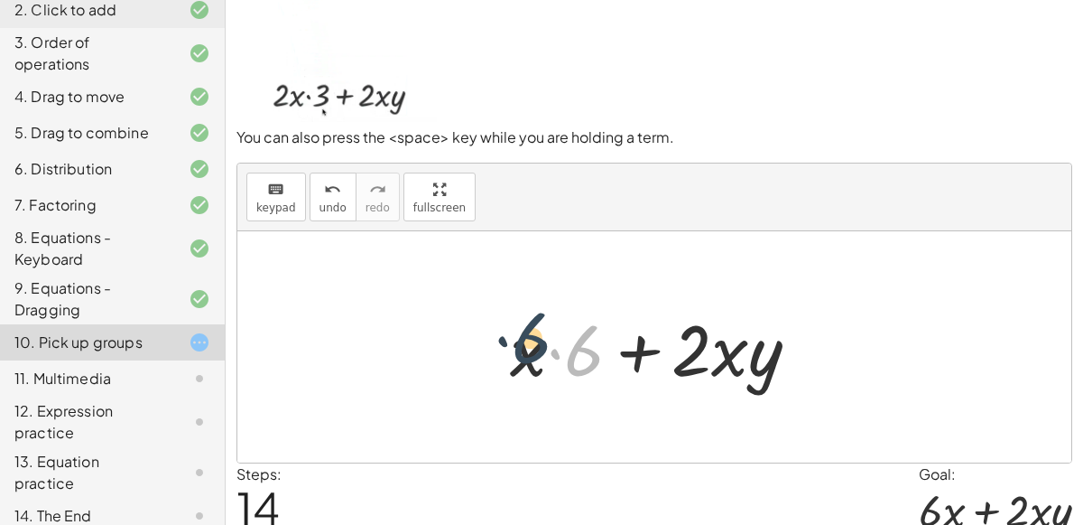
drag, startPoint x: 586, startPoint y: 357, endPoint x: 534, endPoint y: 345, distance: 53.7
click at [534, 345] on div at bounding box center [662, 347] width 322 height 93
drag, startPoint x: 578, startPoint y: 357, endPoint x: 481, endPoint y: 366, distance: 97.0
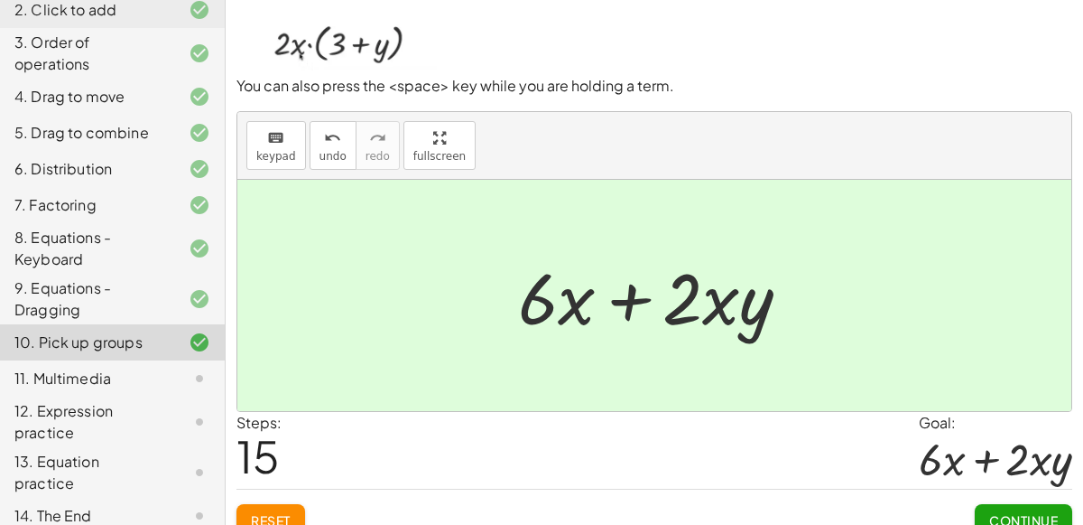
scroll to position [125, 0]
click at [1011, 515] on span "Continue" at bounding box center [1023, 519] width 69 height 16
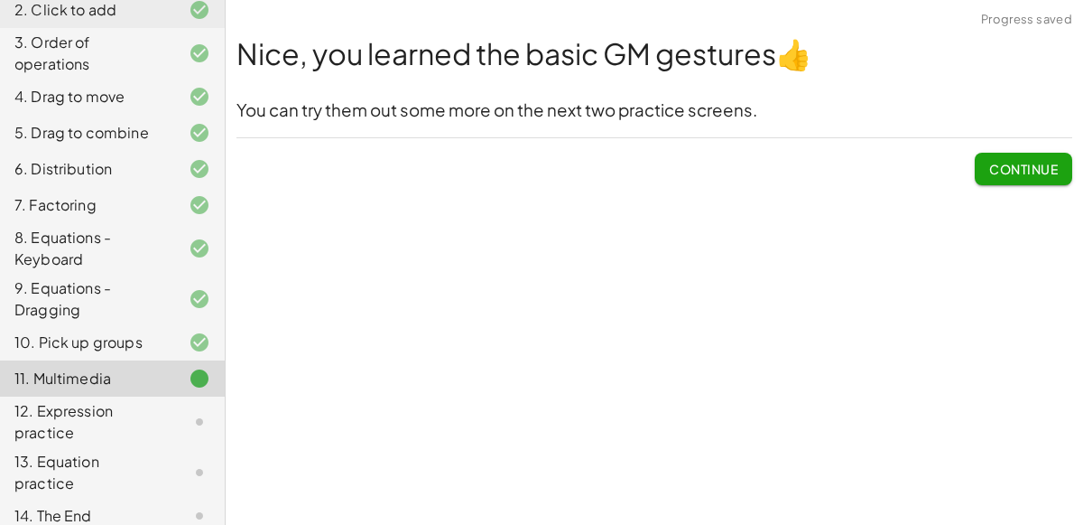
click at [1023, 181] on button "Continue" at bounding box center [1023, 169] width 97 height 32
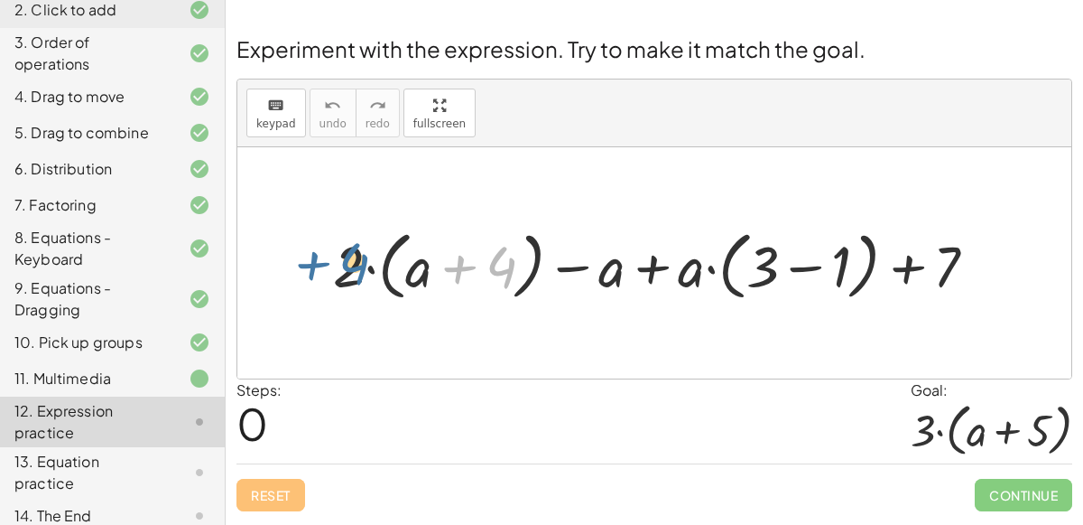
drag, startPoint x: 499, startPoint y: 253, endPoint x: 349, endPoint y: 245, distance: 150.1
click at [349, 245] on div at bounding box center [662, 263] width 676 height 84
drag, startPoint x: 349, startPoint y: 255, endPoint x: 493, endPoint y: 252, distance: 143.6
click at [493, 252] on div at bounding box center [662, 263] width 676 height 84
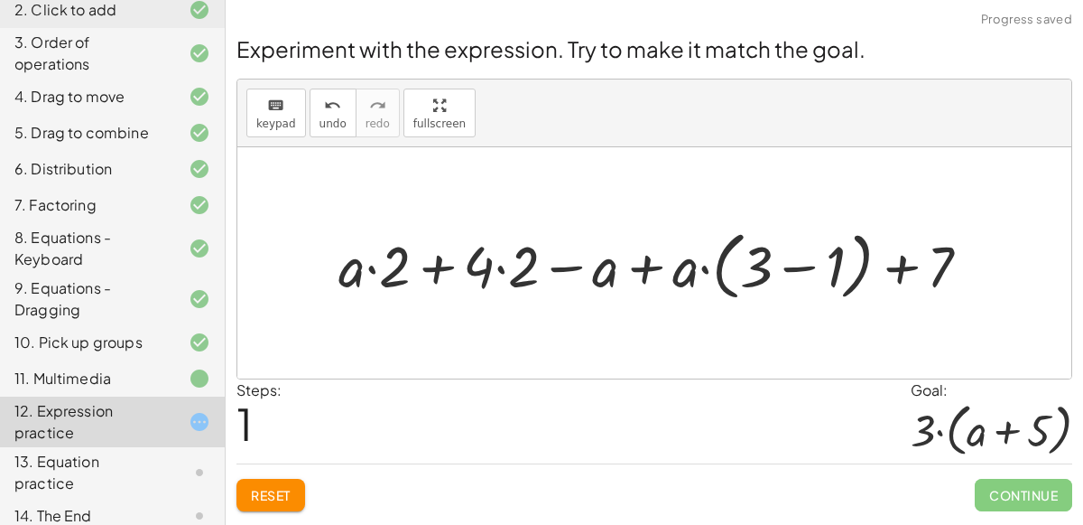
click at [496, 262] on div at bounding box center [662, 263] width 664 height 84
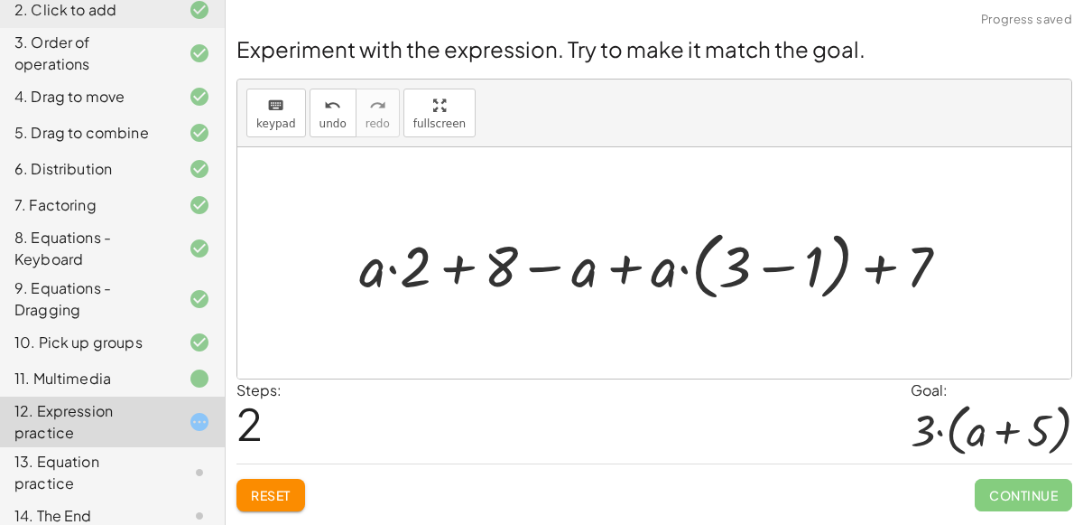
click at [395, 270] on div at bounding box center [661, 263] width 623 height 84
click at [394, 271] on div at bounding box center [661, 263] width 623 height 84
drag, startPoint x: 585, startPoint y: 266, endPoint x: 667, endPoint y: 260, distance: 82.4
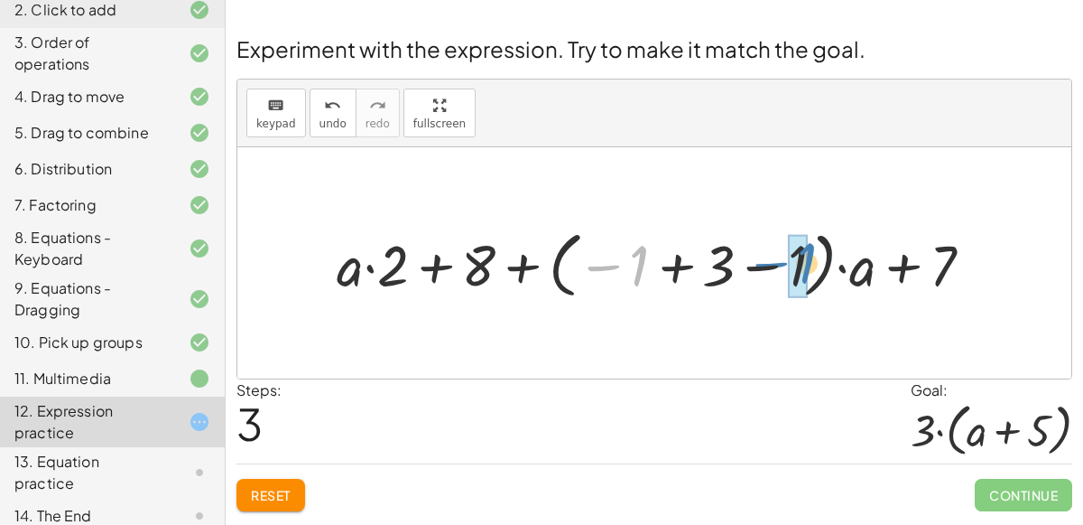
drag, startPoint x: 645, startPoint y: 260, endPoint x: 813, endPoint y: 254, distance: 168.0
click at [813, 254] on div at bounding box center [662, 262] width 669 height 80
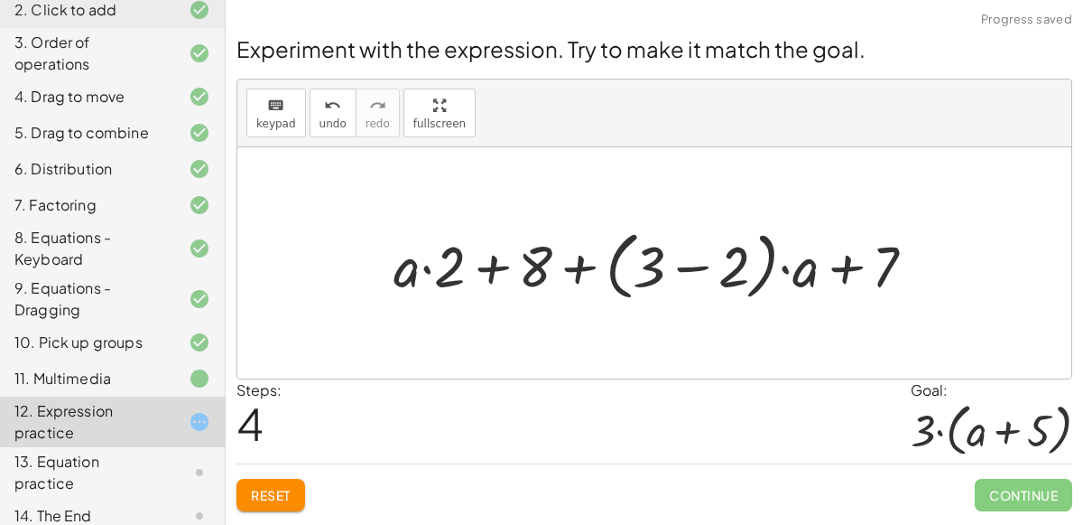
click at [692, 264] on div at bounding box center [662, 263] width 554 height 84
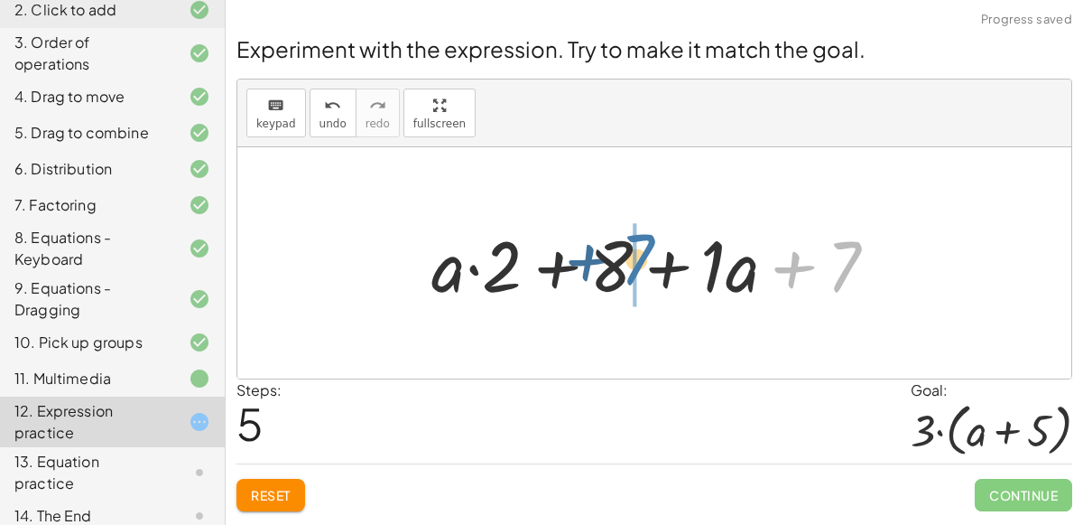
drag, startPoint x: 850, startPoint y: 262, endPoint x: 636, endPoint y: 255, distance: 215.0
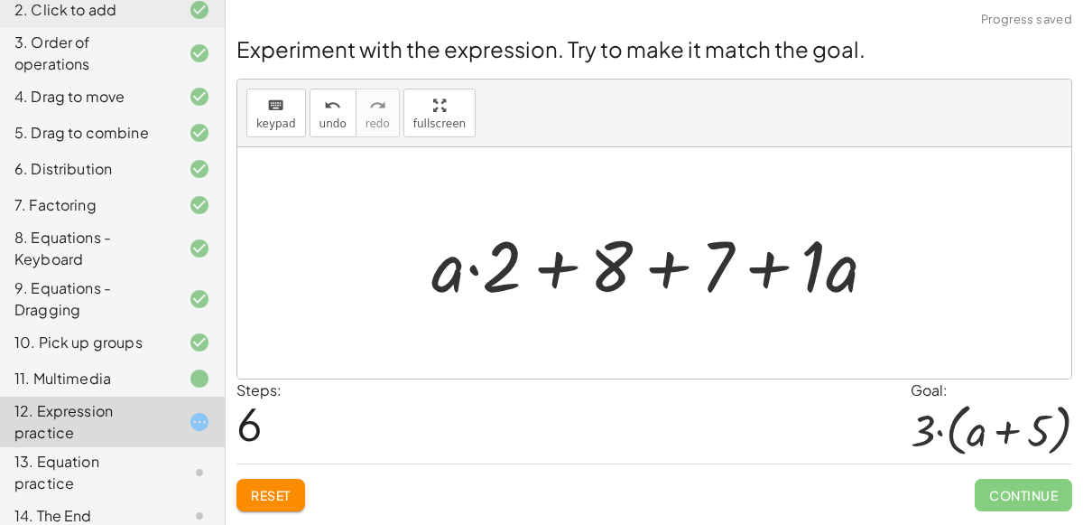
click at [607, 252] on div at bounding box center [661, 263] width 478 height 93
click at [656, 262] on div at bounding box center [661, 263] width 478 height 93
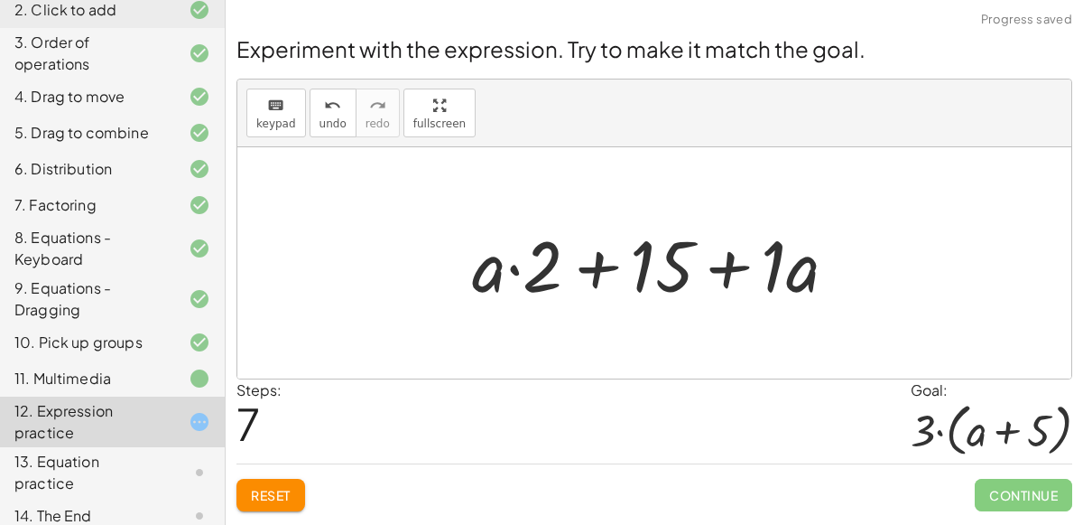
click at [607, 266] on div at bounding box center [662, 263] width 398 height 93
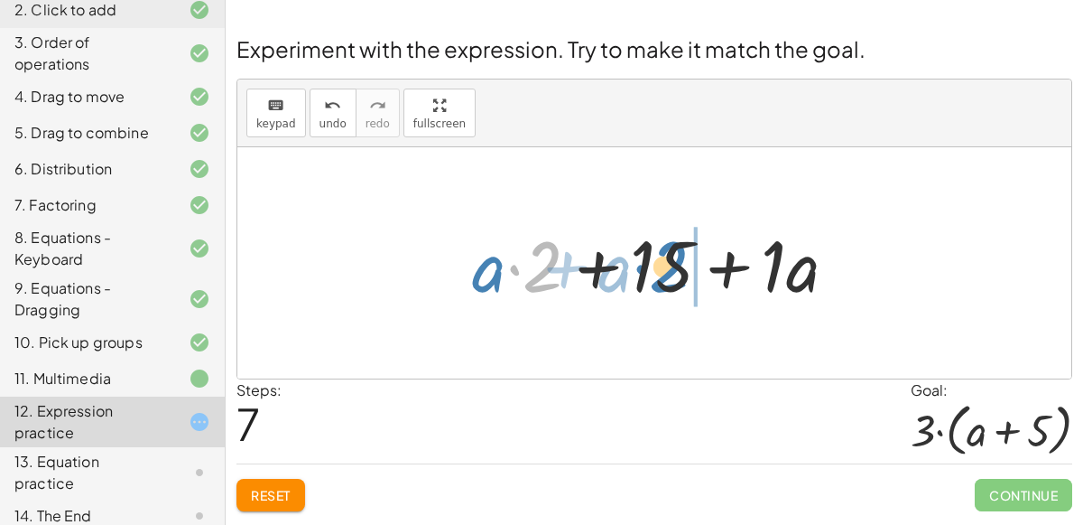
drag, startPoint x: 554, startPoint y: 259, endPoint x: 682, endPoint y: 259, distance: 128.2
click at [682, 259] on div at bounding box center [662, 263] width 398 height 93
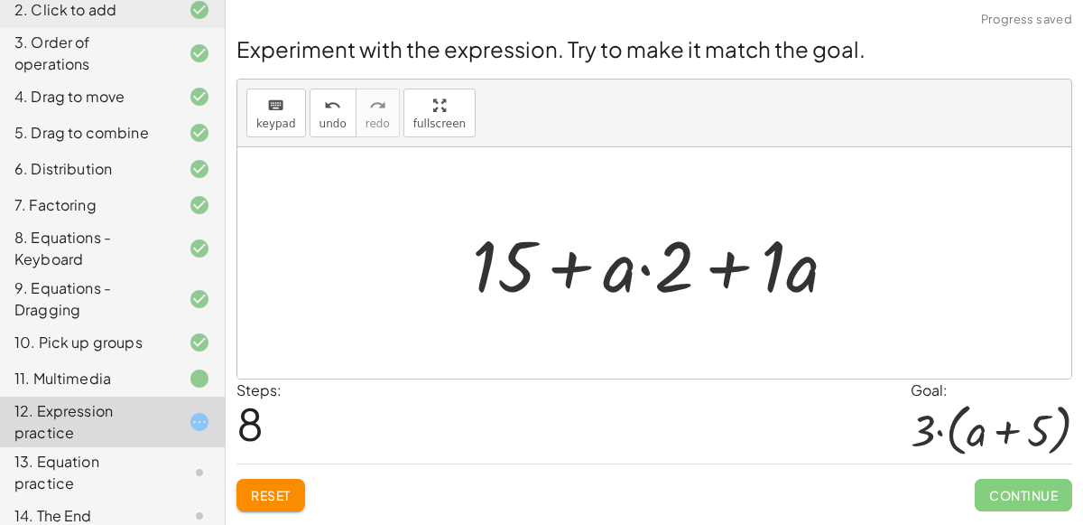
click at [730, 262] on div at bounding box center [662, 263] width 398 height 93
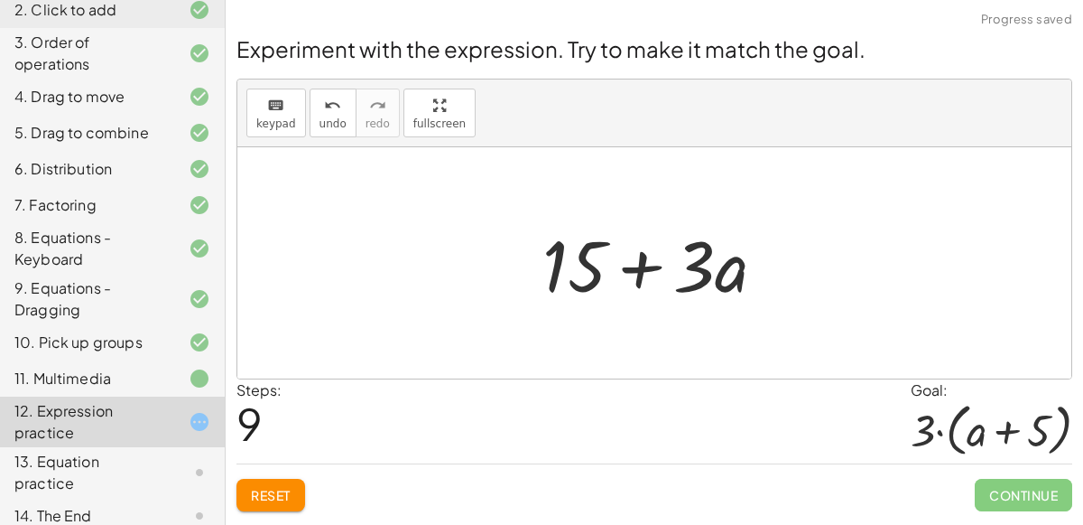
click at [642, 264] on div at bounding box center [662, 263] width 256 height 93
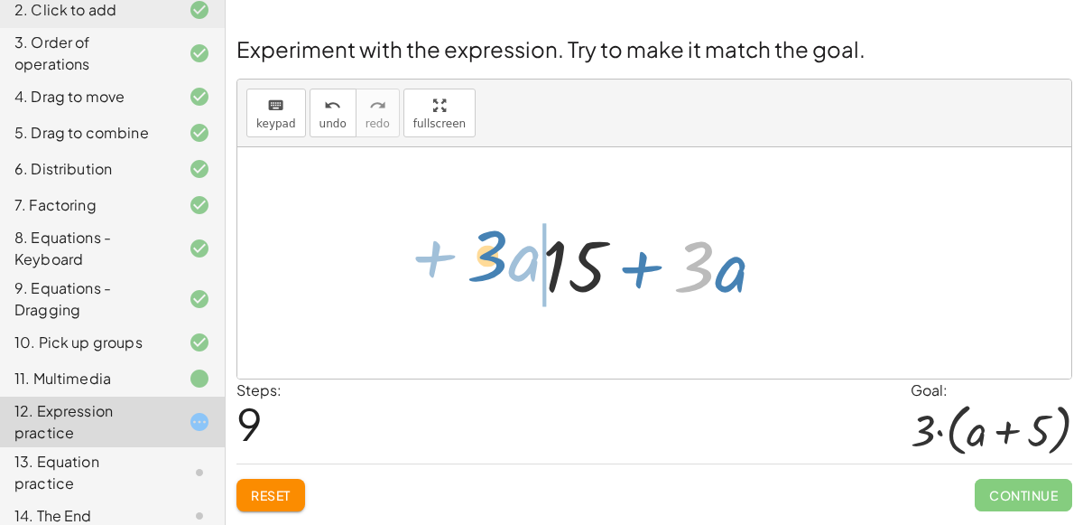
drag, startPoint x: 690, startPoint y: 261, endPoint x: 480, endPoint y: 249, distance: 209.8
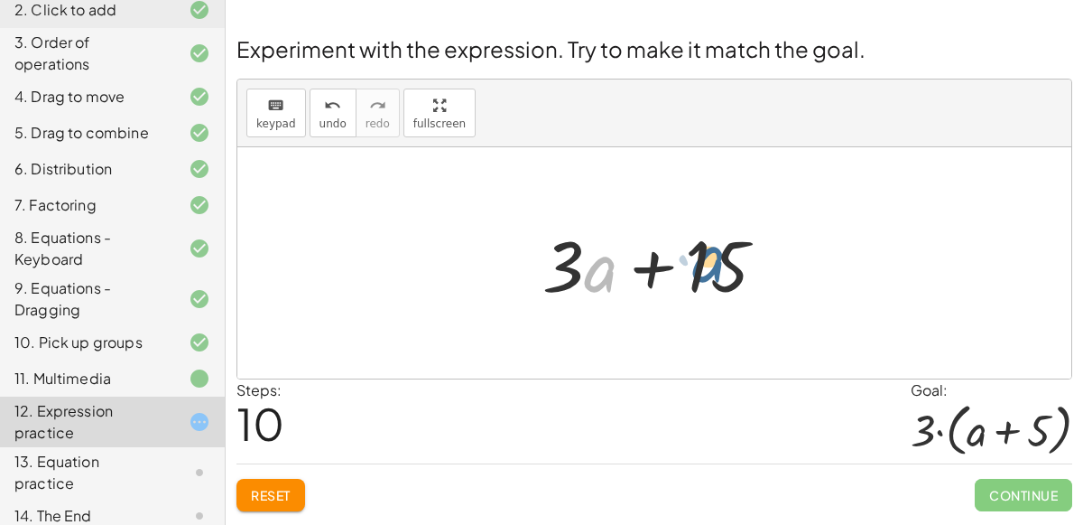
drag, startPoint x: 600, startPoint y: 265, endPoint x: 708, endPoint y: 253, distance: 108.2
click at [708, 253] on div at bounding box center [662, 263] width 256 height 93
drag, startPoint x: 603, startPoint y: 264, endPoint x: 776, endPoint y: 249, distance: 173.9
click at [776, 249] on div at bounding box center [662, 263] width 256 height 93
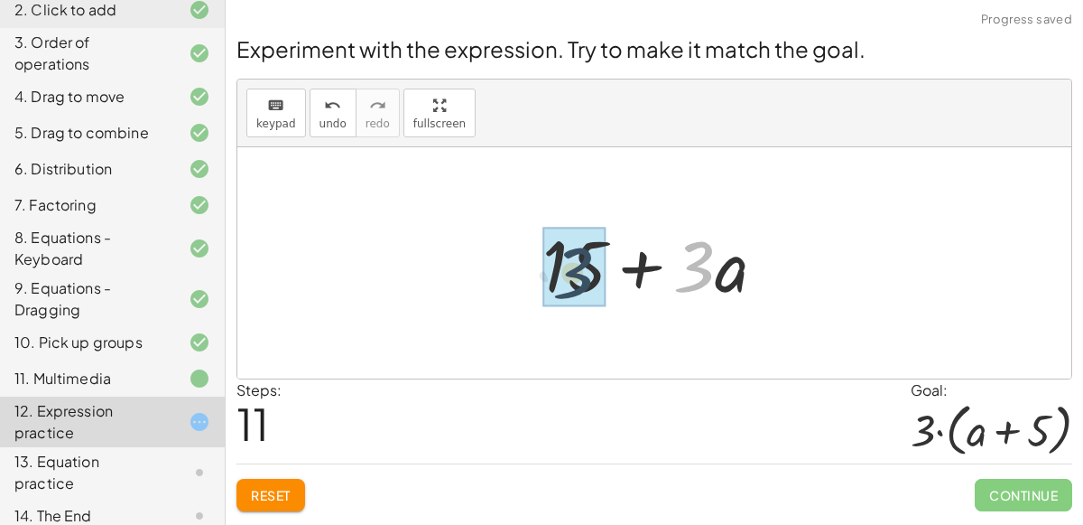
drag, startPoint x: 699, startPoint y: 257, endPoint x: 570, endPoint y: 263, distance: 129.2
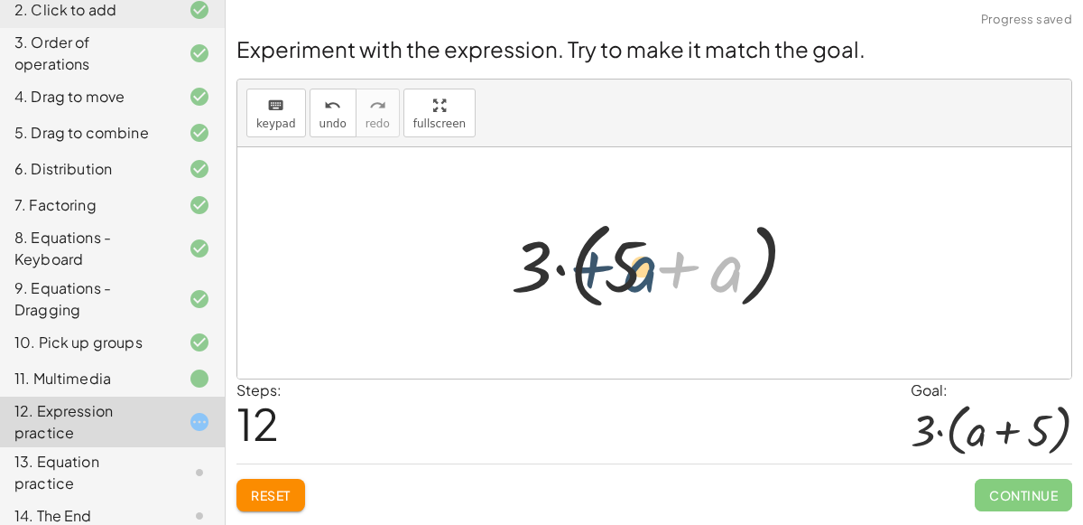
drag, startPoint x: 726, startPoint y: 272, endPoint x: 640, endPoint y: 270, distance: 85.8
click at [640, 270] on div at bounding box center [662, 263] width 320 height 104
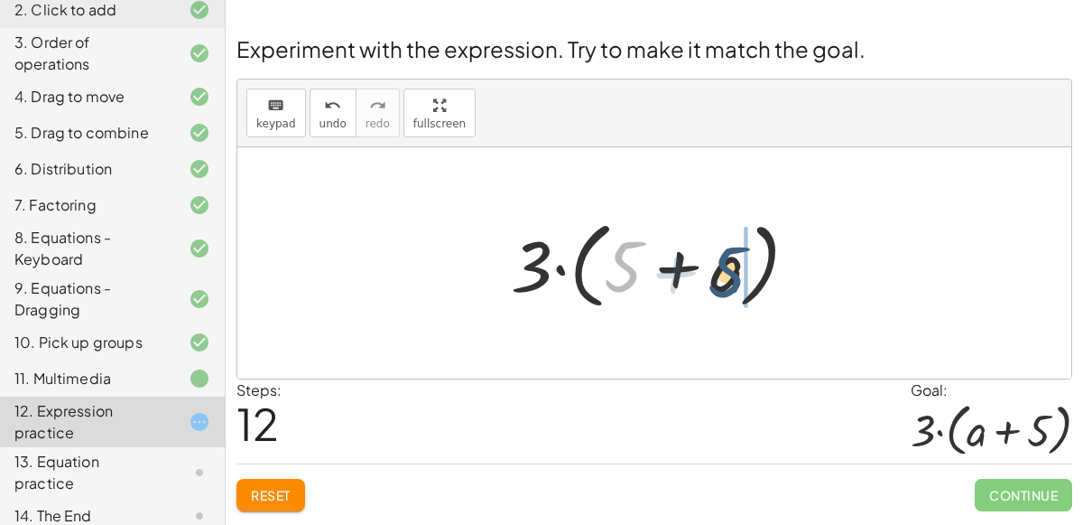
drag, startPoint x: 624, startPoint y: 262, endPoint x: 731, endPoint y: 256, distance: 107.6
click at [731, 256] on div at bounding box center [662, 263] width 320 height 104
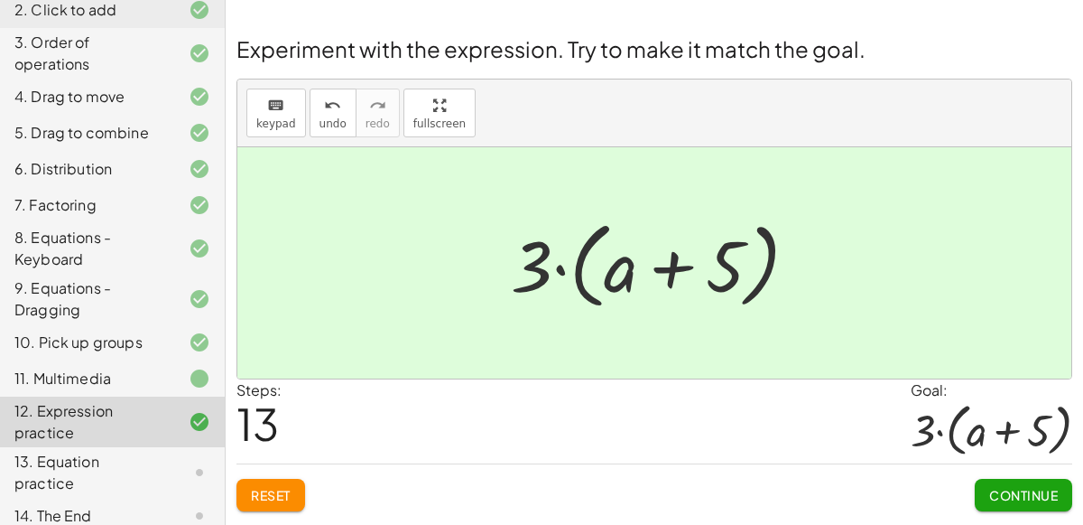
click at [999, 483] on button "Continue" at bounding box center [1023, 494] width 97 height 32
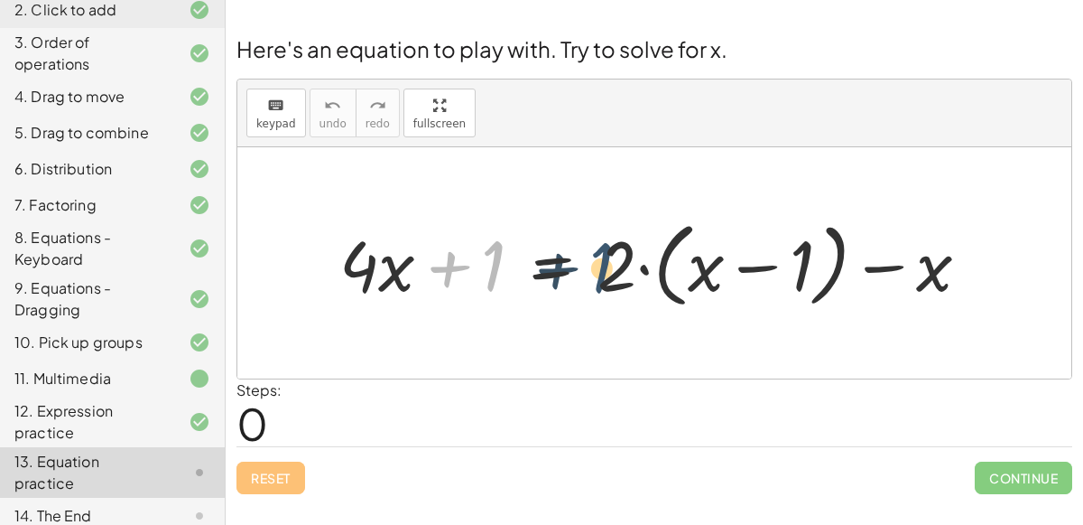
drag, startPoint x: 491, startPoint y: 255, endPoint x: 636, endPoint y: 249, distance: 144.5
click at [636, 249] on div at bounding box center [661, 263] width 663 height 102
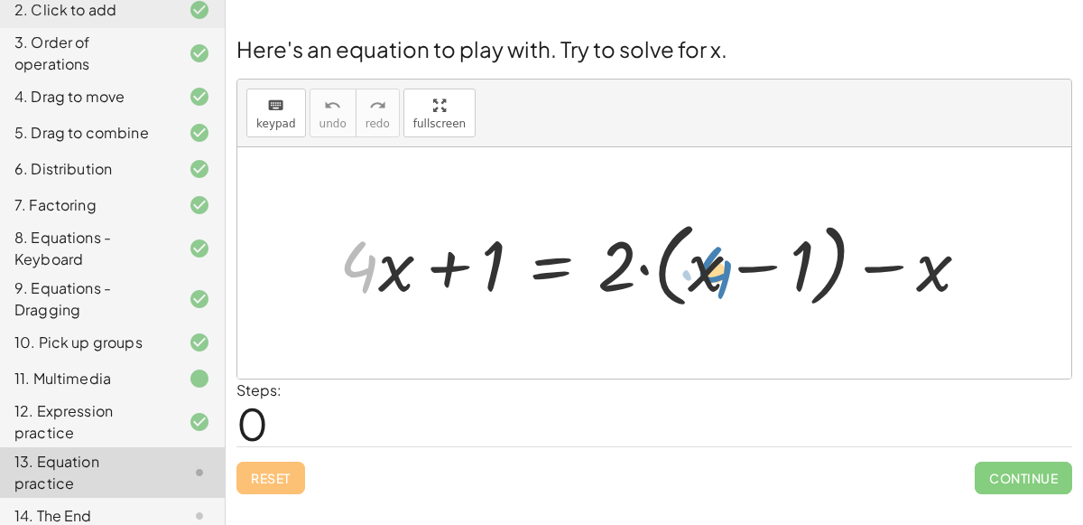
drag, startPoint x: 375, startPoint y: 259, endPoint x: 732, endPoint y: 263, distance: 357.5
click at [732, 263] on div at bounding box center [661, 263] width 663 height 102
drag, startPoint x: 395, startPoint y: 257, endPoint x: 720, endPoint y: 253, distance: 325.0
click at [720, 253] on div at bounding box center [661, 263] width 663 height 102
drag, startPoint x: 617, startPoint y: 263, endPoint x: 812, endPoint y: 254, distance: 195.2
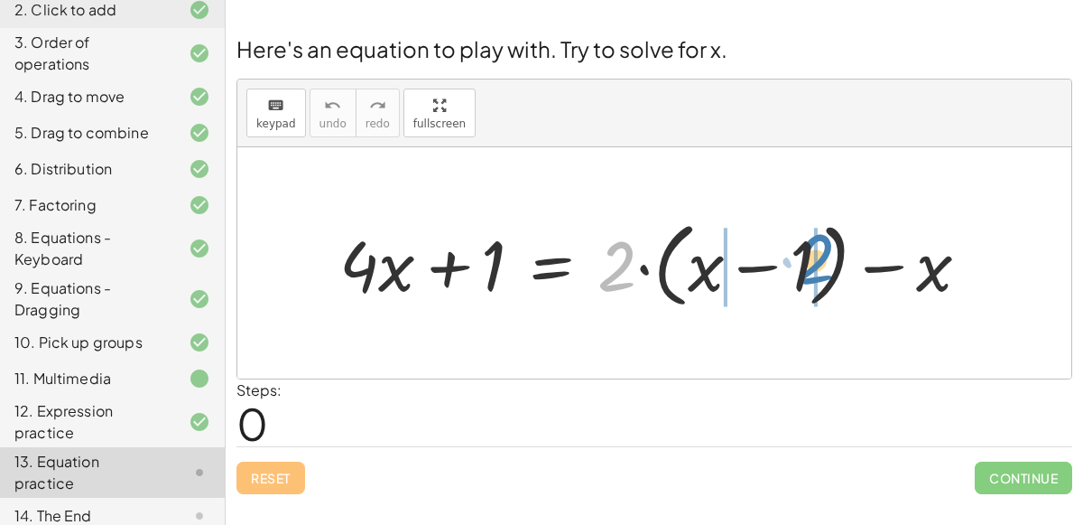
click at [812, 254] on div at bounding box center [661, 263] width 663 height 102
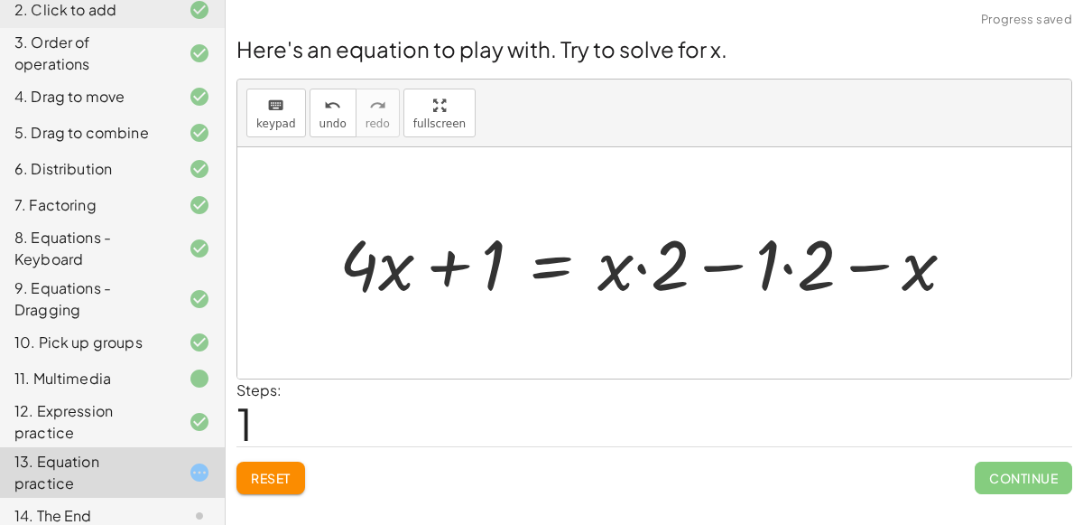
click at [791, 266] on div at bounding box center [654, 262] width 649 height 91
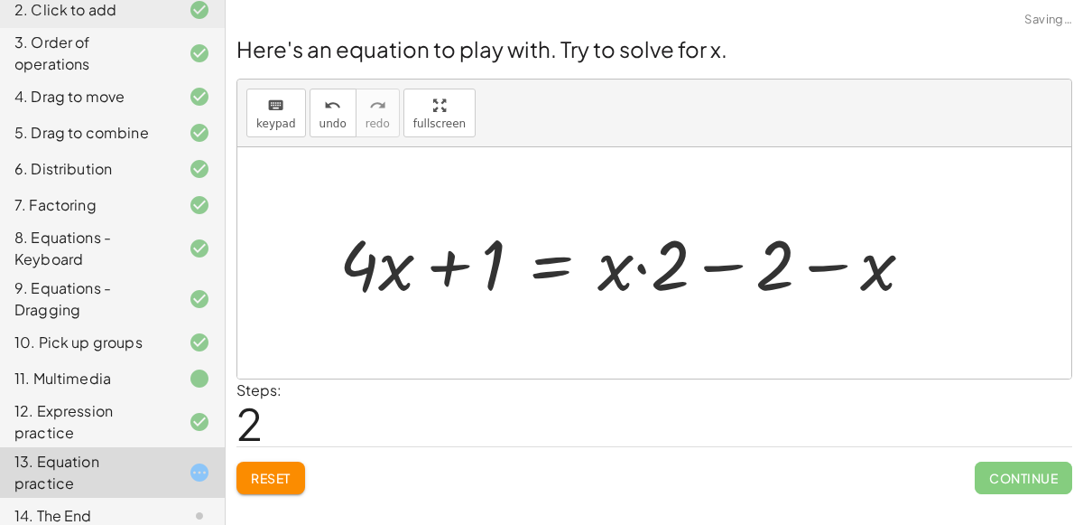
click at [718, 264] on div at bounding box center [634, 262] width 608 height 91
click at [817, 261] on div at bounding box center [634, 262] width 608 height 91
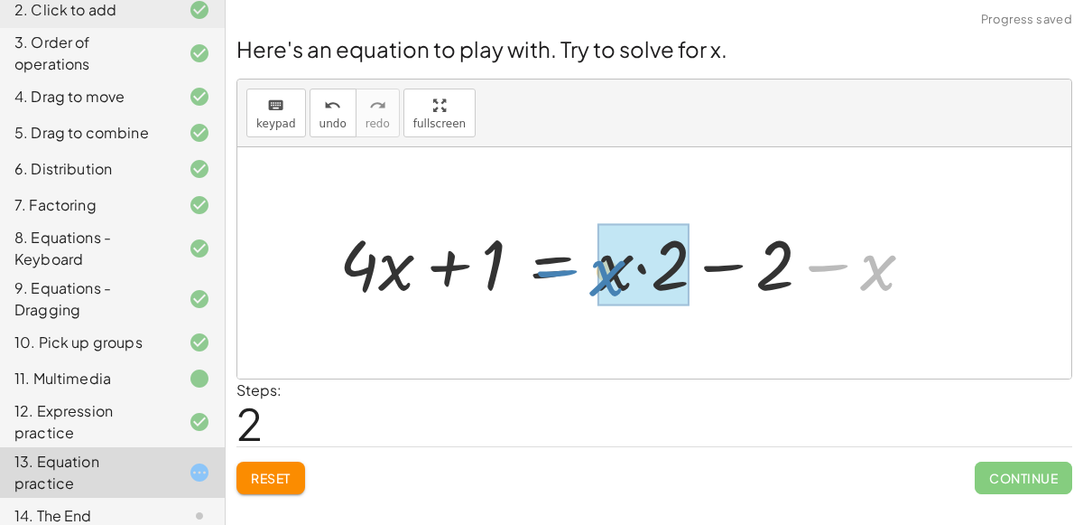
drag, startPoint x: 868, startPoint y: 266, endPoint x: 600, endPoint y: 271, distance: 268.2
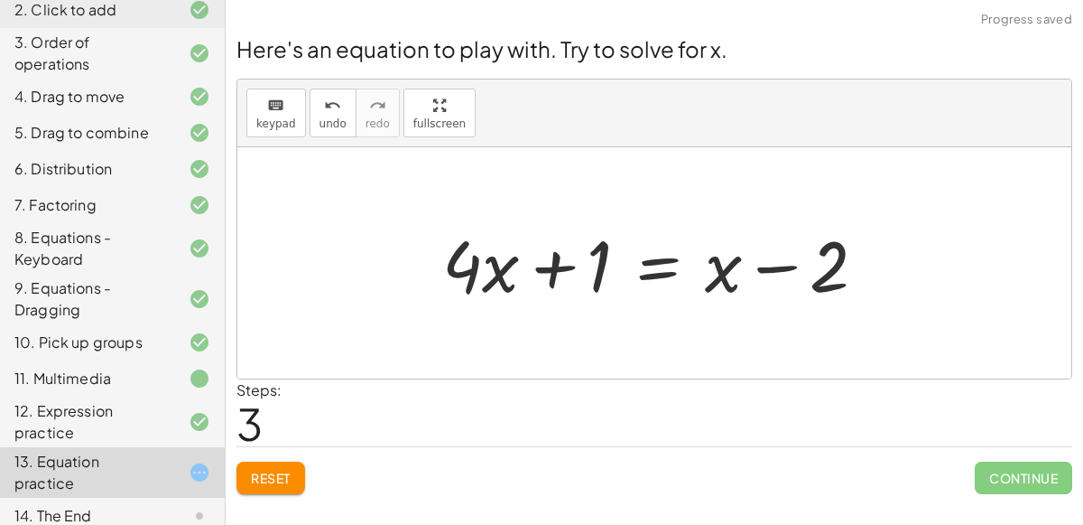
click at [755, 265] on div at bounding box center [661, 263] width 457 height 93
drag, startPoint x: 461, startPoint y: 261, endPoint x: 711, endPoint y: 256, distance: 250.1
click at [711, 256] on div at bounding box center [661, 263] width 457 height 93
drag, startPoint x: 499, startPoint y: 260, endPoint x: 713, endPoint y: 258, distance: 214.0
click at [713, 258] on div at bounding box center [661, 263] width 457 height 93
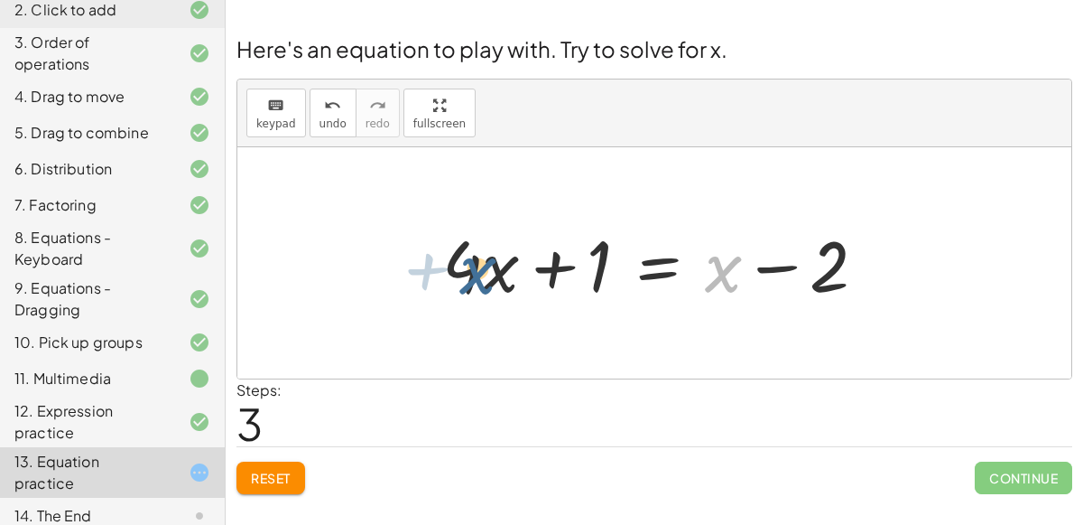
drag, startPoint x: 713, startPoint y: 258, endPoint x: 469, endPoint y: 261, distance: 244.7
click at [469, 261] on div at bounding box center [661, 263] width 457 height 93
click at [556, 260] on div at bounding box center [661, 263] width 457 height 93
click at [644, 260] on div at bounding box center [661, 263] width 457 height 93
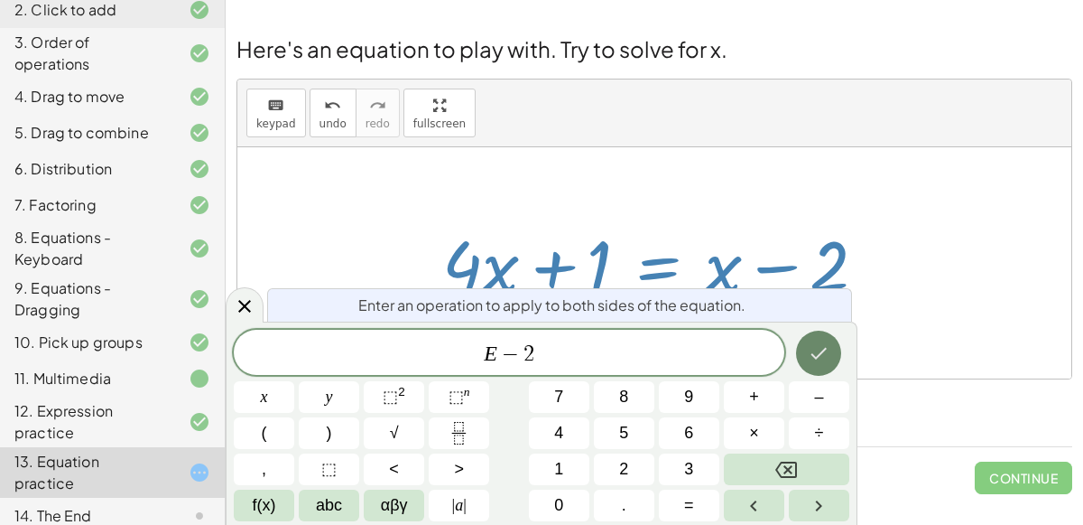
click at [811, 350] on icon "Done" at bounding box center [819, 353] width 22 height 22
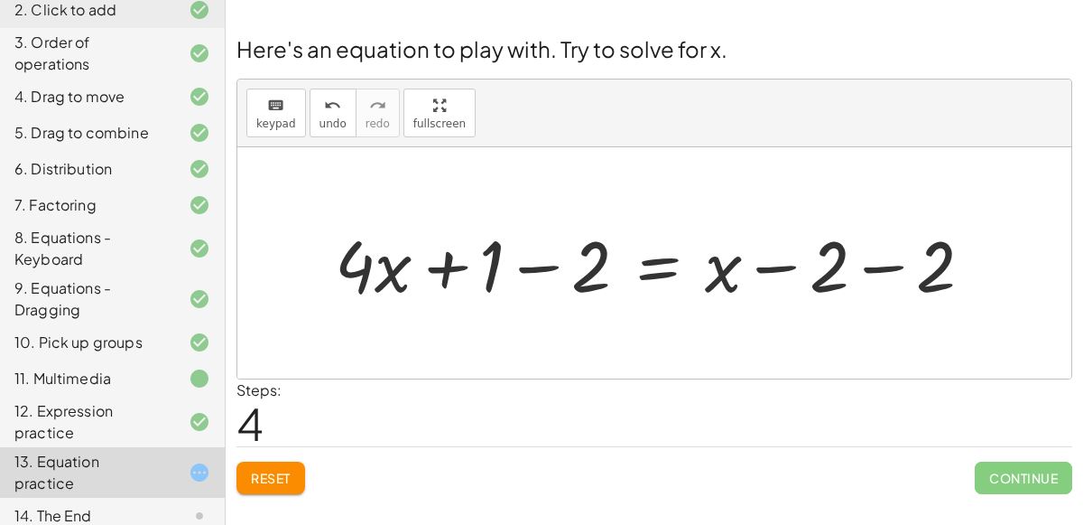
click at [530, 256] on div at bounding box center [661, 263] width 671 height 93
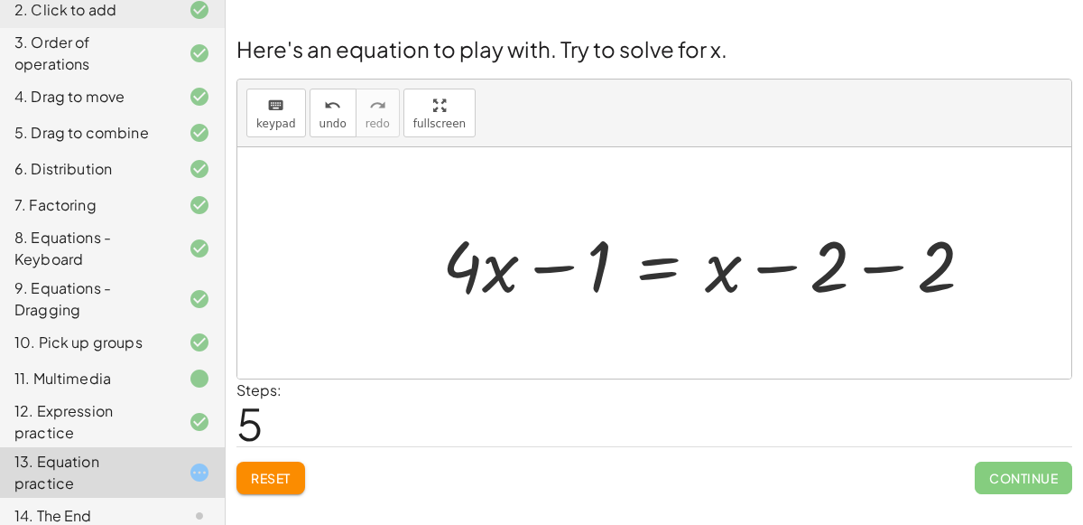
click at [891, 255] on div at bounding box center [715, 263] width 564 height 93
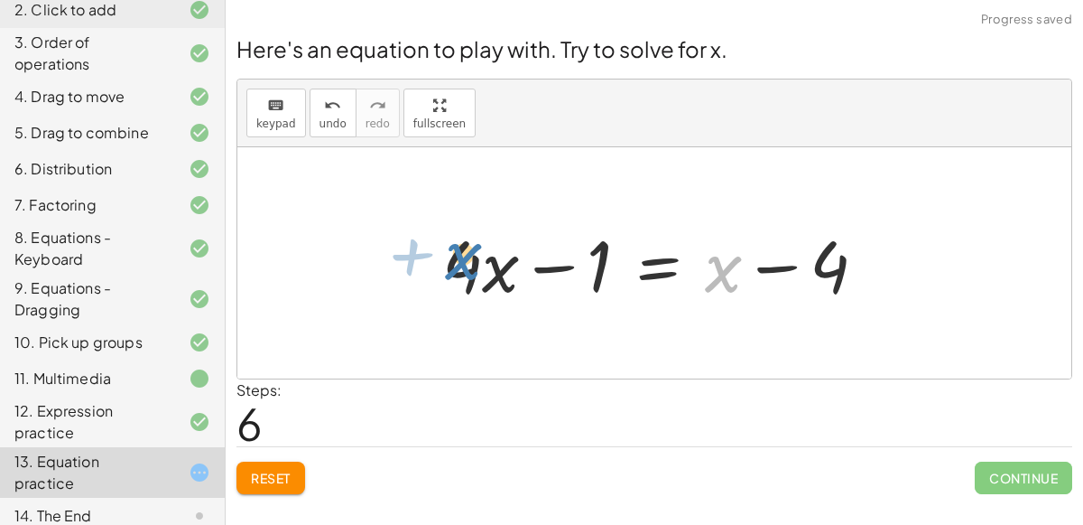
drag, startPoint x: 723, startPoint y: 259, endPoint x: 460, endPoint y: 246, distance: 263.0
click at [460, 246] on div at bounding box center [661, 263] width 457 height 93
drag, startPoint x: 465, startPoint y: 255, endPoint x: 697, endPoint y: 268, distance: 232.4
click at [697, 268] on div at bounding box center [661, 263] width 457 height 93
drag, startPoint x: 501, startPoint y: 262, endPoint x: 734, endPoint y: 255, distance: 233.0
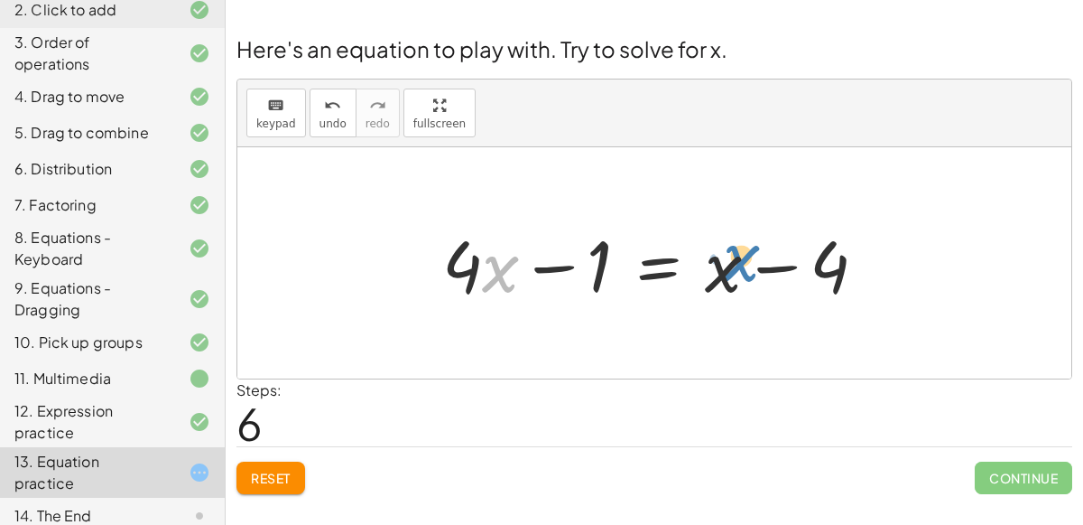
click at [734, 255] on div at bounding box center [661, 263] width 457 height 93
click at [645, 265] on div at bounding box center [661, 263] width 457 height 93
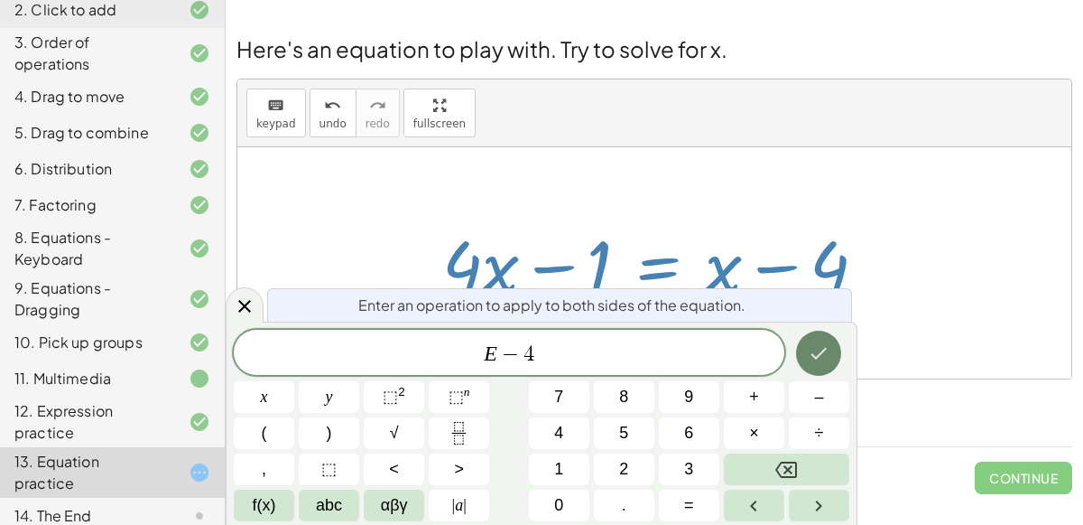
click at [813, 340] on button "Done" at bounding box center [818, 352] width 45 height 45
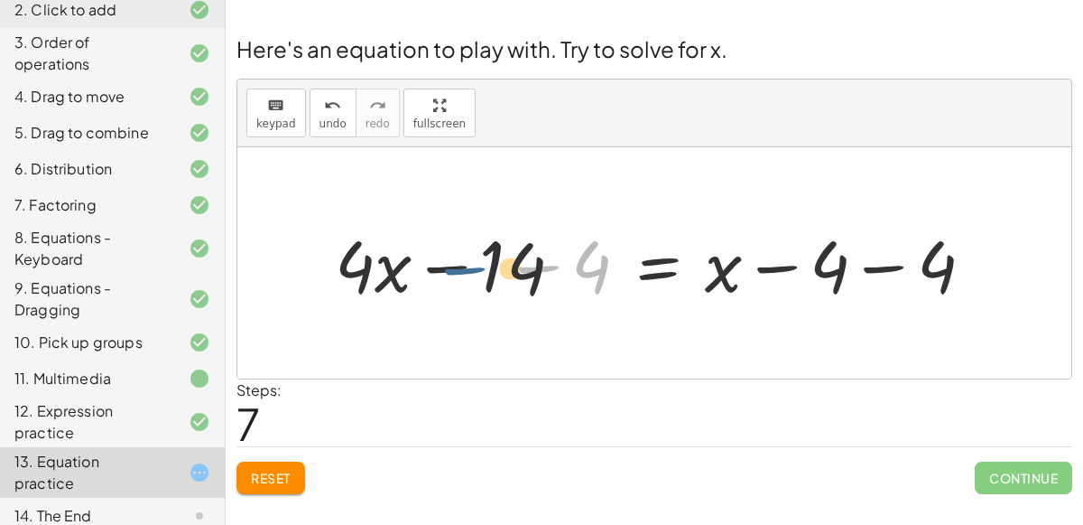
drag, startPoint x: 541, startPoint y: 259, endPoint x: 454, endPoint y: 255, distance: 86.7
click at [454, 255] on div at bounding box center [662, 263] width 672 height 93
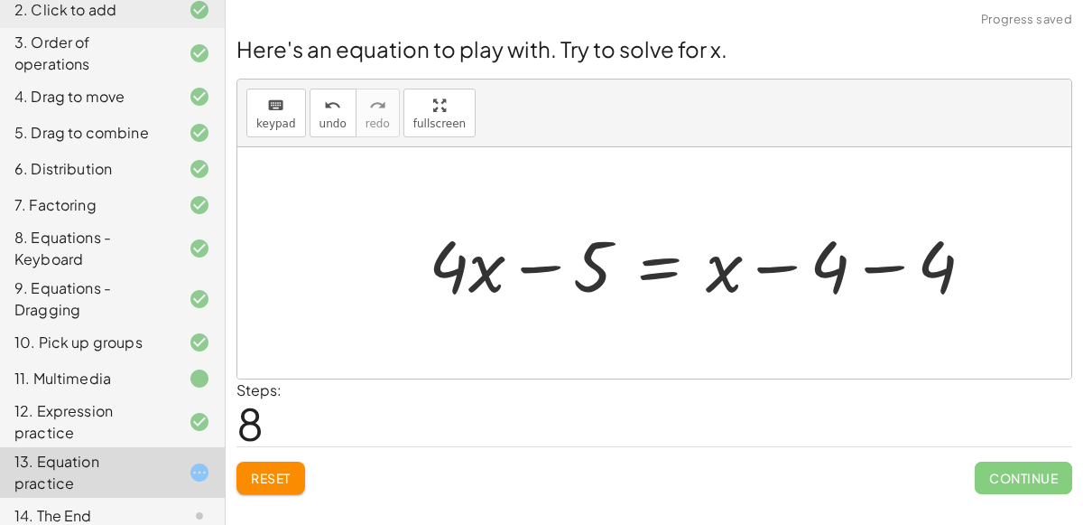
click at [859, 265] on div at bounding box center [709, 263] width 578 height 93
click at [794, 261] on div at bounding box center [657, 263] width 475 height 93
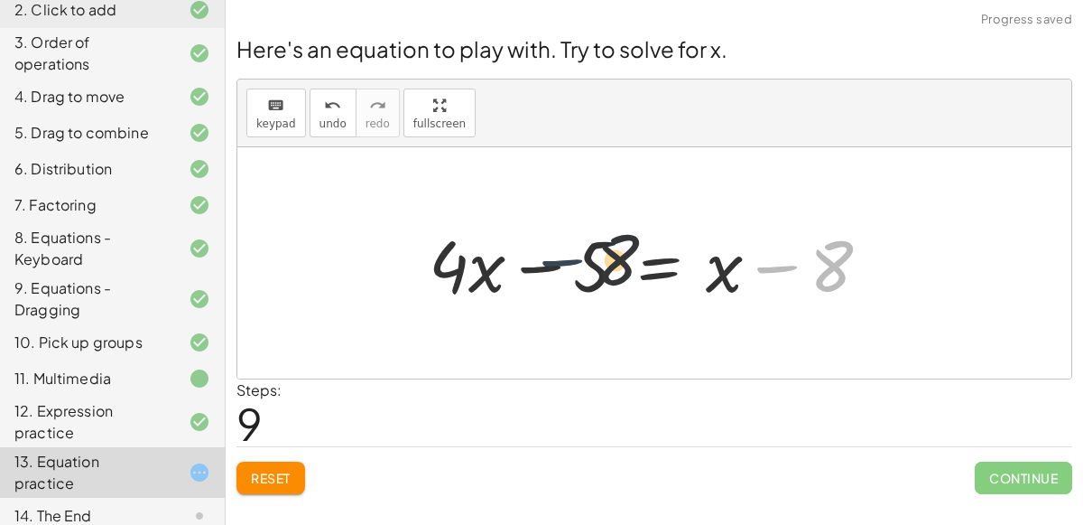
drag, startPoint x: 794, startPoint y: 261, endPoint x: 496, endPoint y: 270, distance: 298.1
click at [496, 270] on div at bounding box center [657, 263] width 475 height 93
click at [664, 258] on div at bounding box center [657, 263] width 475 height 93
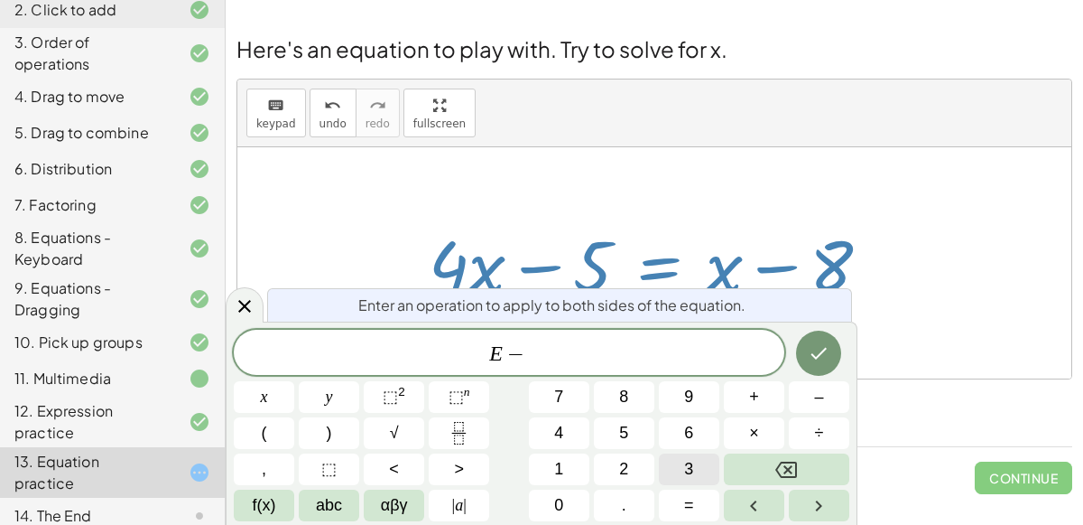
click at [684, 462] on span "3" at bounding box center [688, 469] width 9 height 24
click at [264, 398] on span "x" at bounding box center [264, 397] width 7 height 24
click at [809, 344] on icon "Done" at bounding box center [819, 353] width 22 height 22
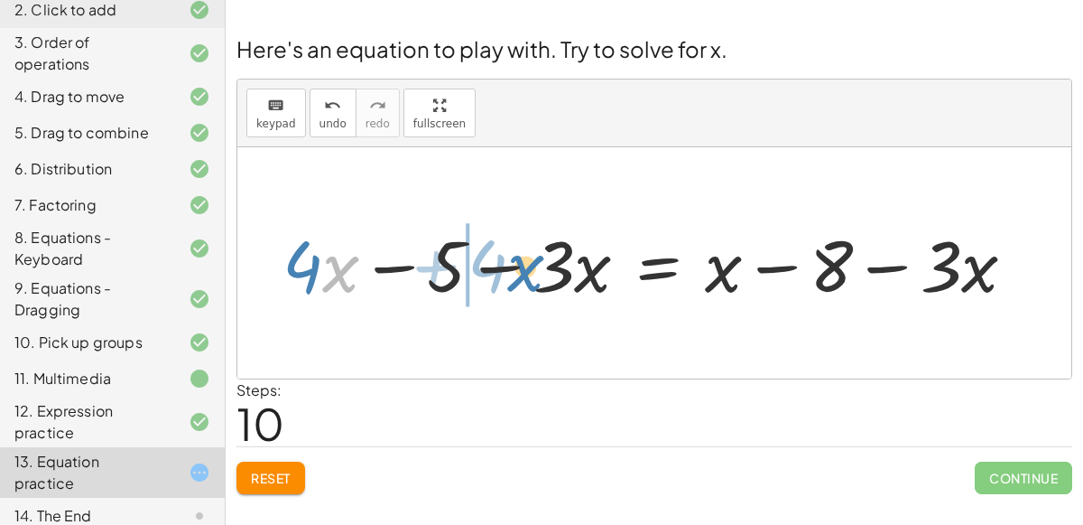
drag, startPoint x: 324, startPoint y: 261, endPoint x: 515, endPoint y: 258, distance: 191.4
click at [515, 258] on div at bounding box center [657, 263] width 766 height 93
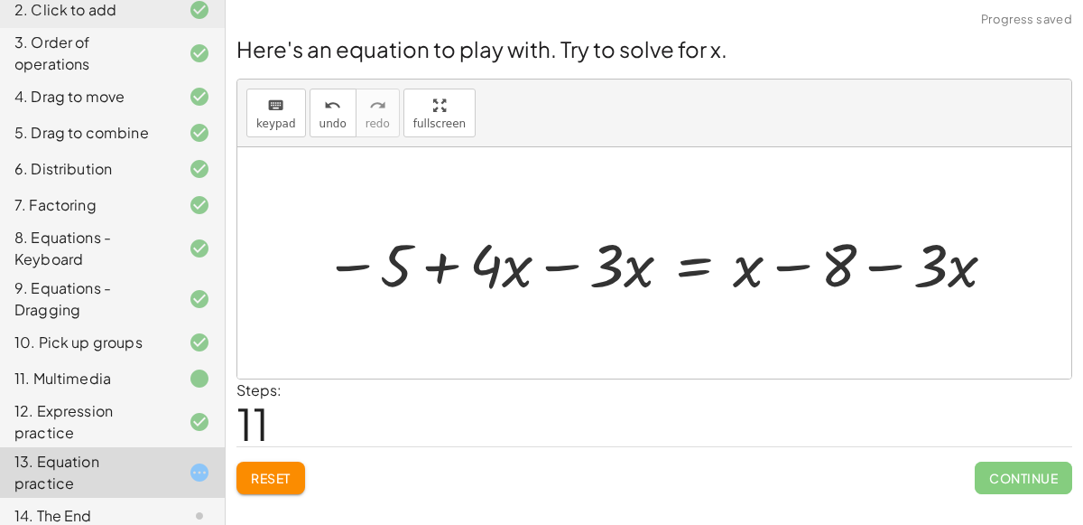
click at [545, 265] on div at bounding box center [662, 262] width 694 height 79
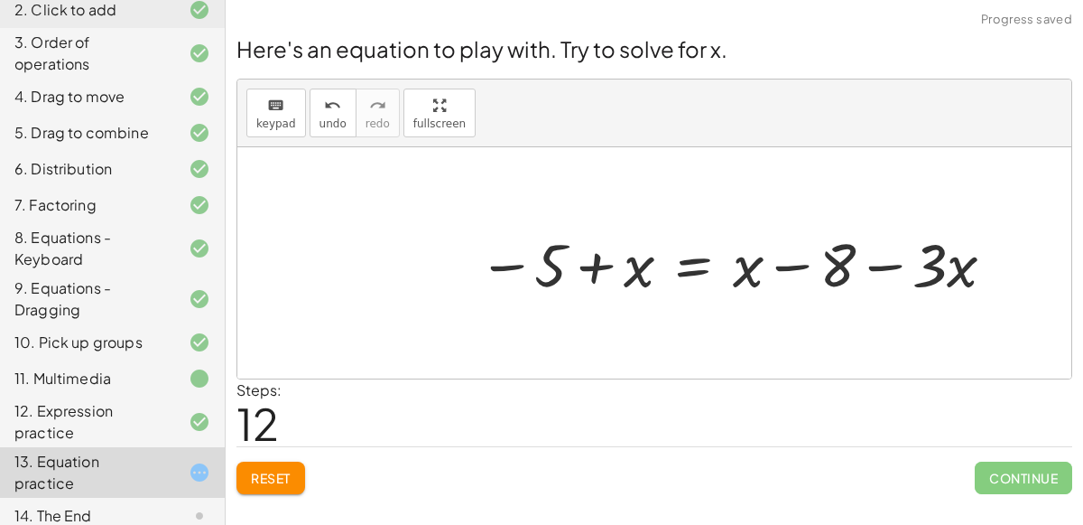
click at [880, 261] on div at bounding box center [738, 262] width 539 height 79
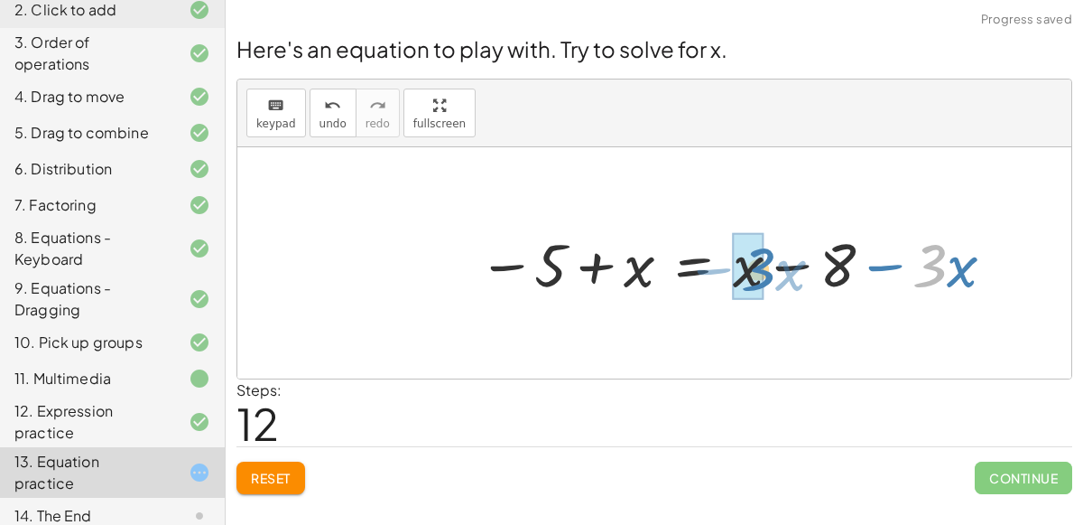
drag, startPoint x: 939, startPoint y: 273, endPoint x: 753, endPoint y: 274, distance: 186.0
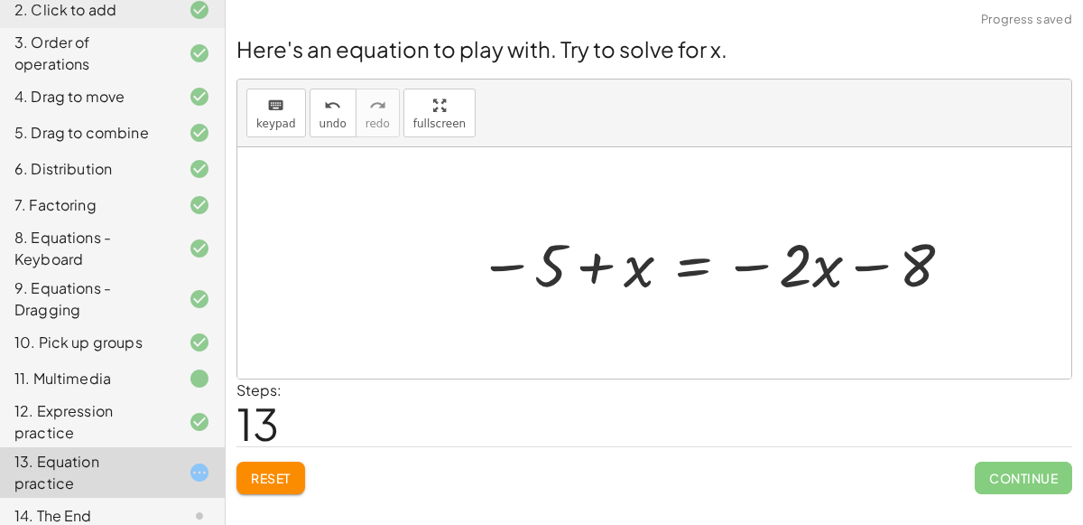
click at [868, 266] on div at bounding box center [717, 262] width 497 height 79
drag, startPoint x: 548, startPoint y: 255, endPoint x: 1006, endPoint y: 257, distance: 457.7
drag, startPoint x: 927, startPoint y: 255, endPoint x: 551, endPoint y: 266, distance: 376.6
click at [551, 266] on div at bounding box center [717, 262] width 497 height 79
click at [641, 243] on div at bounding box center [717, 262] width 497 height 79
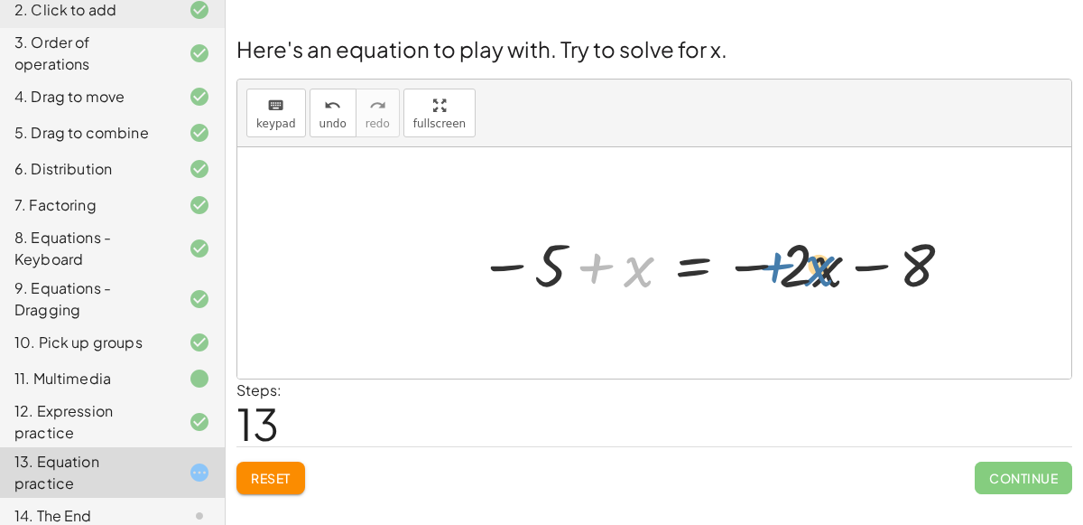
drag, startPoint x: 637, startPoint y: 267, endPoint x: 821, endPoint y: 265, distance: 183.3
click at [821, 265] on div at bounding box center [717, 262] width 497 height 79
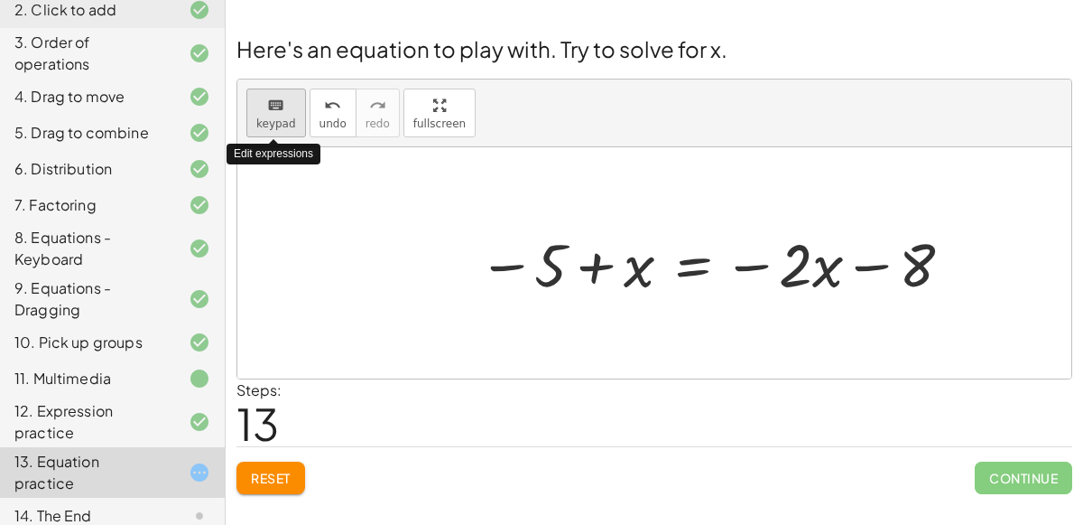
click at [283, 96] on div "keyboard" at bounding box center [276, 105] width 40 height 22
click at [662, 226] on div at bounding box center [717, 262] width 497 height 79
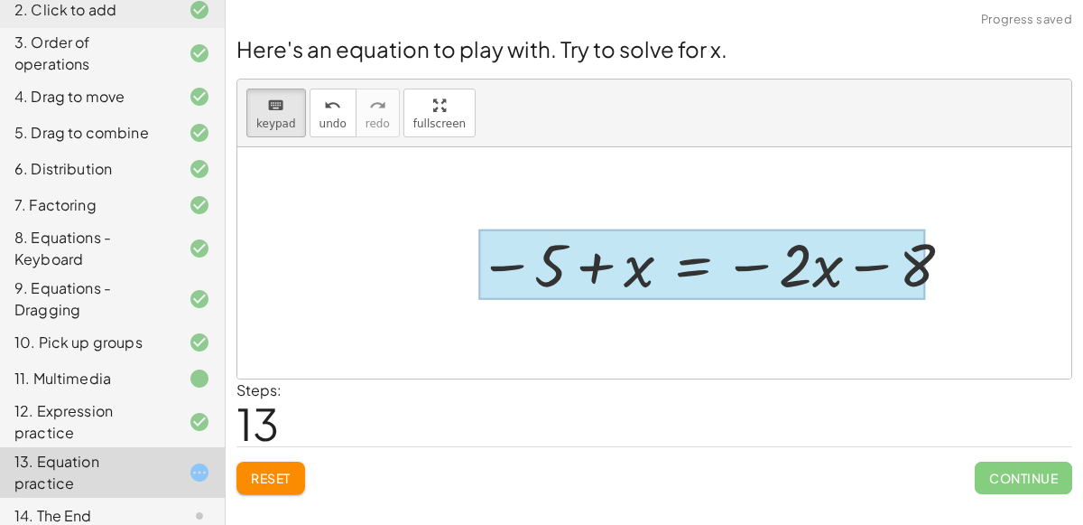
click at [696, 264] on div at bounding box center [701, 264] width 447 height 70
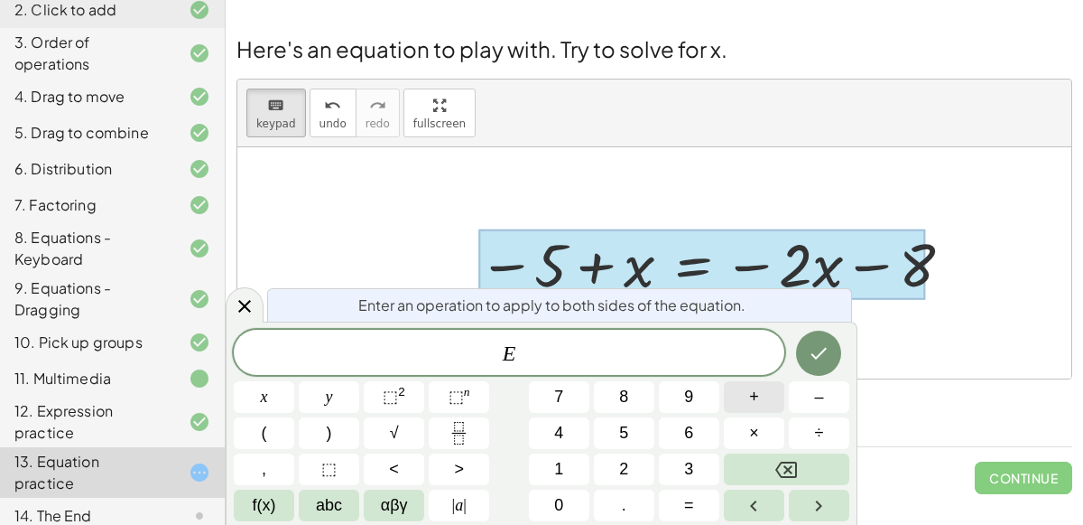
click at [765, 398] on button "+" at bounding box center [754, 397] width 60 height 32
click at [278, 394] on button "x" at bounding box center [264, 397] width 60 height 32
click at [820, 359] on icon "Done" at bounding box center [819, 353] width 22 height 22
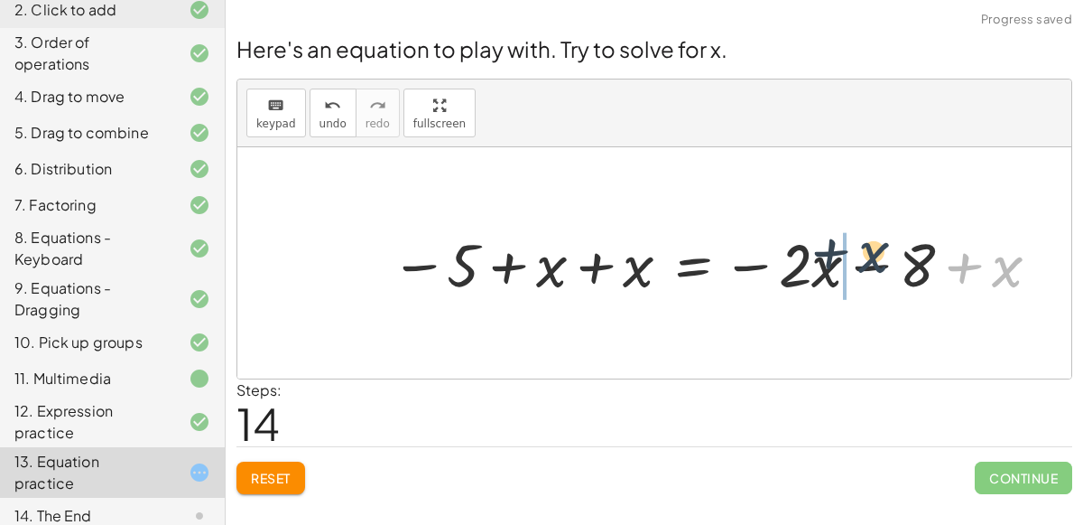
drag, startPoint x: 994, startPoint y: 279, endPoint x: 825, endPoint y: 274, distance: 168.9
click at [825, 274] on div at bounding box center [718, 262] width 672 height 79
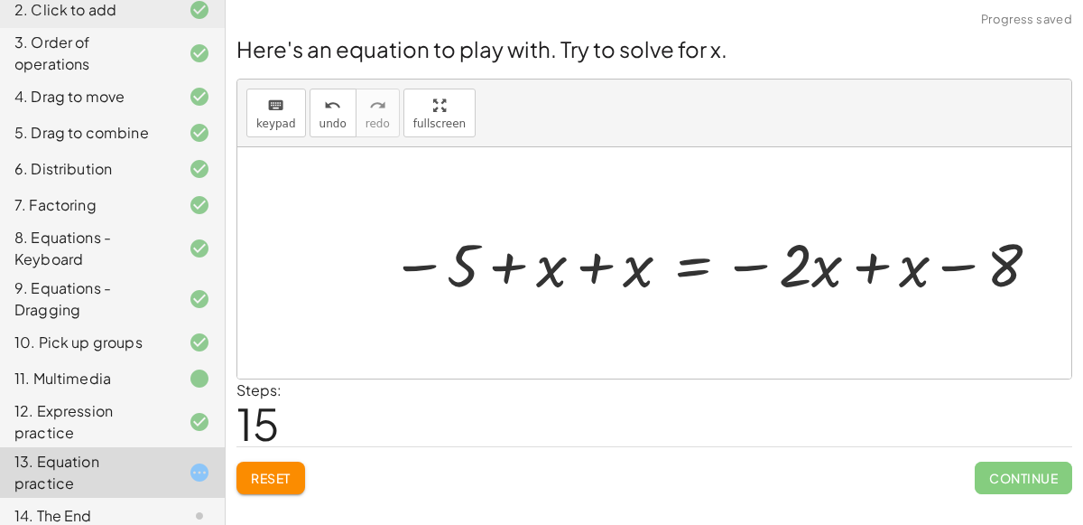
click at [859, 263] on div at bounding box center [718, 262] width 672 height 79
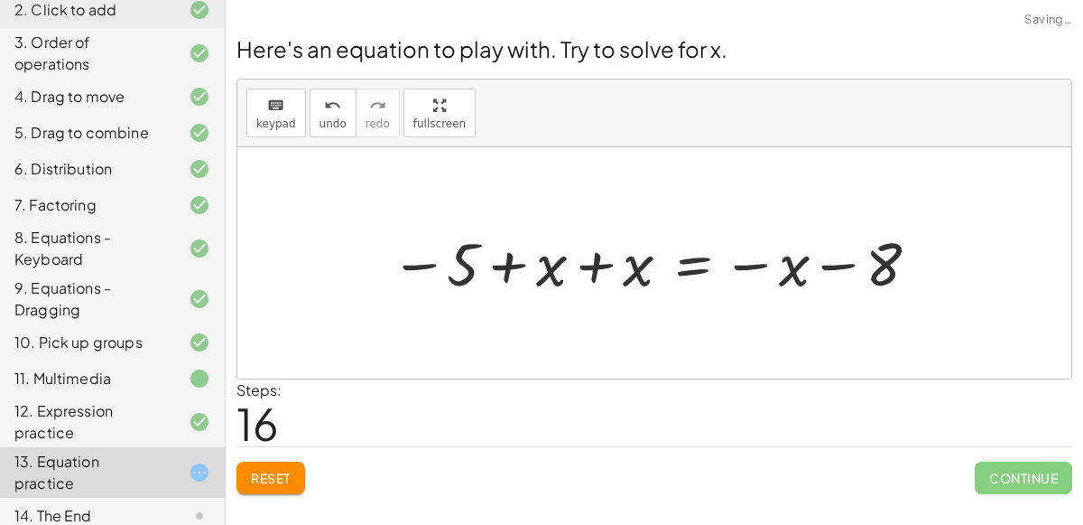
click at [597, 265] on div at bounding box center [657, 263] width 551 height 76
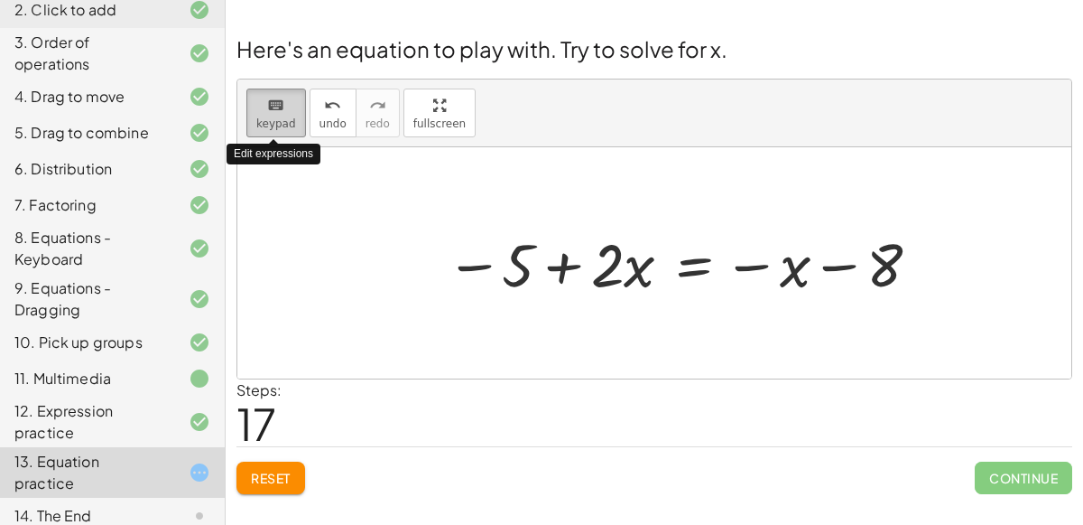
click at [285, 103] on div "keyboard" at bounding box center [276, 105] width 40 height 22
click at [672, 229] on div at bounding box center [685, 262] width 497 height 79
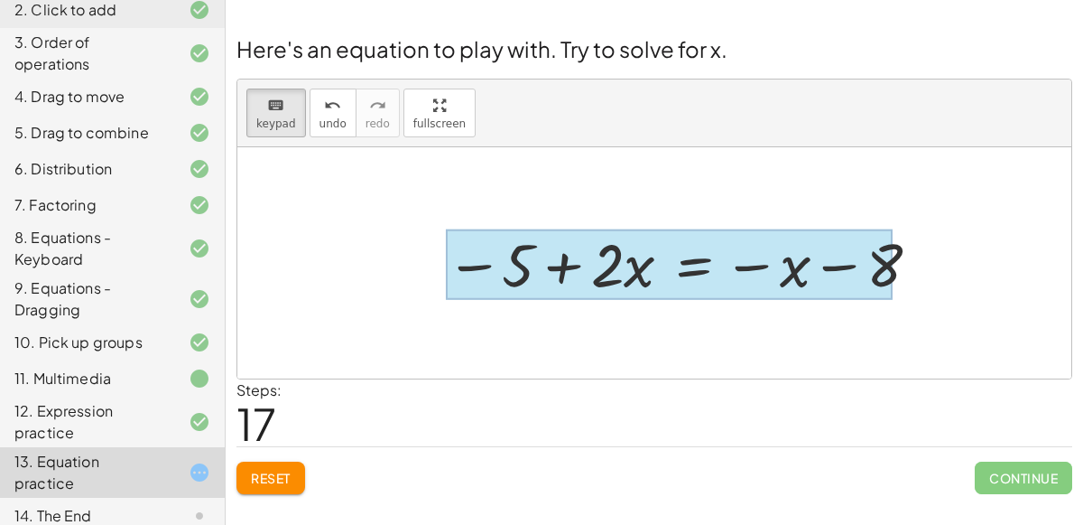
click at [682, 252] on div at bounding box center [669, 264] width 447 height 70
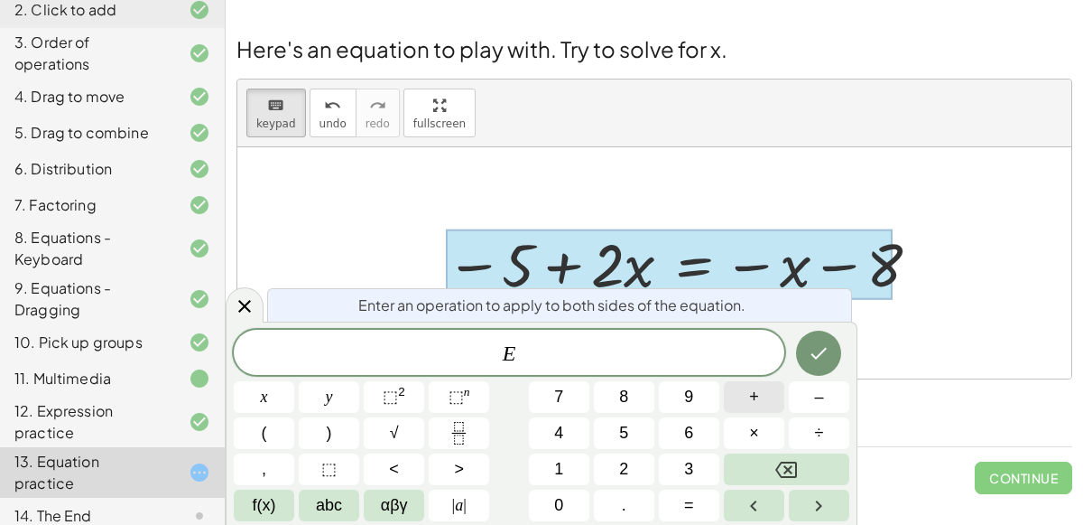
click at [753, 395] on span "+" at bounding box center [754, 397] width 10 height 24
click at [823, 348] on icon "Done" at bounding box center [819, 353] width 22 height 22
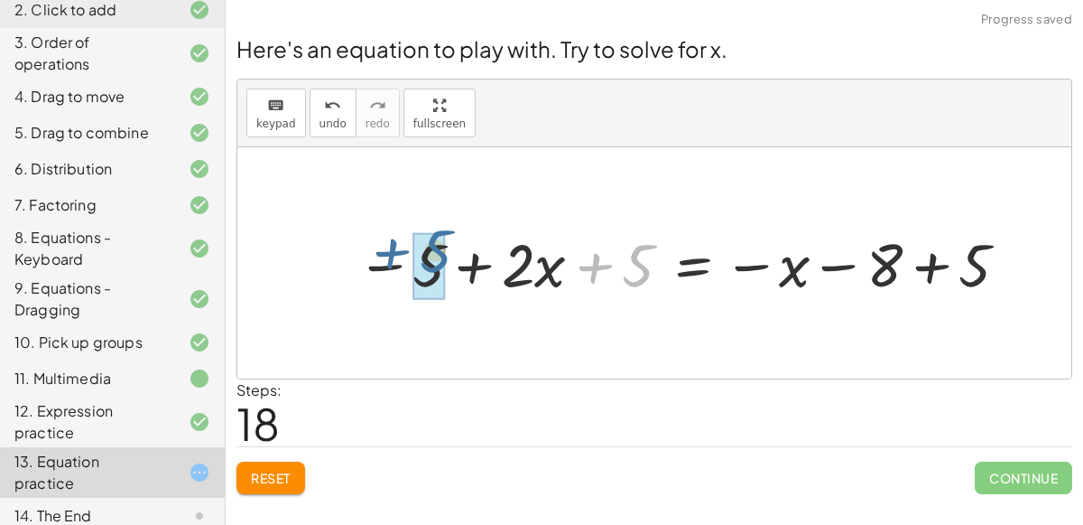
drag, startPoint x: 631, startPoint y: 265, endPoint x: 424, endPoint y: 250, distance: 207.3
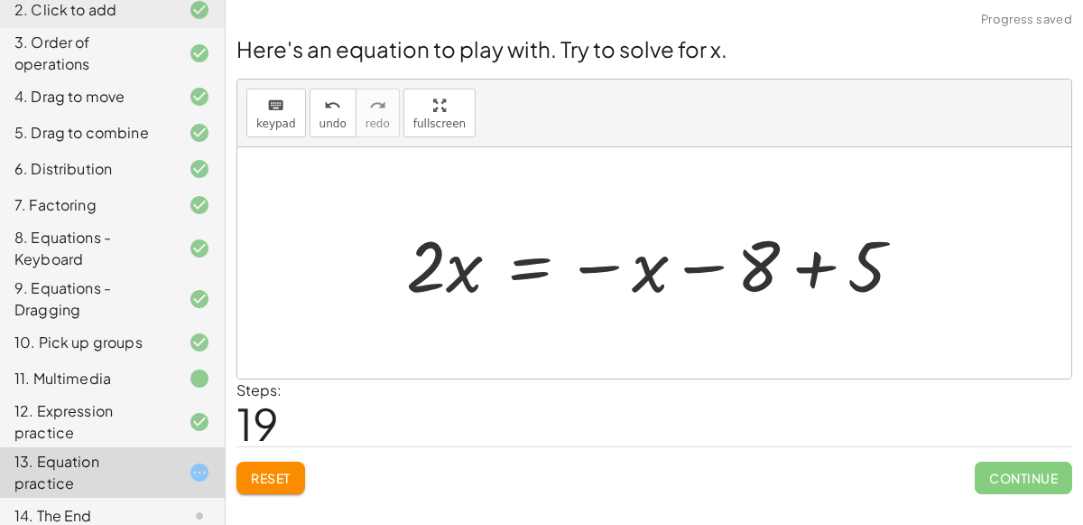
click at [804, 265] on div at bounding box center [662, 263] width 530 height 93
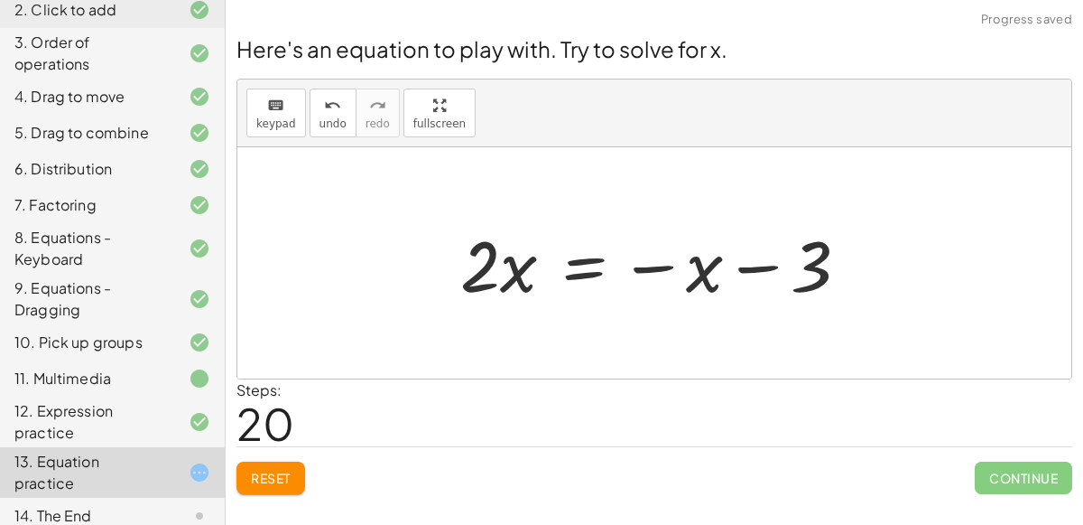
click at [566, 260] on div at bounding box center [662, 263] width 422 height 93
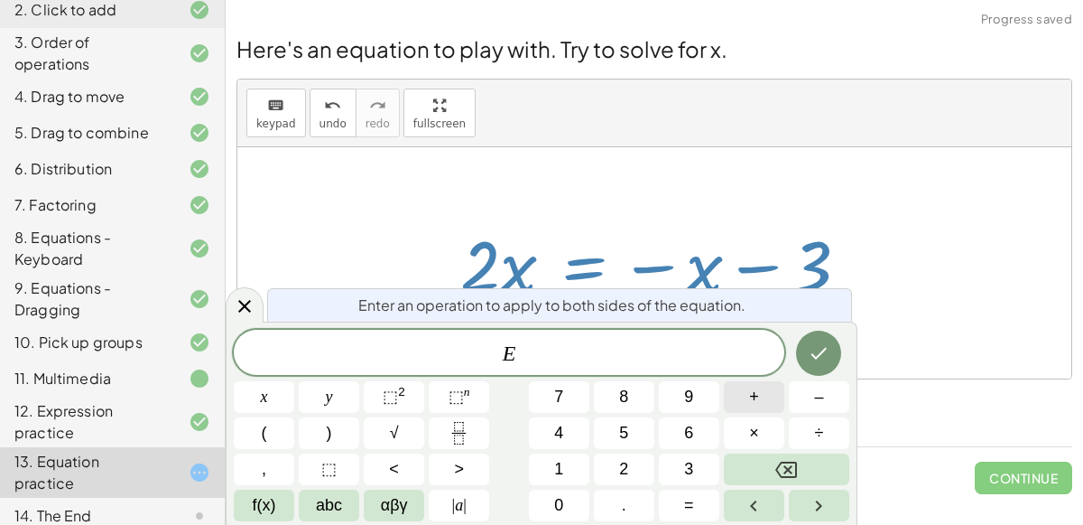
click at [754, 401] on span "+" at bounding box center [754, 397] width 10 height 24
click at [568, 457] on button "1" at bounding box center [559, 469] width 60 height 32
click at [822, 356] on icon "Done" at bounding box center [819, 353] width 22 height 22
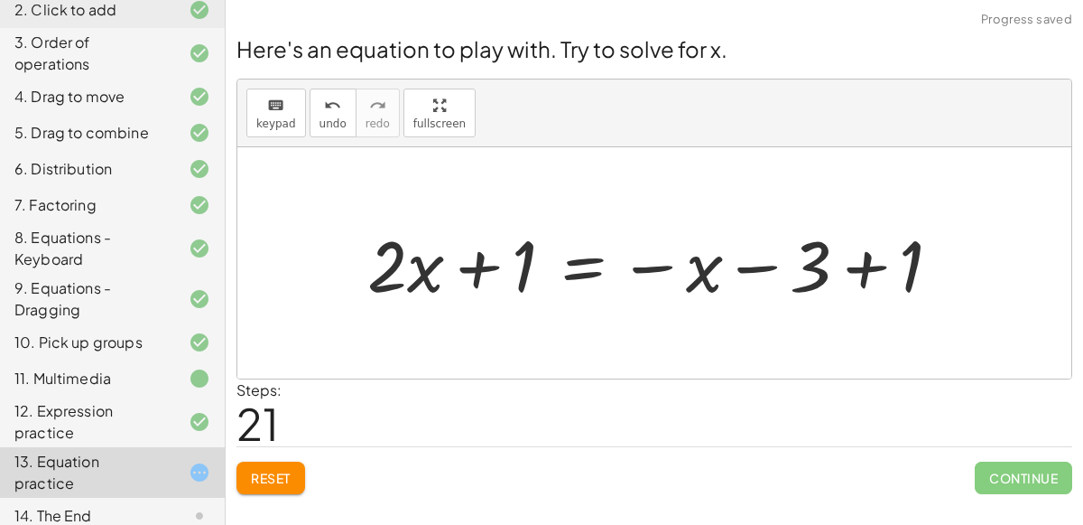
click at [474, 249] on div at bounding box center [661, 263] width 606 height 93
click at [518, 259] on div at bounding box center [661, 263] width 606 height 93
click at [848, 274] on div at bounding box center [661, 263] width 606 height 93
click at [586, 265] on div at bounding box center [614, 263] width 512 height 93
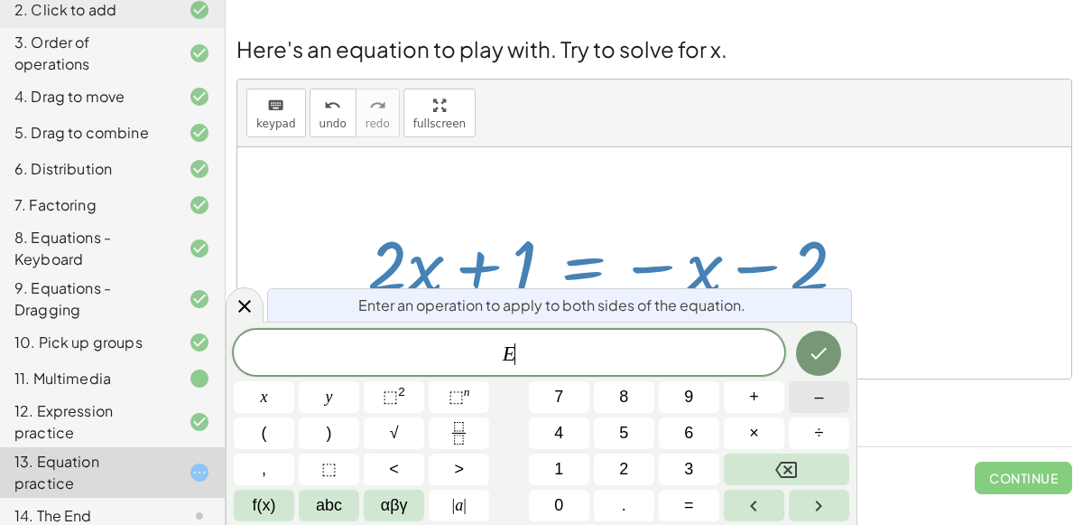
click at [840, 404] on button "–" at bounding box center [819, 397] width 60 height 32
click at [561, 452] on div "E − ​ x y ⬚ 2 ⬚ n 7 8 9 + – ( ) √ 4 5 6 × ÷ , ⬚ < > 1 2 3 f(x) abc αβγ | a | 0 …" at bounding box center [542, 425] width 616 height 191
click at [556, 465] on span "1" at bounding box center [558, 469] width 9 height 24
click at [819, 353] on icon "Done" at bounding box center [819, 353] width 22 height 22
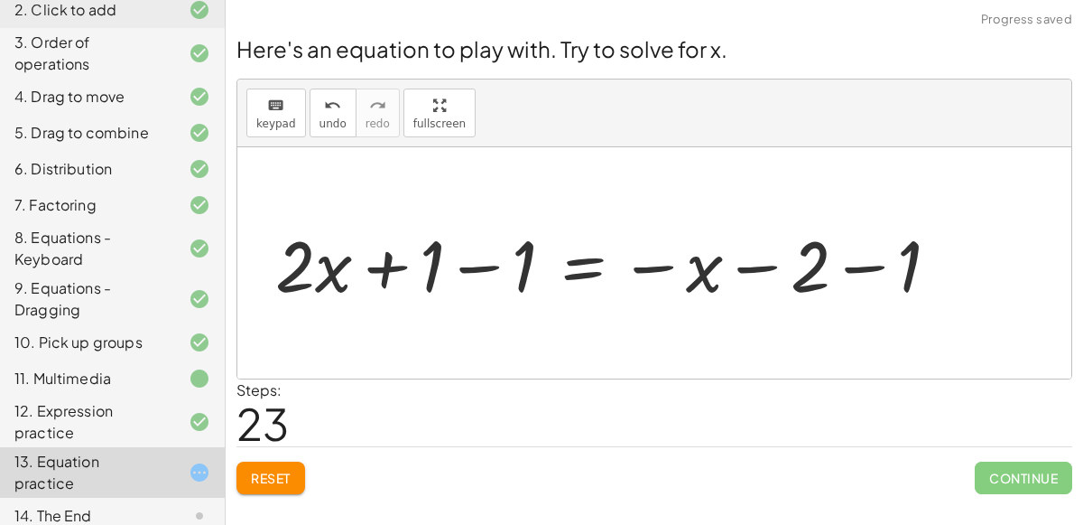
click at [397, 264] on div at bounding box center [614, 263] width 697 height 93
click at [480, 266] on div at bounding box center [614, 263] width 697 height 93
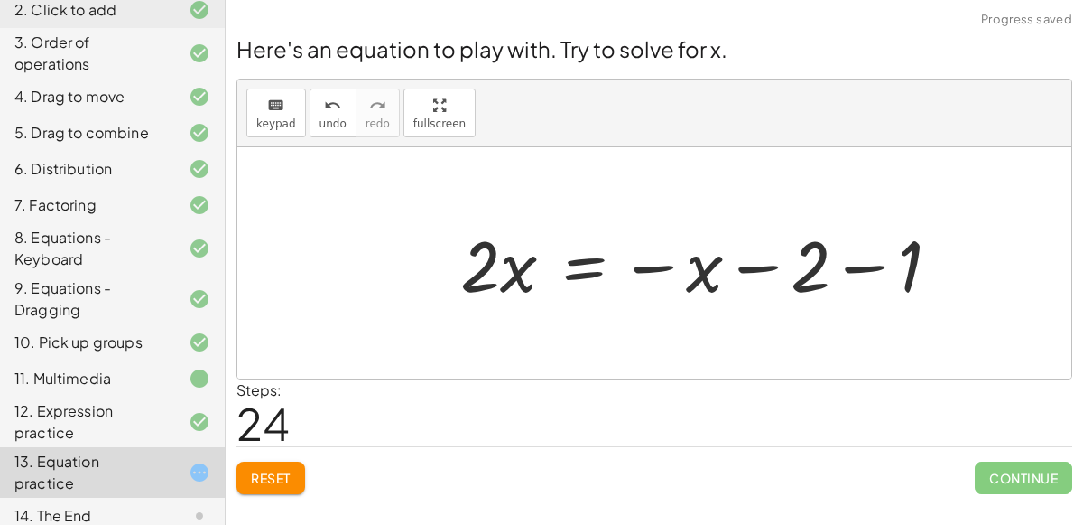
click at [843, 264] on div at bounding box center [707, 263] width 512 height 93
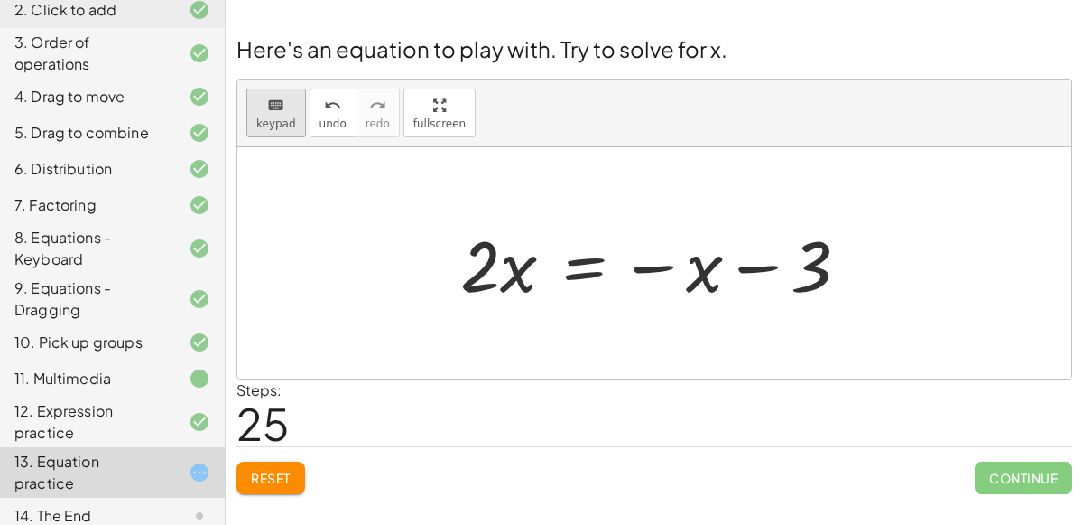
click at [269, 107] on icon "keyboard" at bounding box center [275, 106] width 17 height 22
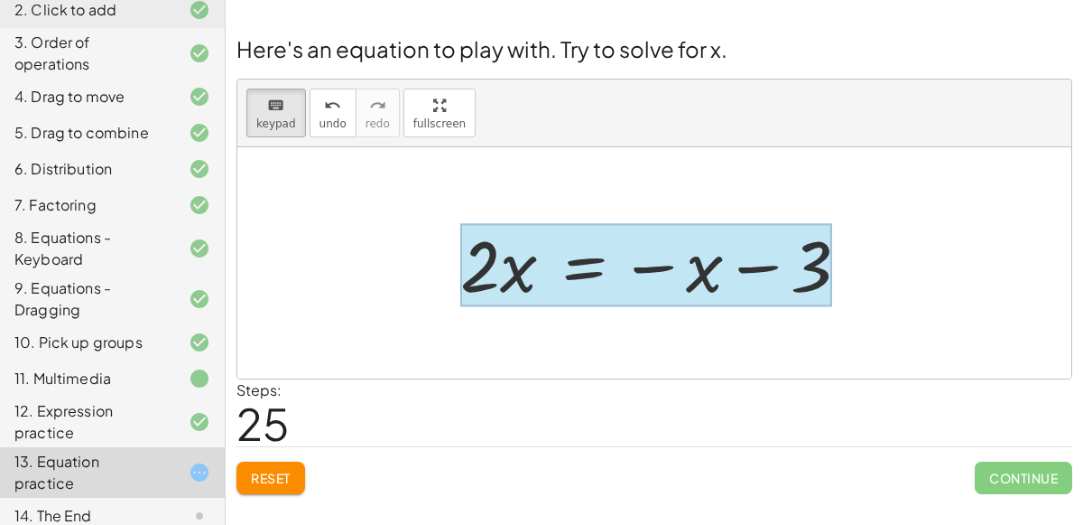
click at [569, 248] on div at bounding box center [646, 265] width 372 height 84
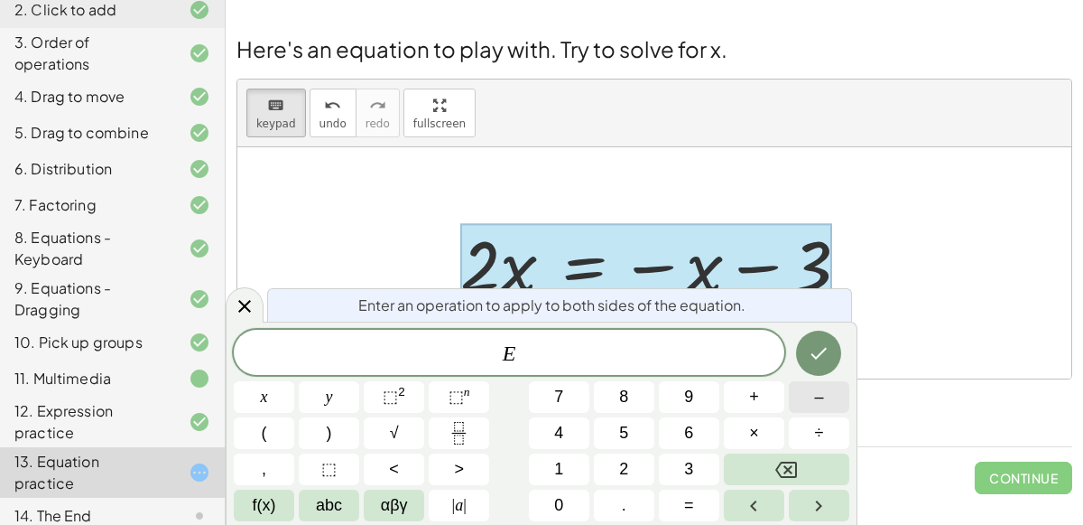
click at [812, 400] on button "–" at bounding box center [819, 397] width 60 height 32
click at [272, 386] on button "x" at bounding box center [264, 397] width 60 height 32
click at [831, 340] on button "Done" at bounding box center [818, 352] width 45 height 45
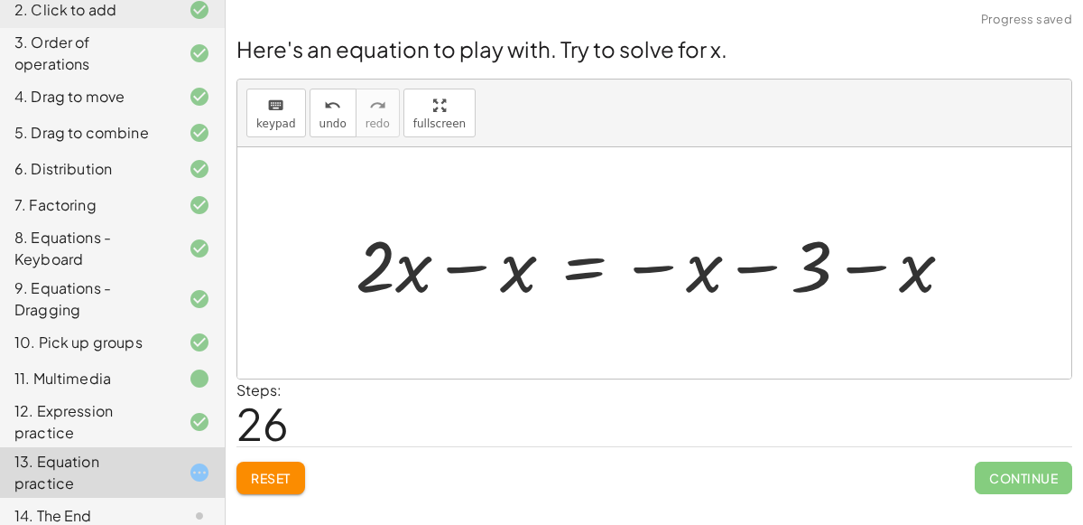
click at [459, 265] on div at bounding box center [662, 263] width 630 height 93
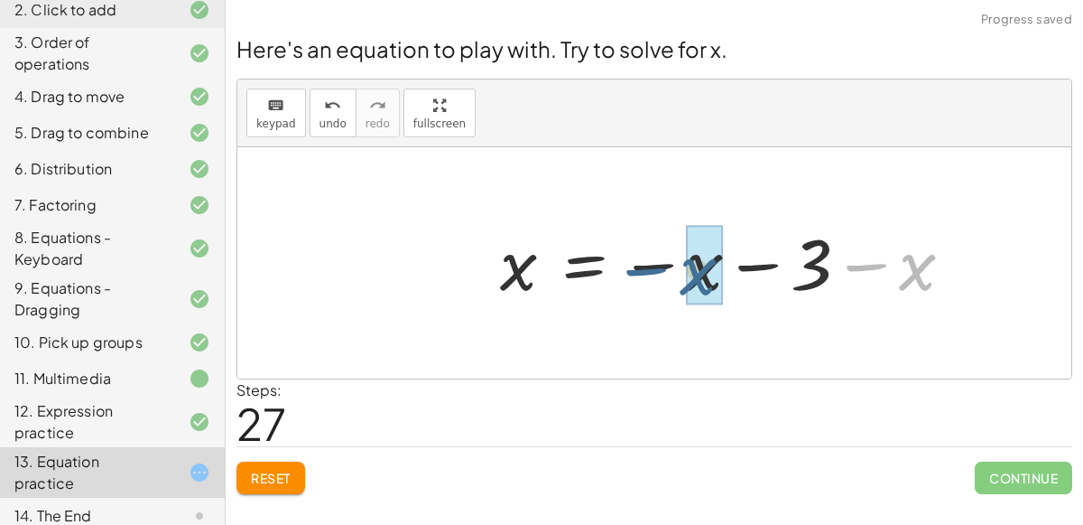
drag, startPoint x: 906, startPoint y: 265, endPoint x: 684, endPoint y: 268, distance: 222.1
click at [684, 268] on div at bounding box center [734, 262] width 487 height 89
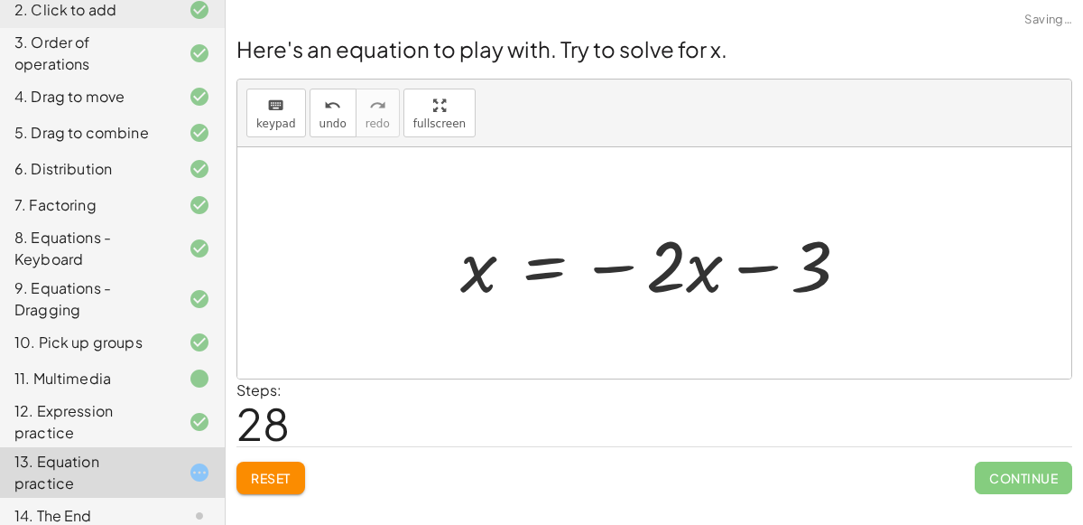
click at [686, 269] on div at bounding box center [662, 263] width 422 height 93
drag, startPoint x: 815, startPoint y: 264, endPoint x: 782, endPoint y: 260, distance: 33.6
click at [782, 260] on div at bounding box center [662, 263] width 422 height 93
click at [738, 266] on div at bounding box center [662, 263] width 422 height 93
click at [753, 264] on div at bounding box center [662, 263] width 422 height 93
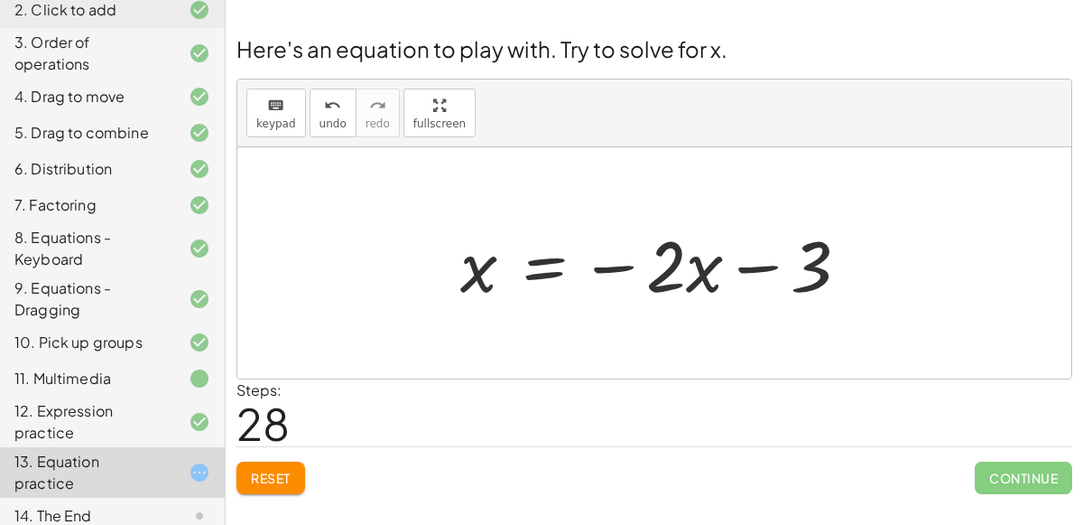
click at [476, 263] on div at bounding box center [662, 263] width 422 height 93
click at [531, 257] on div at bounding box center [662, 263] width 422 height 93
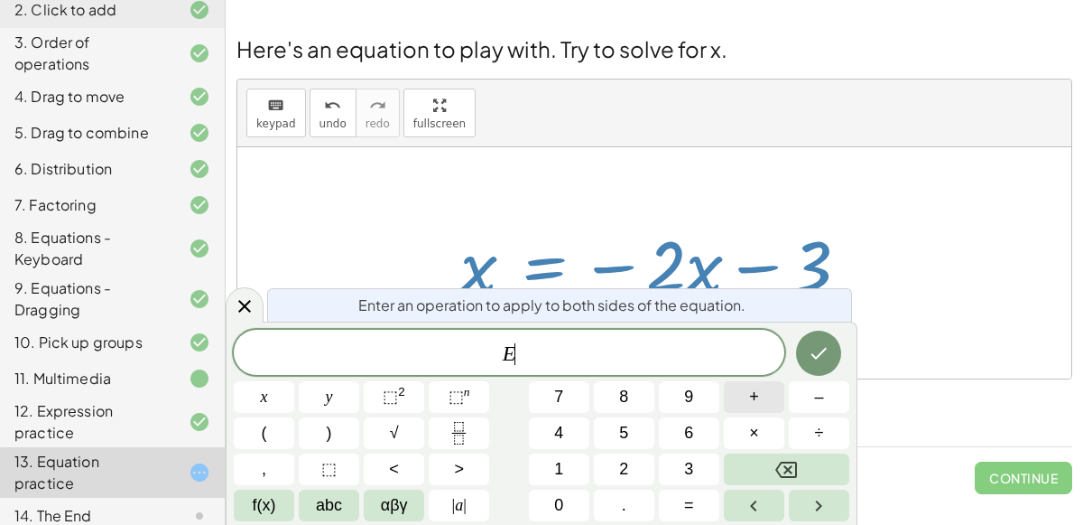
click at [757, 396] on span "+" at bounding box center [754, 397] width 10 height 24
click at [626, 460] on span "2" at bounding box center [623, 469] width 9 height 24
click at [253, 400] on button "x" at bounding box center [264, 397] width 60 height 32
click at [825, 346] on icon "Done" at bounding box center [819, 353] width 22 height 22
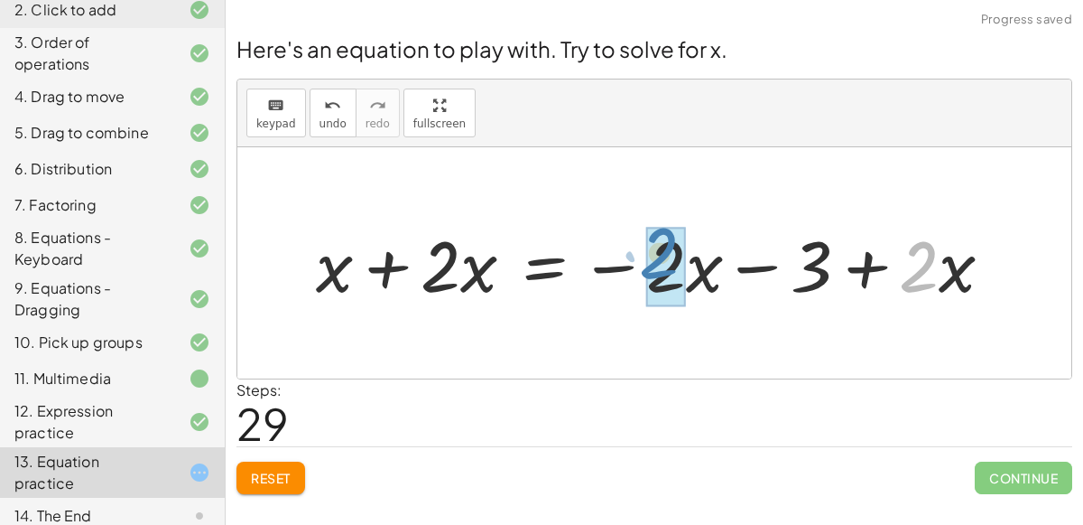
drag, startPoint x: 915, startPoint y: 284, endPoint x: 650, endPoint y: 278, distance: 264.6
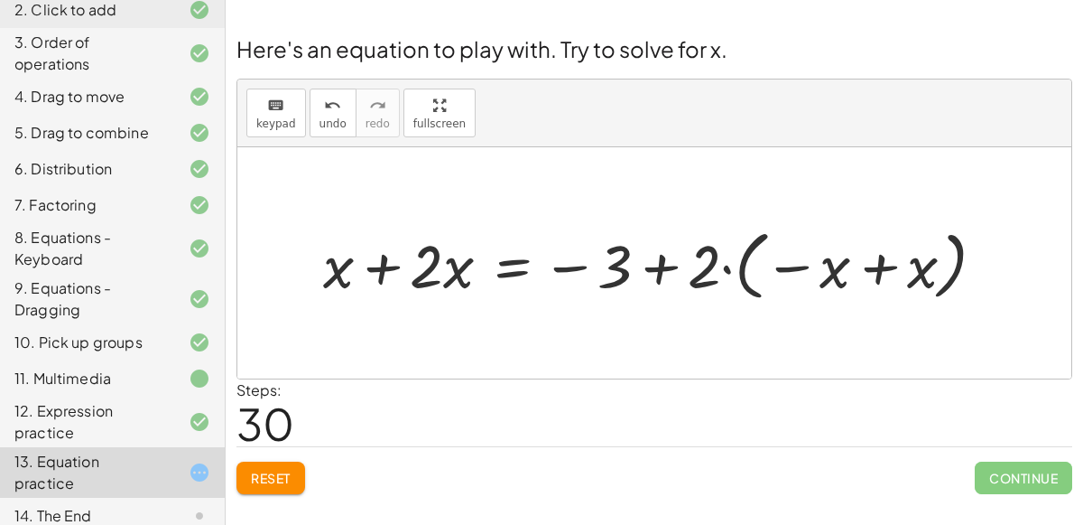
click at [393, 265] on div at bounding box center [661, 262] width 694 height 85
click at [664, 263] on div at bounding box center [704, 262] width 609 height 85
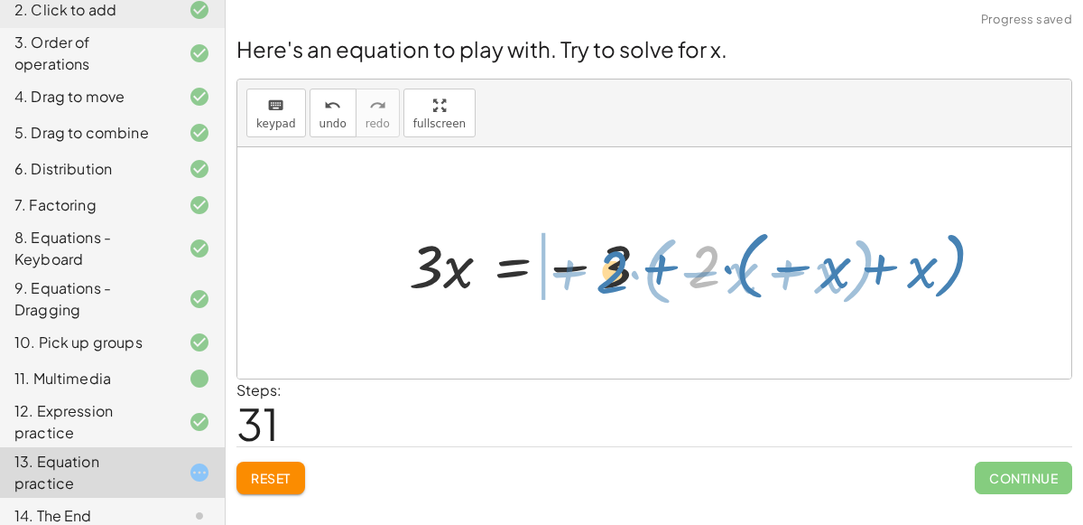
drag, startPoint x: 705, startPoint y: 267, endPoint x: 615, endPoint y: 273, distance: 90.4
click at [615, 273] on div at bounding box center [704, 262] width 609 height 85
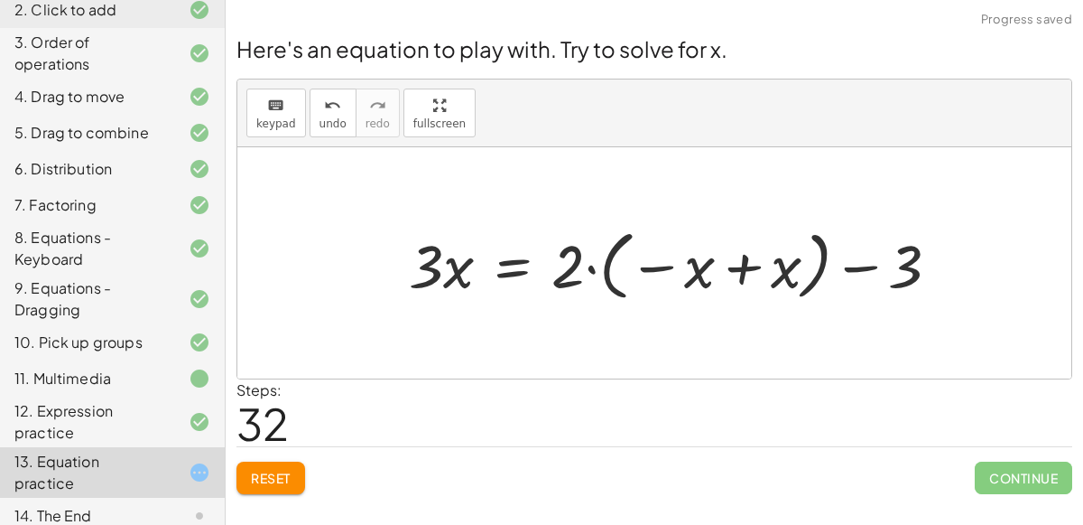
click at [739, 263] on div at bounding box center [681, 262] width 563 height 85
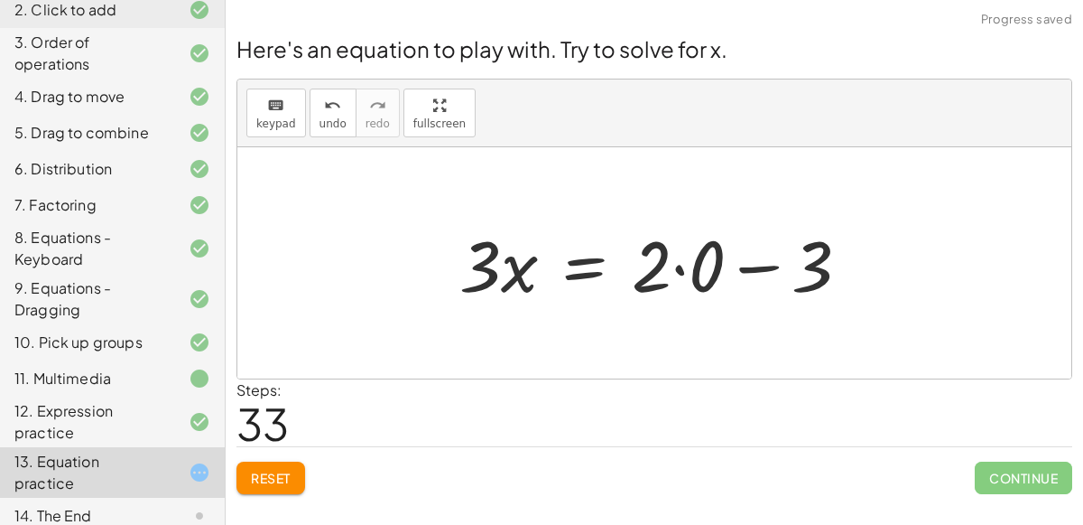
click at [664, 265] on div at bounding box center [661, 263] width 423 height 93
click at [682, 269] on div at bounding box center [661, 263] width 423 height 93
click at [682, 269] on div at bounding box center [633, 263] width 367 height 93
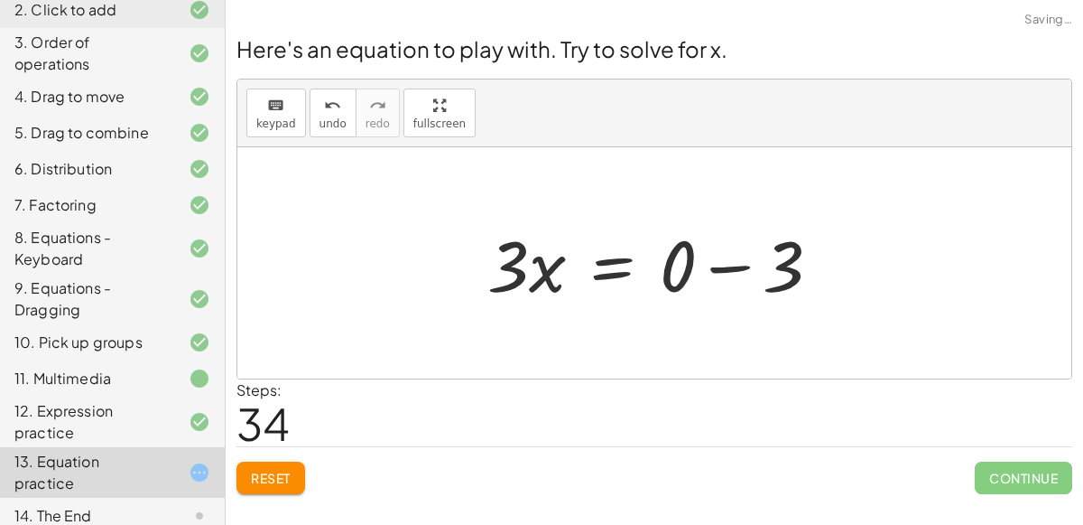
click at [682, 256] on div at bounding box center [661, 263] width 367 height 93
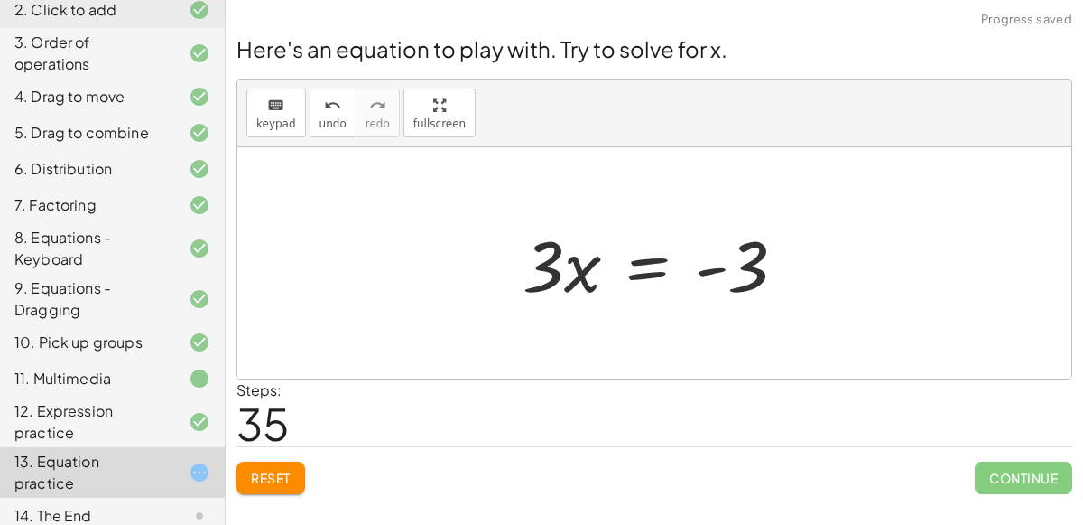
click at [716, 274] on div at bounding box center [662, 263] width 296 height 93
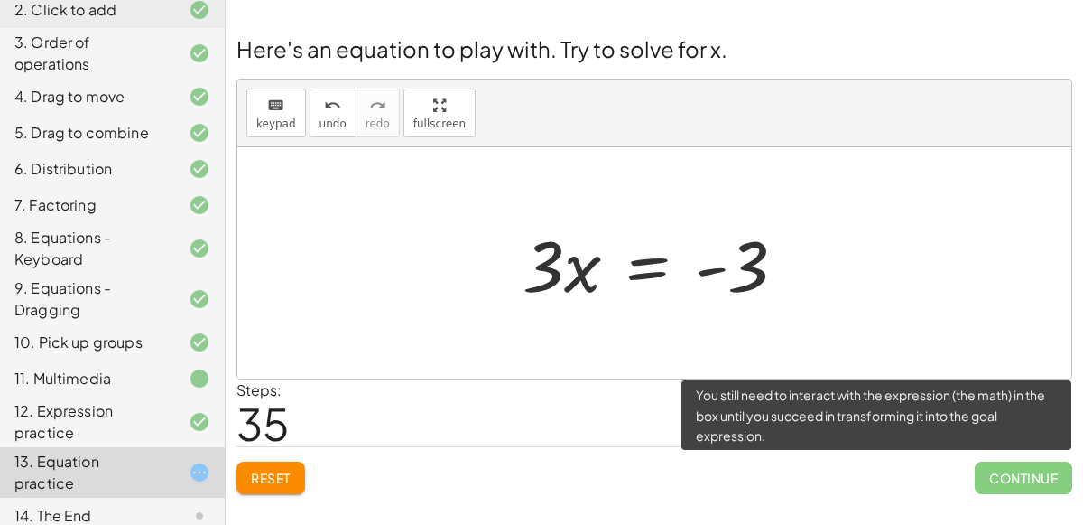
click at [1010, 465] on span "Continue" at bounding box center [1023, 477] width 97 height 32
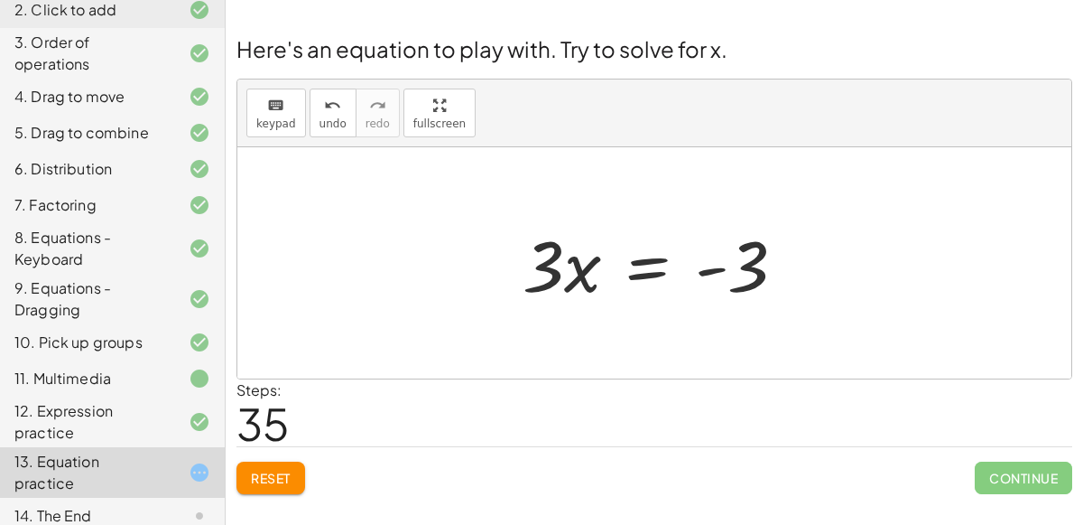
click at [753, 254] on div at bounding box center [662, 263] width 296 height 93
click at [752, 254] on div at bounding box center [662, 263] width 296 height 93
drag, startPoint x: 720, startPoint y: 263, endPoint x: 469, endPoint y: 263, distance: 251.0
click at [469, 263] on div "+ · 4 · x + 1 = + · 2 · ( + x − 1 ) − x + · 4 · x + 1 = + · x · 2 − · 1 · 2 − x…" at bounding box center [654, 262] width 834 height 231
click at [653, 273] on div at bounding box center [662, 263] width 296 height 93
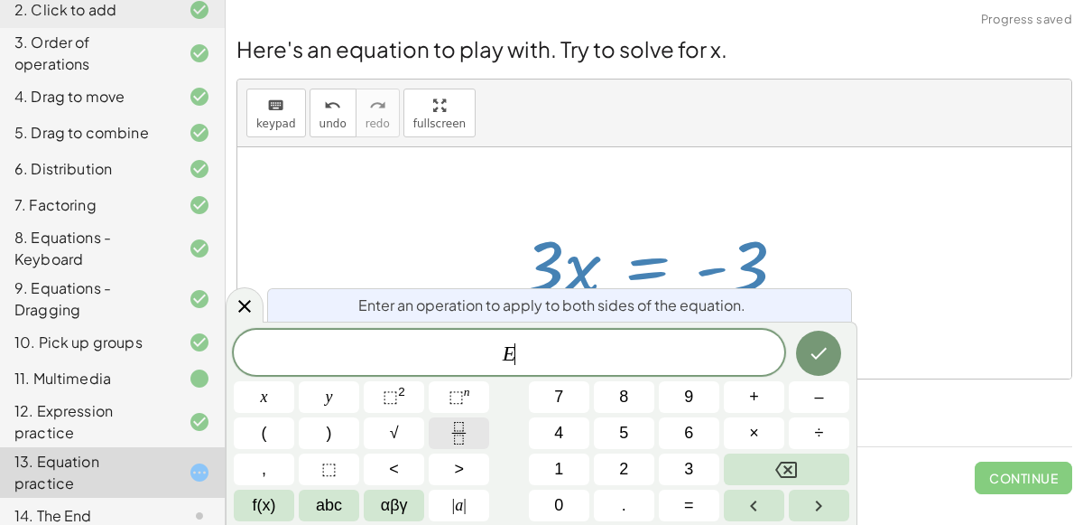
click at [477, 431] on button "Fraction" at bounding box center [459, 433] width 60 height 32
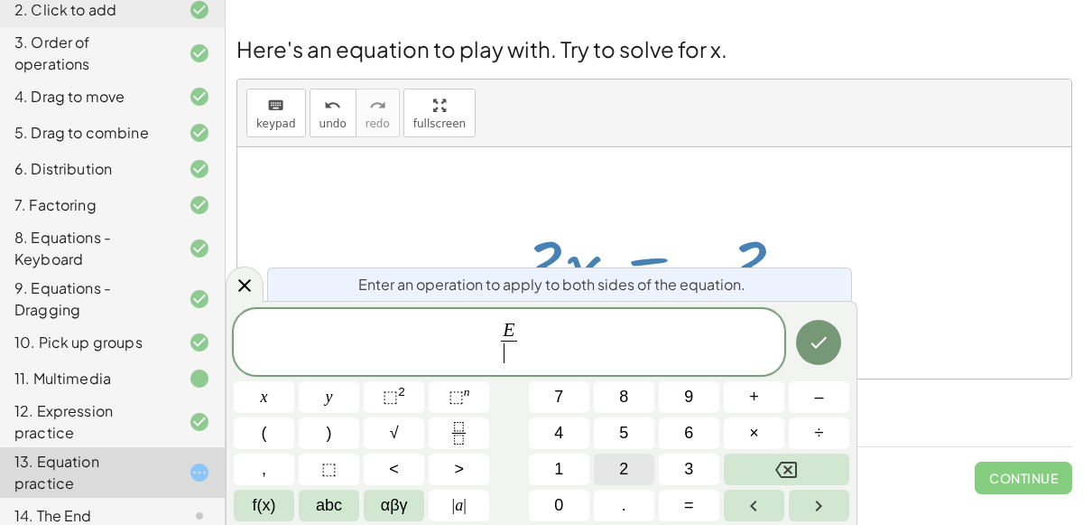
click at [633, 463] on button "2" at bounding box center [624, 469] width 60 height 32
click at [822, 348] on icon "Done" at bounding box center [819, 342] width 22 height 22
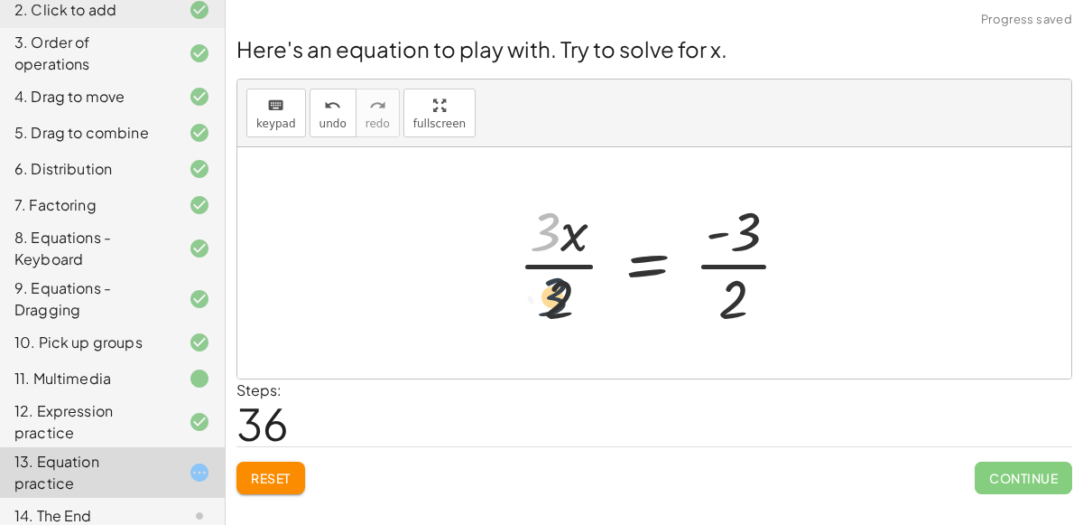
drag, startPoint x: 553, startPoint y: 222, endPoint x: 562, endPoint y: 292, distance: 70.0
click at [562, 292] on div at bounding box center [661, 262] width 305 height 139
drag, startPoint x: 739, startPoint y: 230, endPoint x: 736, endPoint y: 292, distance: 62.4
click at [736, 292] on div at bounding box center [661, 262] width 305 height 139
drag, startPoint x: 736, startPoint y: 292, endPoint x: 752, endPoint y: 224, distance: 70.5
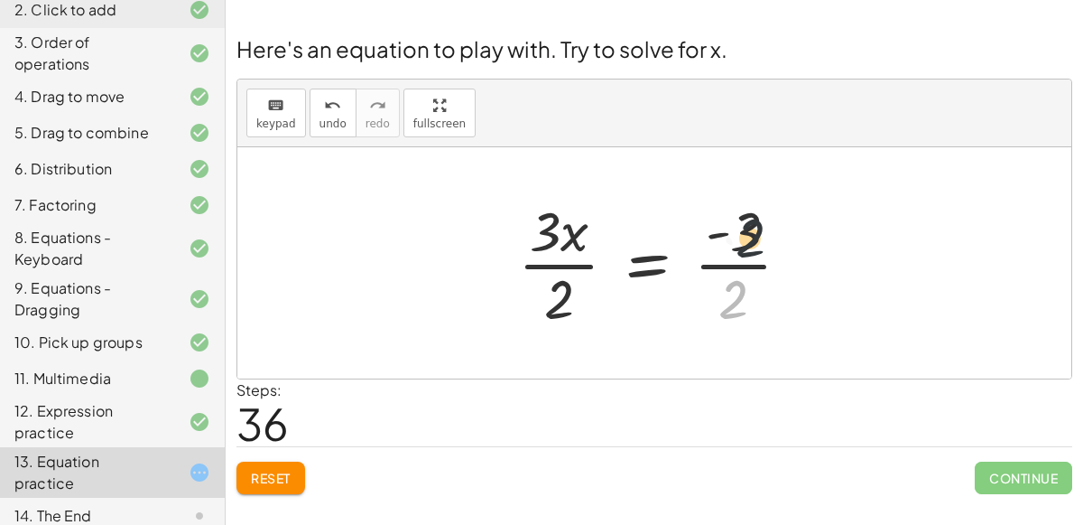
click at [752, 224] on div at bounding box center [661, 262] width 305 height 139
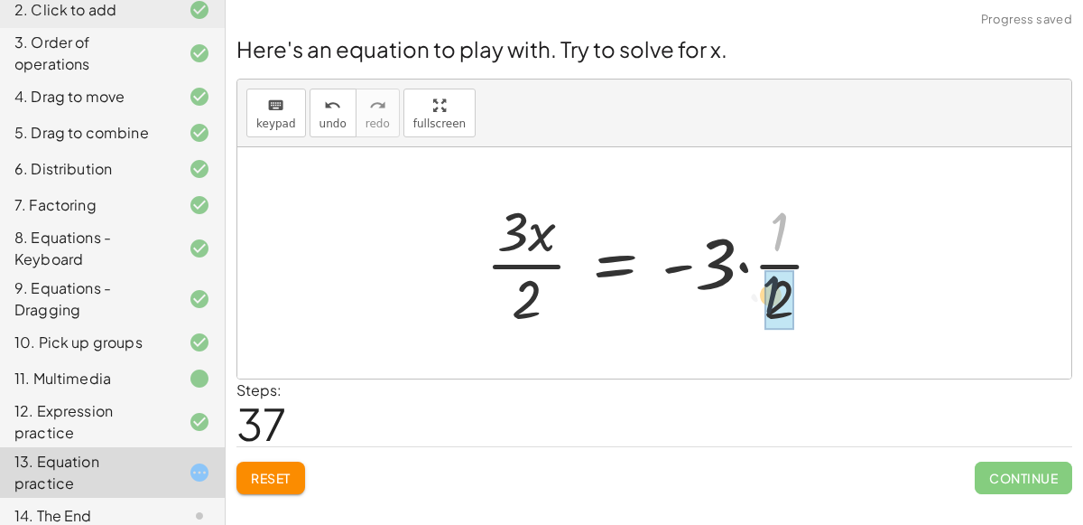
drag, startPoint x: 777, startPoint y: 233, endPoint x: 767, endPoint y: 294, distance: 62.2
click at [767, 294] on div at bounding box center [662, 262] width 370 height 139
click at [747, 269] on div at bounding box center [662, 262] width 370 height 139
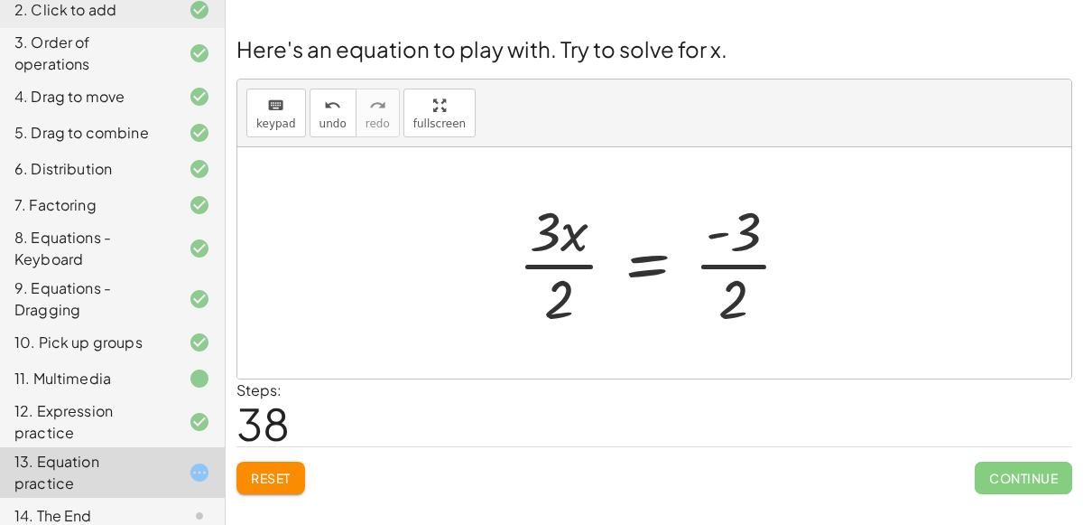
click at [733, 260] on div at bounding box center [661, 262] width 305 height 139
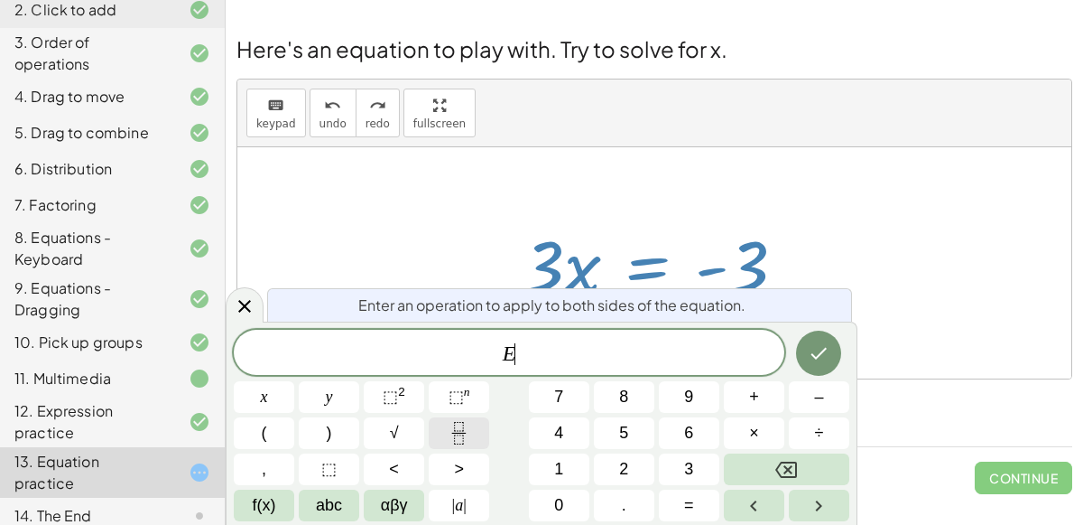
click at [475, 427] on button "Fraction" at bounding box center [459, 433] width 60 height 32
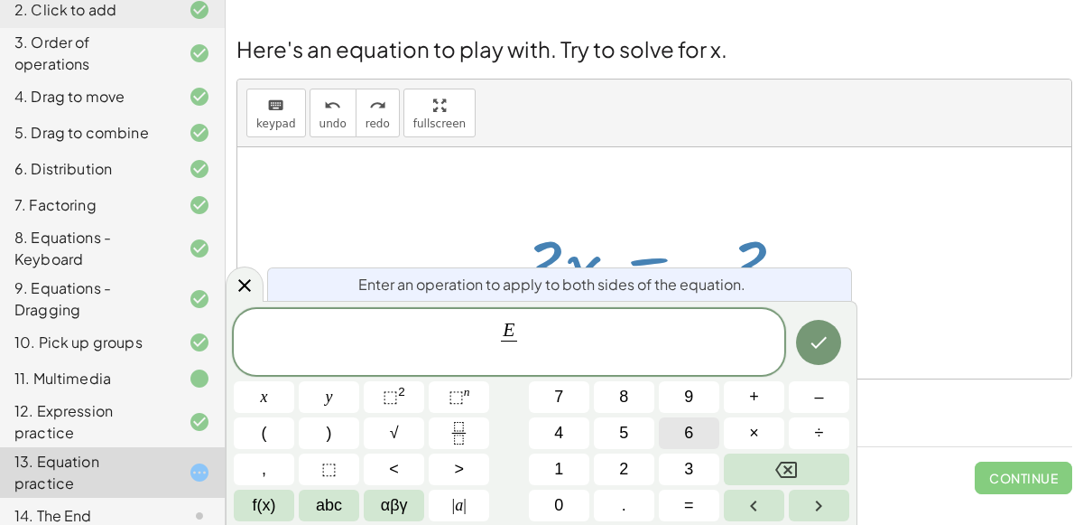
click at [705, 433] on button "6" at bounding box center [689, 433] width 60 height 32
click at [821, 339] on icon "Done" at bounding box center [819, 342] width 22 height 22
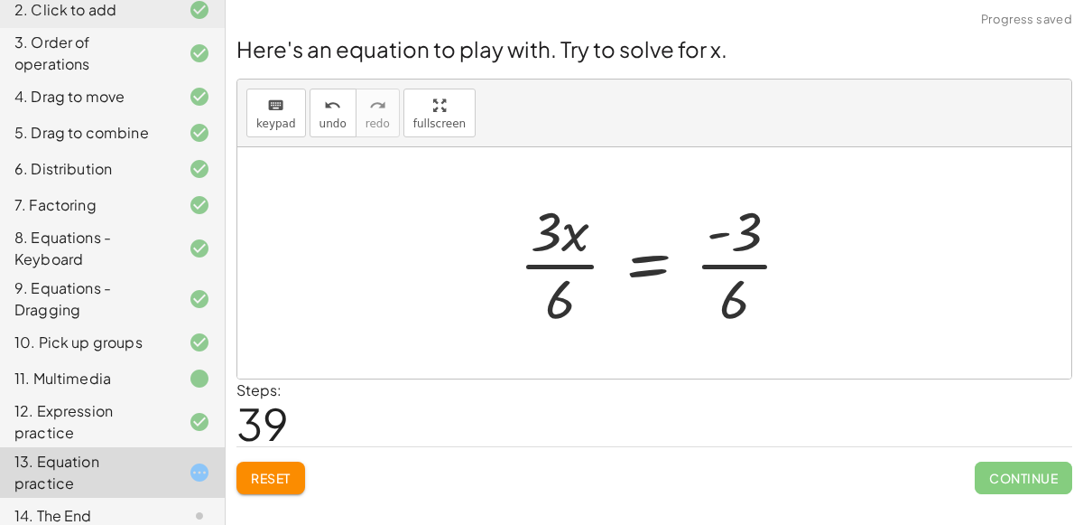
click at [566, 281] on div at bounding box center [662, 262] width 305 height 139
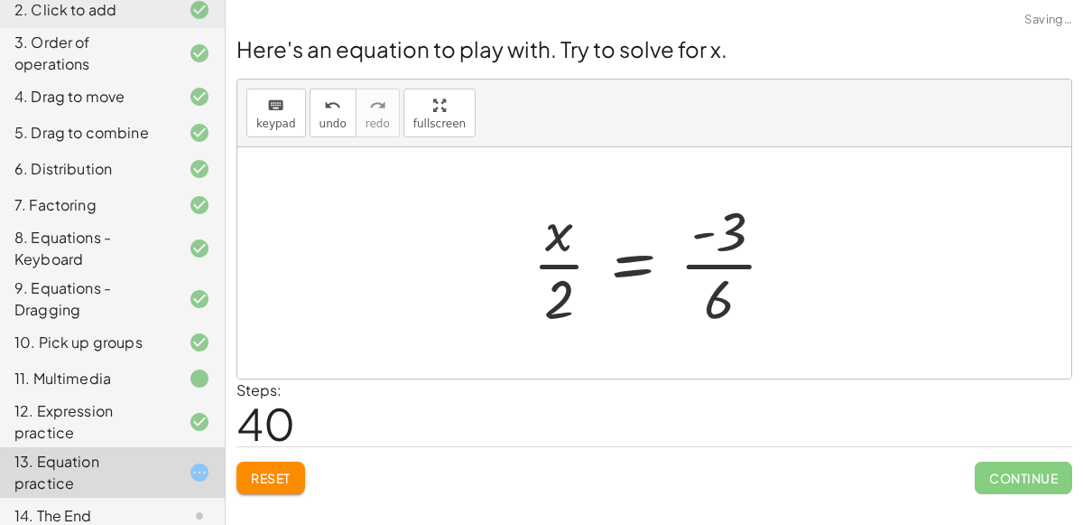
click at [554, 278] on div at bounding box center [662, 262] width 276 height 139
click at [556, 243] on div at bounding box center [662, 262] width 276 height 139
click at [702, 265] on div at bounding box center [662, 262] width 276 height 139
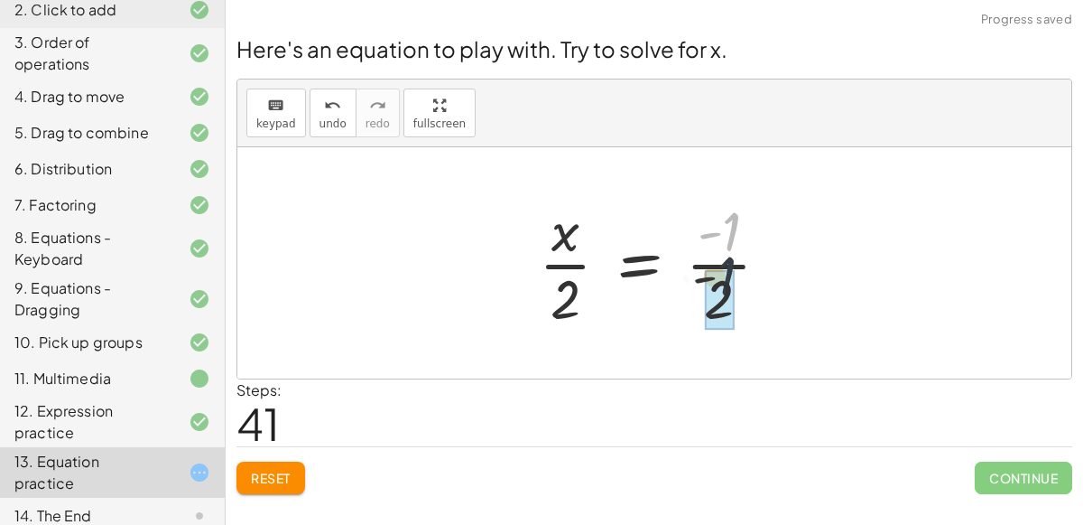
drag, startPoint x: 728, startPoint y: 245, endPoint x: 720, endPoint y: 296, distance: 52.0
click at [720, 296] on div at bounding box center [662, 262] width 264 height 139
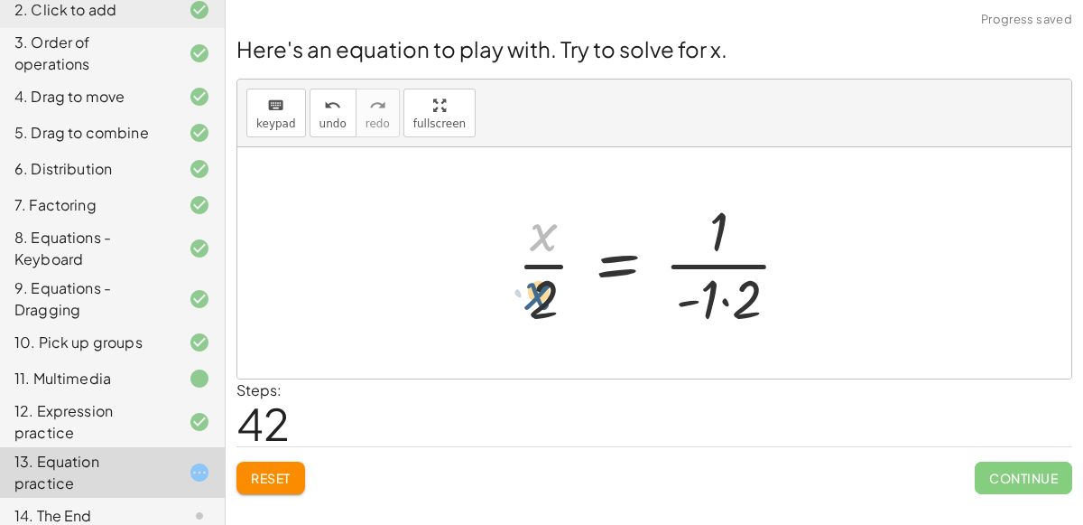
drag, startPoint x: 543, startPoint y: 235, endPoint x: 539, endPoint y: 297, distance: 62.4
click at [539, 297] on div at bounding box center [661, 262] width 306 height 139
drag, startPoint x: 544, startPoint y: 298, endPoint x: 513, endPoint y: 227, distance: 78.0
click at [513, 227] on div at bounding box center [661, 262] width 306 height 139
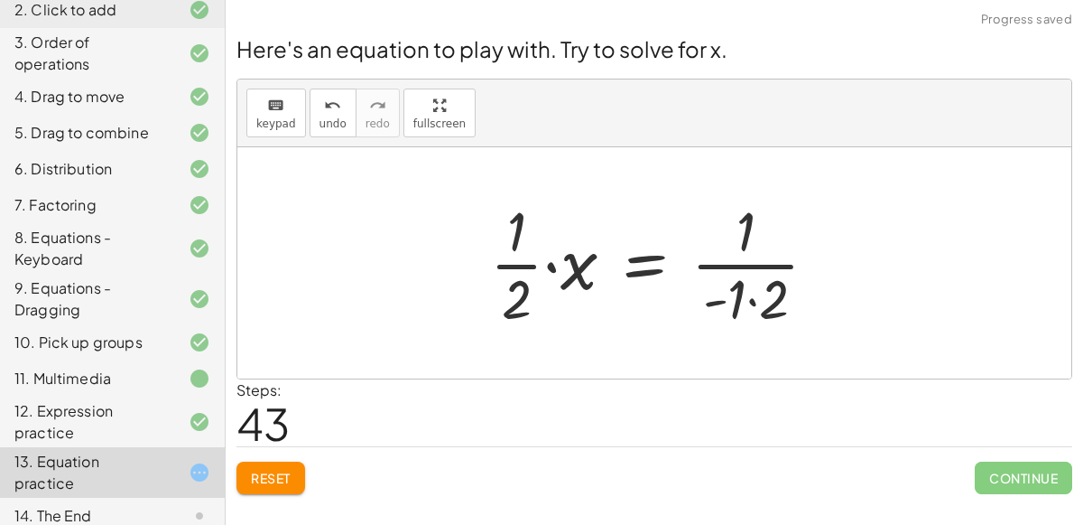
click at [531, 262] on div at bounding box center [661, 262] width 360 height 139
click at [548, 260] on div at bounding box center [661, 262] width 360 height 139
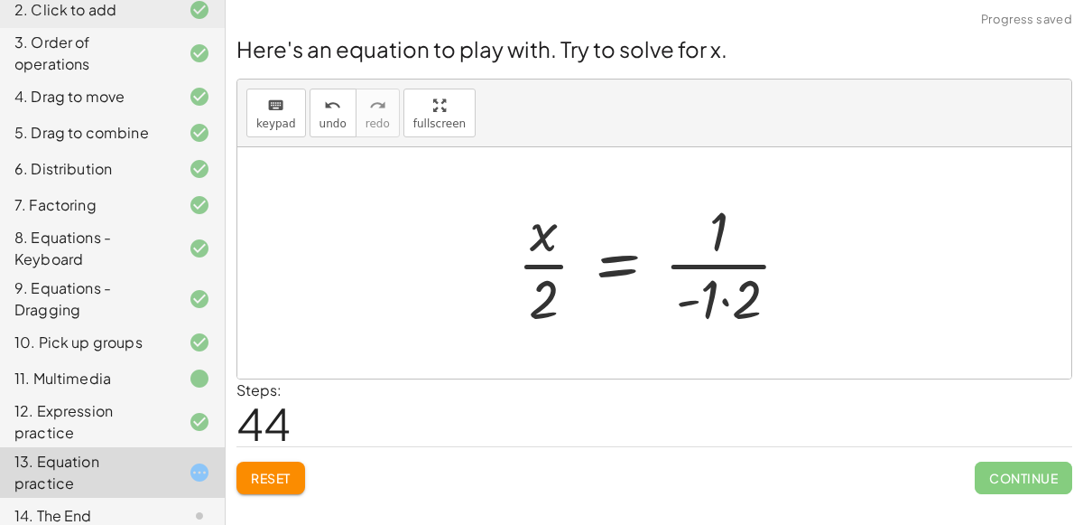
click at [536, 244] on div at bounding box center [661, 262] width 306 height 139
click at [540, 259] on div at bounding box center [661, 262] width 306 height 139
click at [635, 261] on div at bounding box center [661, 262] width 306 height 139
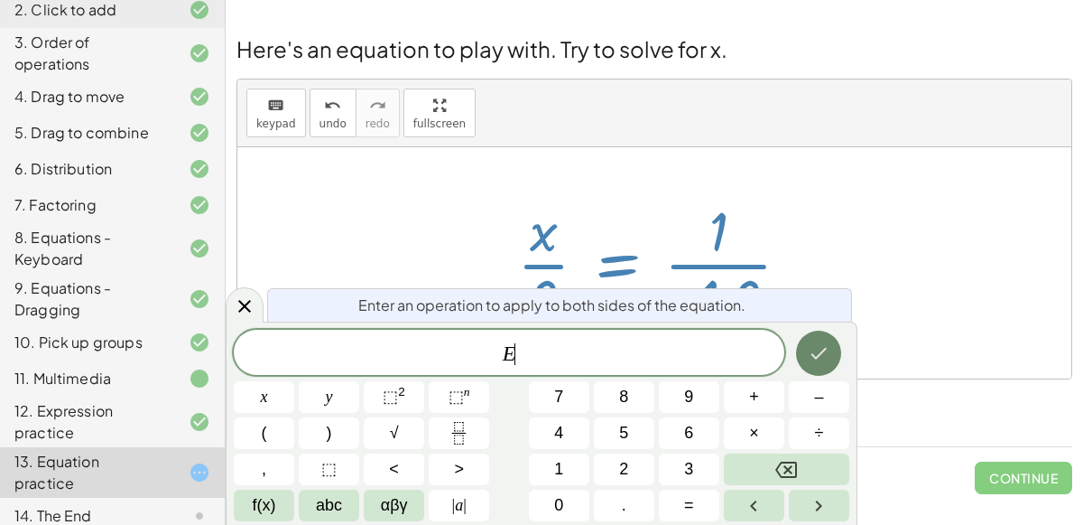
click at [808, 344] on icon "Done" at bounding box center [819, 353] width 22 height 22
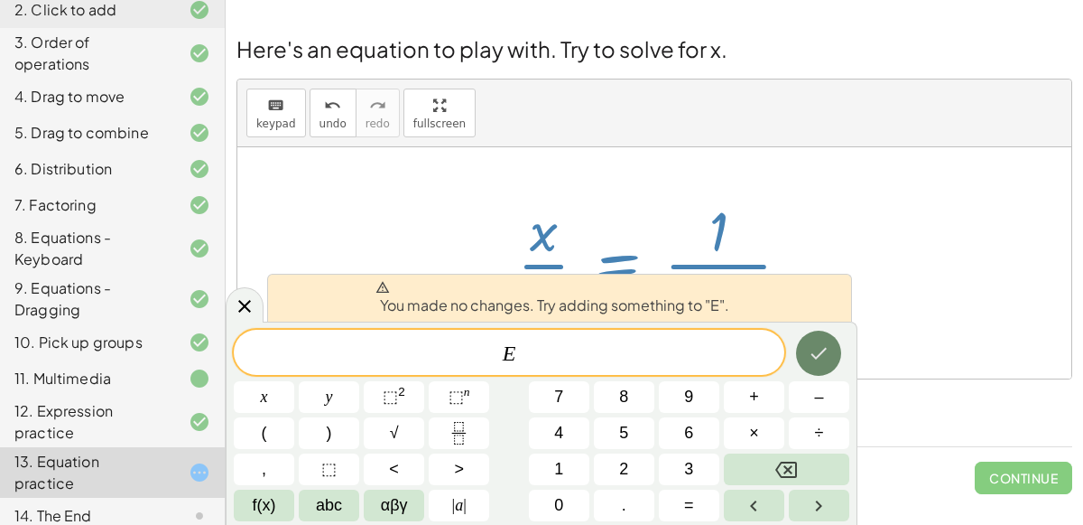
click at [803, 345] on button "Done" at bounding box center [818, 352] width 45 height 45
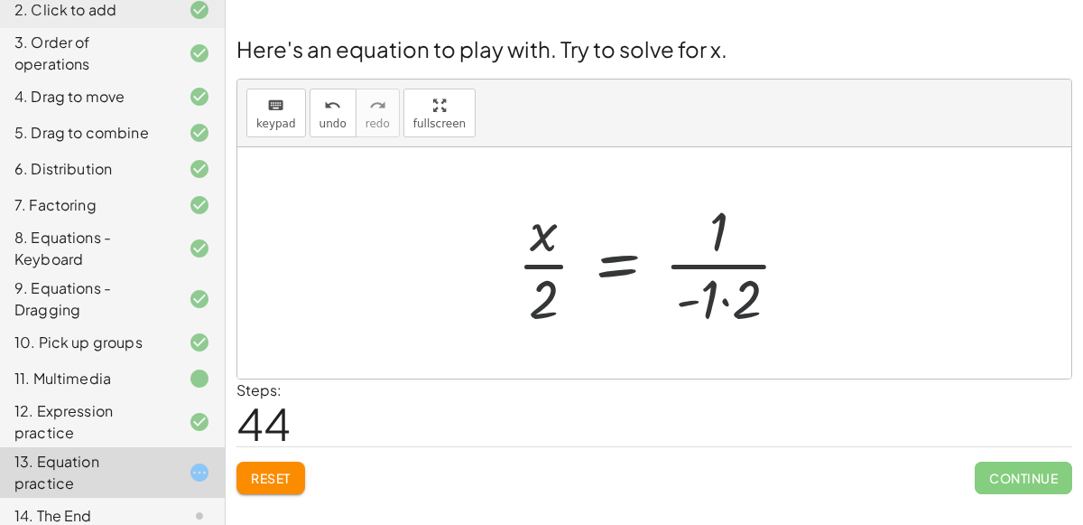
click at [722, 301] on div at bounding box center [661, 262] width 306 height 139
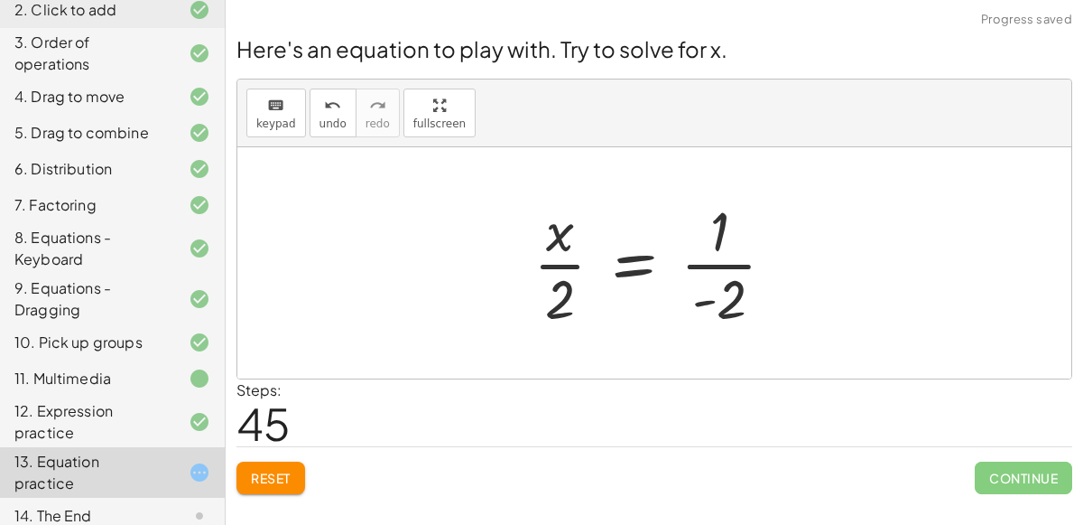
click at [701, 265] on div at bounding box center [662, 262] width 274 height 139
drag, startPoint x: 722, startPoint y: 240, endPoint x: 745, endPoint y: 307, distance: 70.5
click at [728, 267] on div at bounding box center [662, 262] width 274 height 139
drag, startPoint x: 732, startPoint y: 281, endPoint x: 687, endPoint y: 217, distance: 78.4
click at [687, 217] on div at bounding box center [662, 262] width 274 height 139
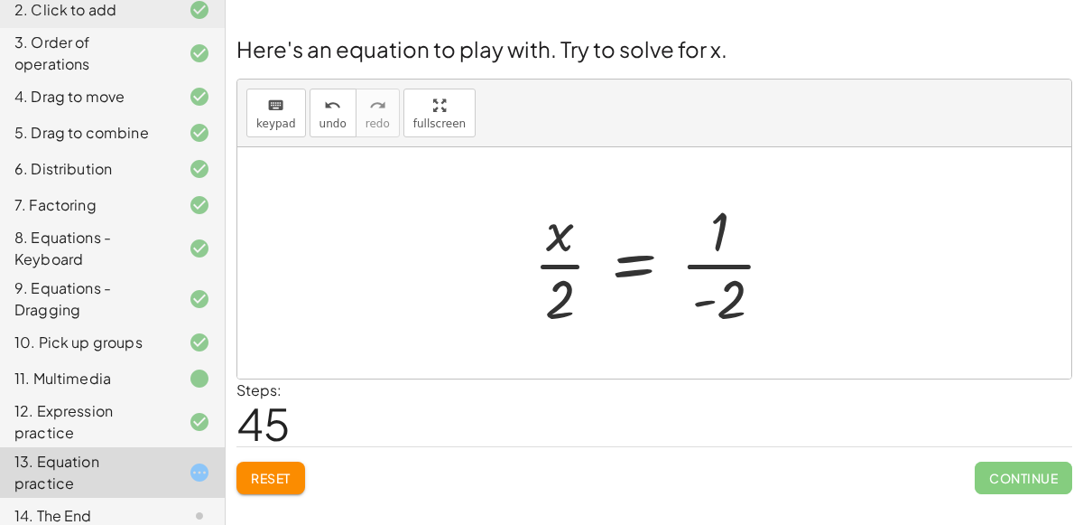
click at [544, 237] on div at bounding box center [662, 262] width 274 height 139
drag, startPoint x: 562, startPoint y: 283, endPoint x: 531, endPoint y: 225, distance: 66.2
click at [531, 225] on div at bounding box center [662, 262] width 274 height 139
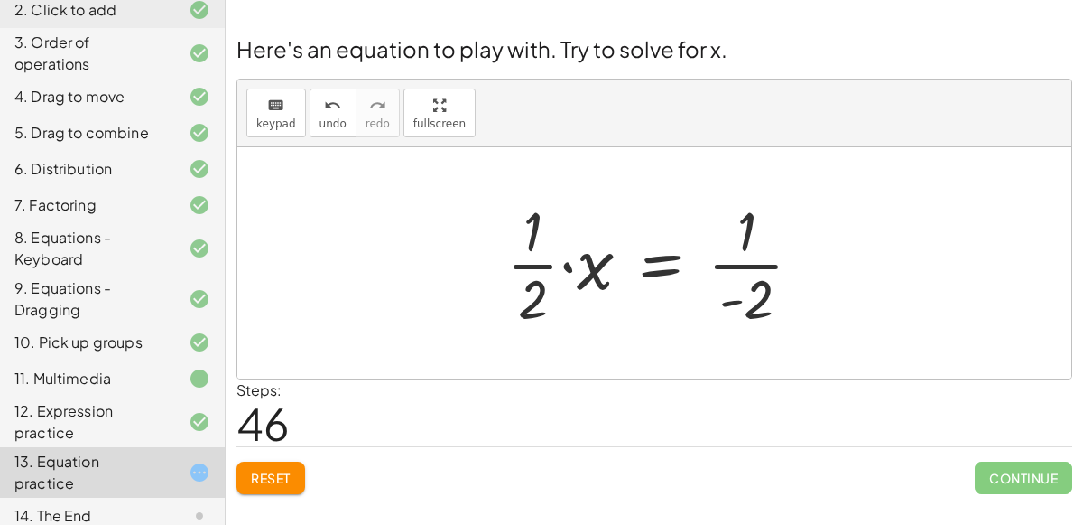
click at [563, 261] on div at bounding box center [661, 262] width 329 height 139
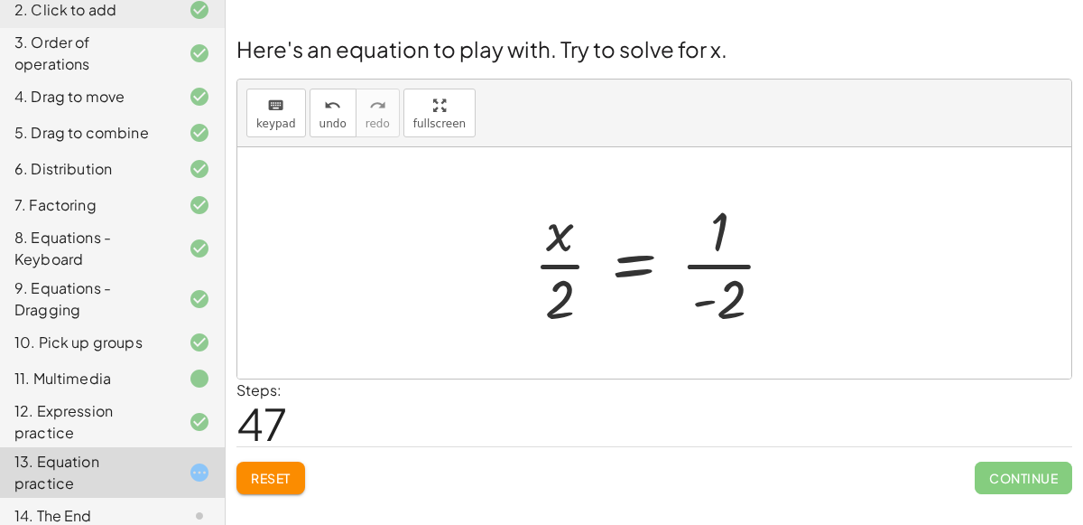
click at [696, 311] on div at bounding box center [662, 262] width 274 height 139
click at [700, 304] on div at bounding box center [662, 262] width 274 height 139
click at [701, 274] on div at bounding box center [662, 262] width 274 height 139
click at [693, 265] on div at bounding box center [662, 262] width 274 height 139
click at [562, 264] on div at bounding box center [662, 262] width 274 height 139
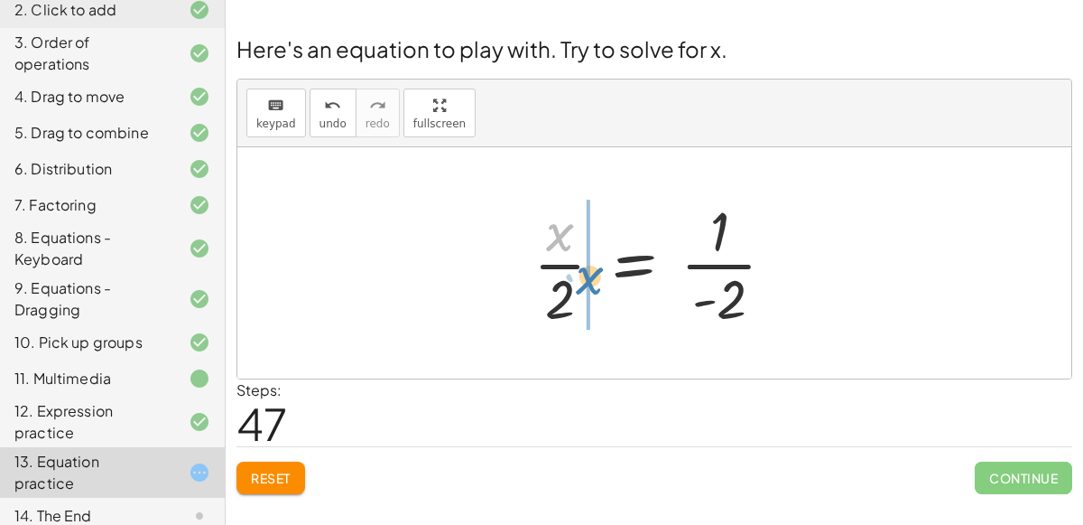
drag, startPoint x: 556, startPoint y: 235, endPoint x: 583, endPoint y: 277, distance: 50.3
click at [583, 277] on div at bounding box center [662, 262] width 274 height 139
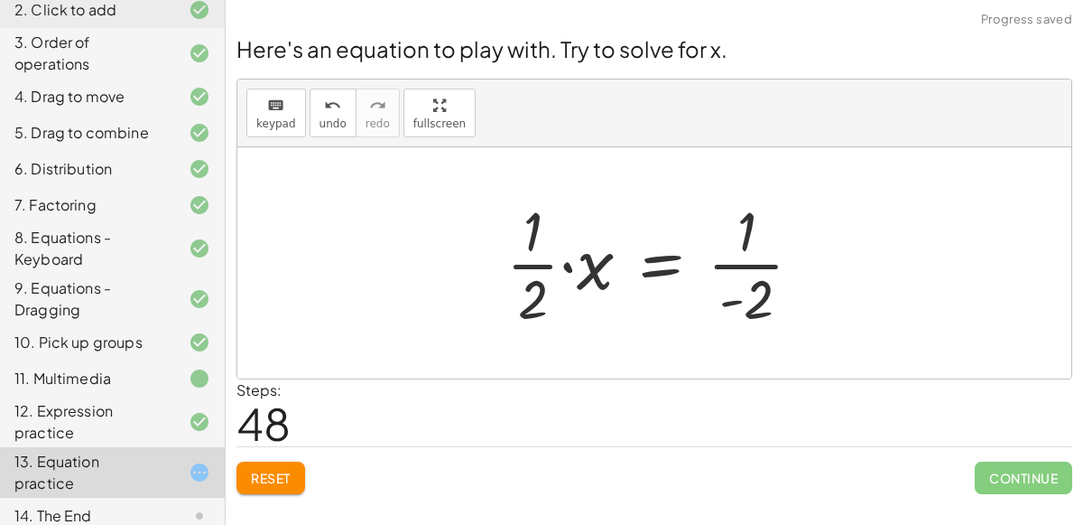
click at [333, 81] on div "keyboard keypad undo [PERSON_NAME] redo fullscreen" at bounding box center [654, 113] width 834 height 68
click at [320, 103] on div "undo" at bounding box center [333, 105] width 27 height 22
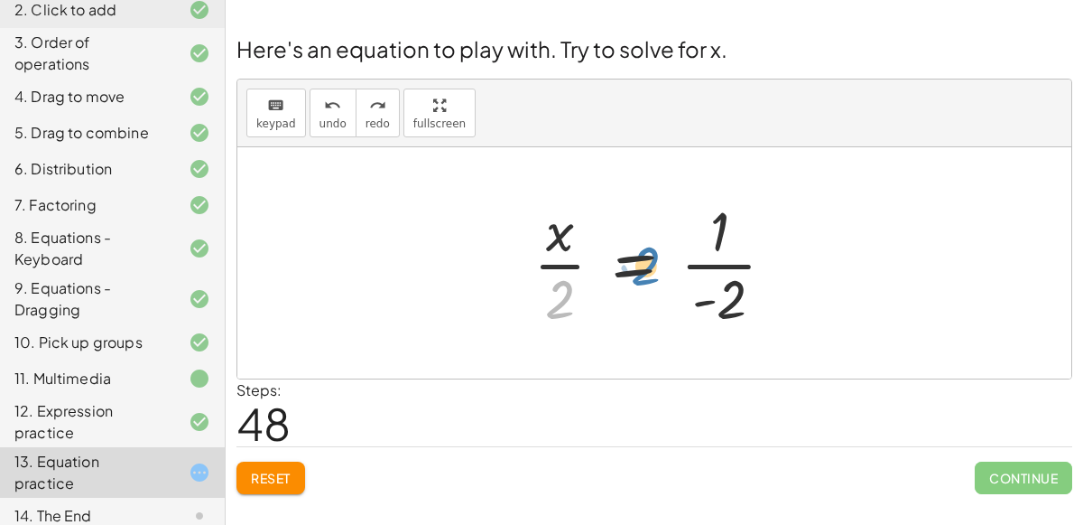
drag, startPoint x: 555, startPoint y: 288, endPoint x: 642, endPoint y: 255, distance: 92.6
click at [642, 255] on div at bounding box center [662, 262] width 274 height 139
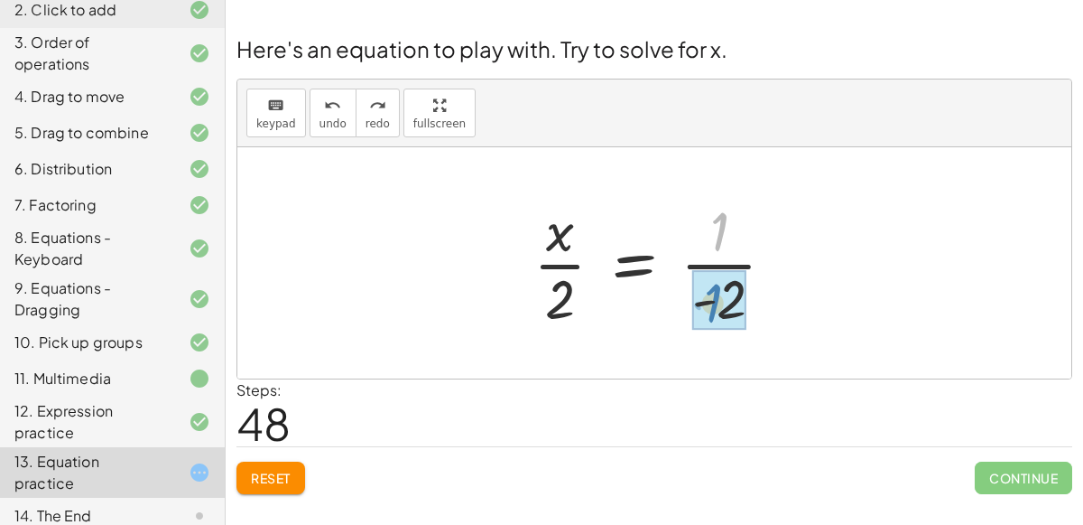
drag, startPoint x: 719, startPoint y: 243, endPoint x: 713, endPoint y: 315, distance: 72.4
drag, startPoint x: 719, startPoint y: 302, endPoint x: 706, endPoint y: 224, distance: 79.6
click at [706, 224] on div at bounding box center [662, 262] width 274 height 139
drag, startPoint x: 719, startPoint y: 227, endPoint x: 738, endPoint y: 283, distance: 59.1
drag, startPoint x: 724, startPoint y: 244, endPoint x: 747, endPoint y: 324, distance: 83.7
